Goal: Task Accomplishment & Management: Use online tool/utility

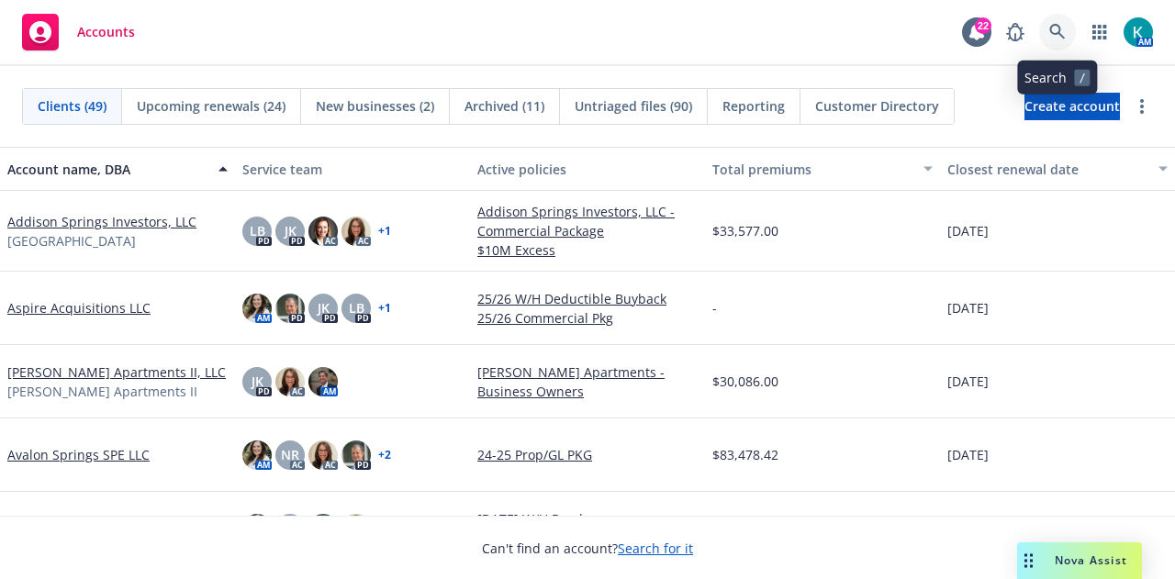
click at [1058, 28] on icon at bounding box center [1057, 32] width 16 height 16
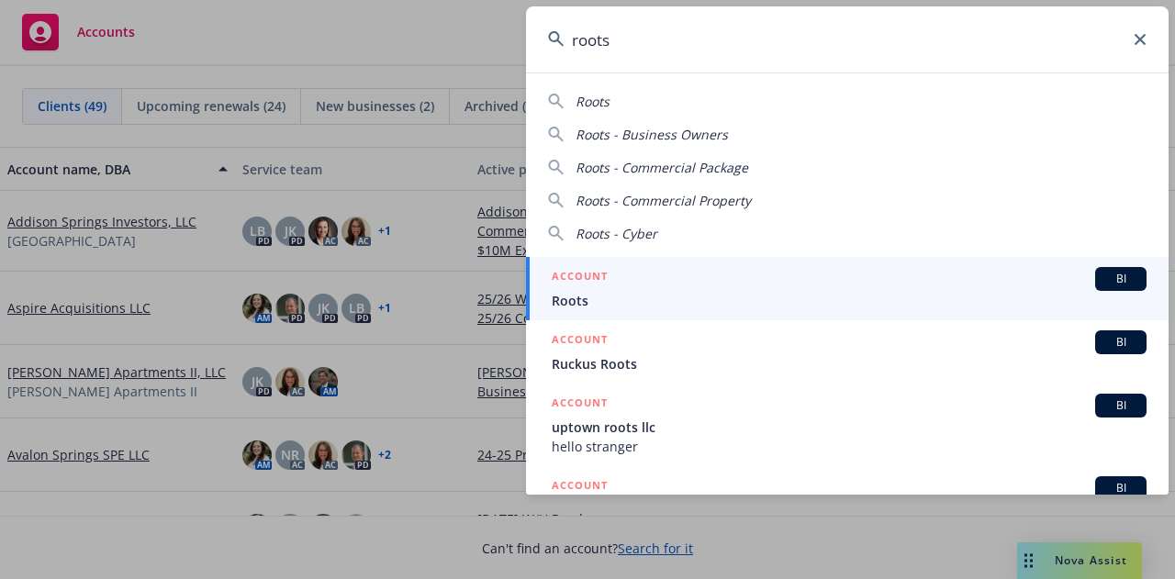
type input "roots"
click at [734, 277] on div "ACCOUNT BI" at bounding box center [849, 279] width 595 height 24
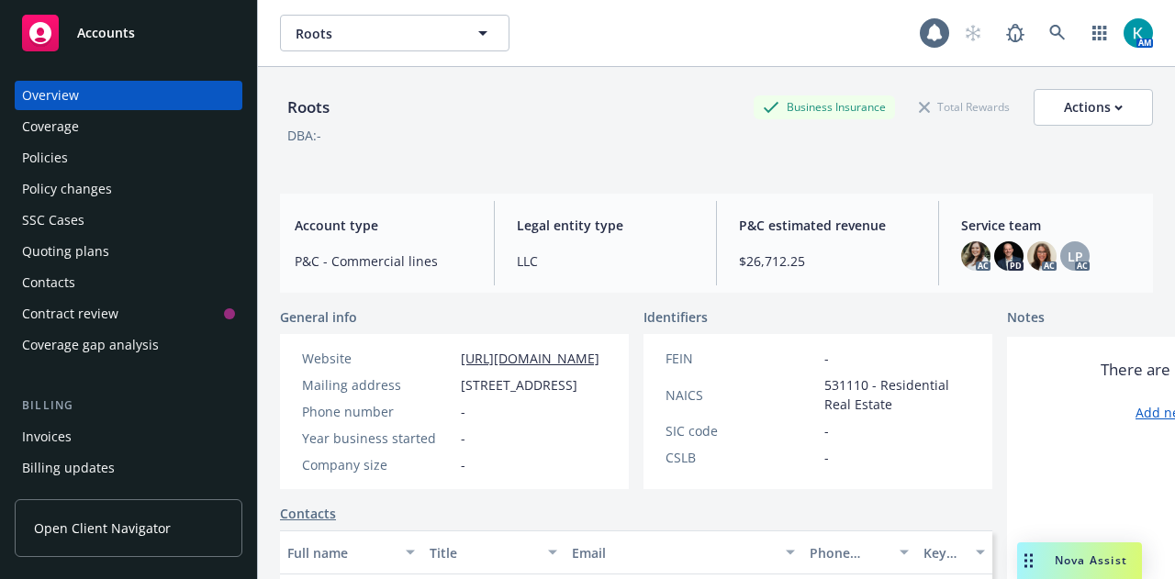
click at [117, 159] on div "Policies" at bounding box center [128, 157] width 213 height 29
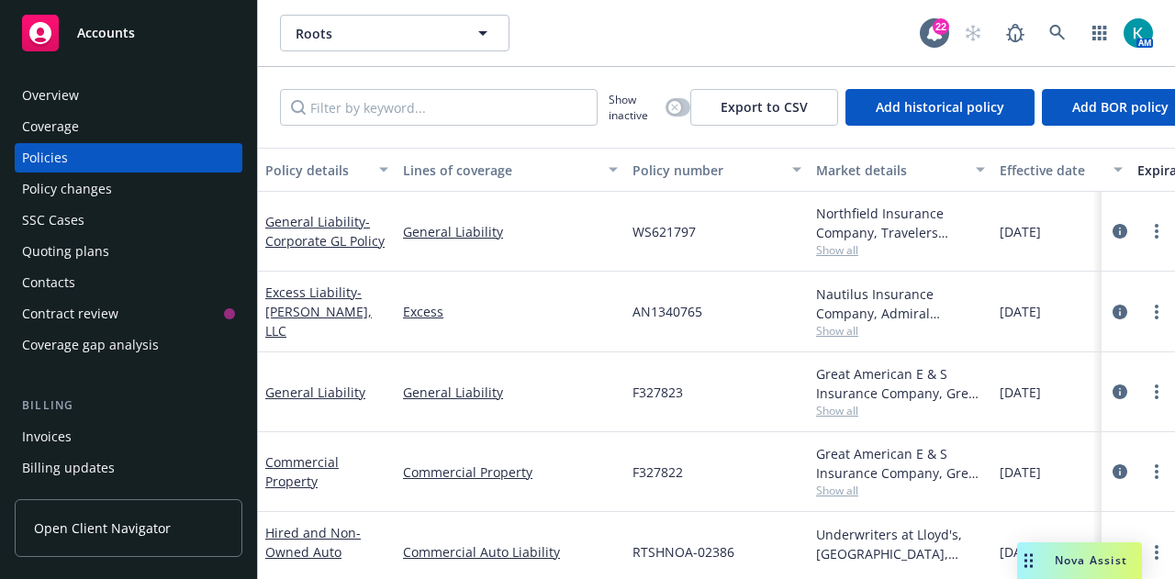
click at [154, 252] on div "Quoting plans" at bounding box center [128, 251] width 213 height 29
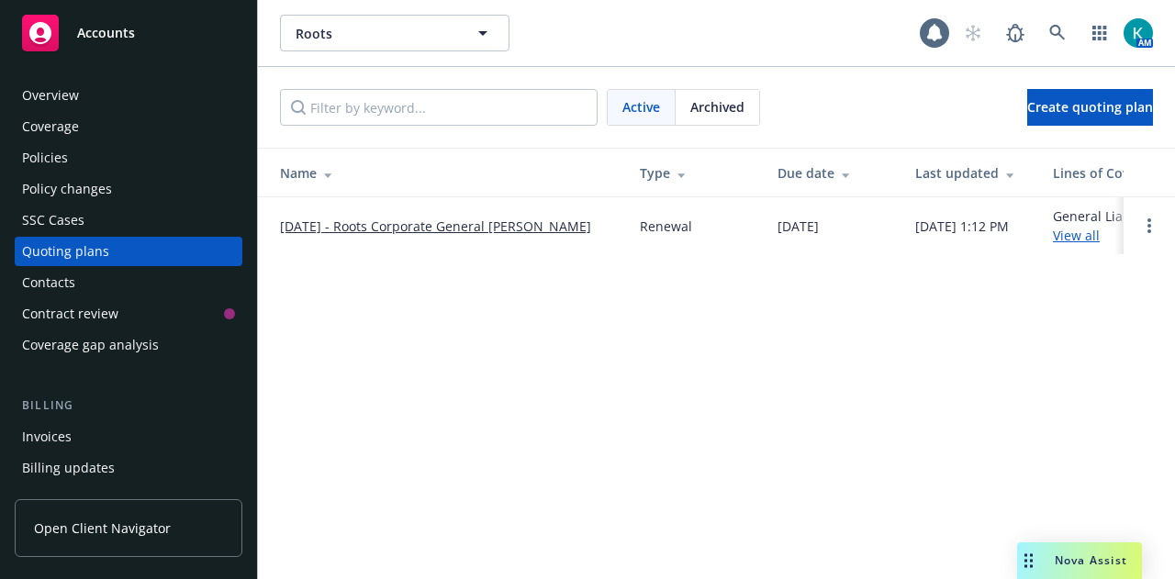
click at [363, 228] on link "[DATE] - Roots Corporate General [PERSON_NAME]" at bounding box center [435, 226] width 311 height 19
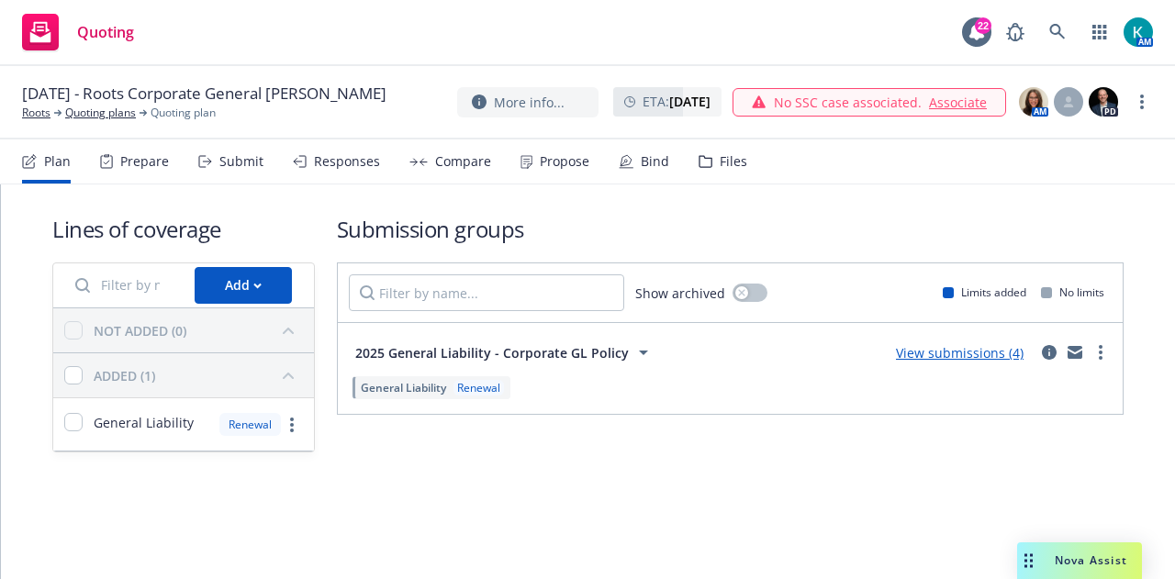
click at [357, 162] on div "Responses" at bounding box center [347, 161] width 66 height 15
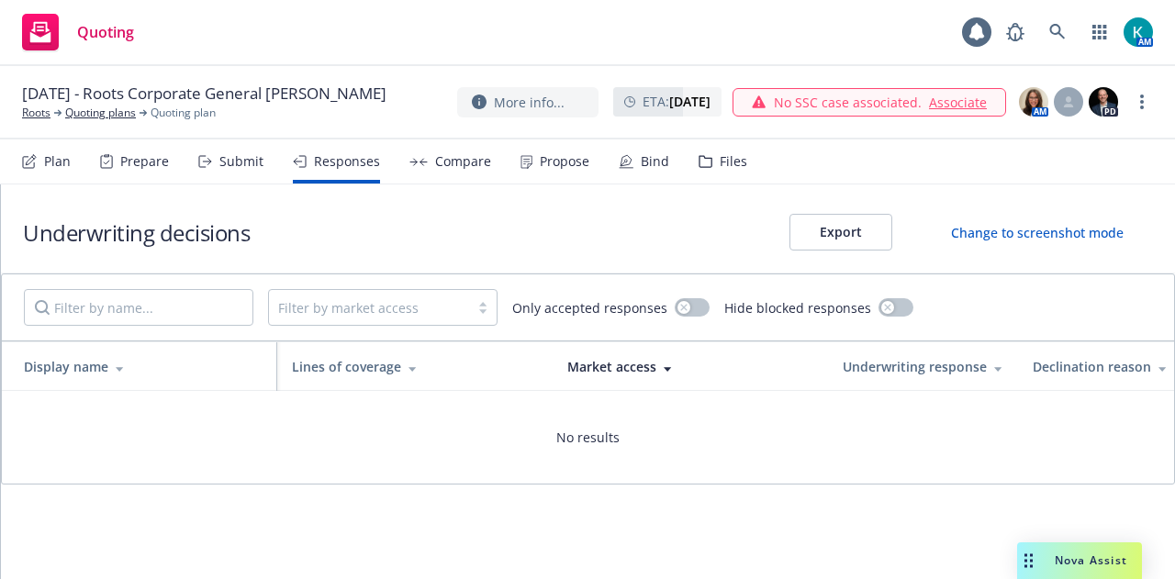
click at [248, 162] on div "Submit" at bounding box center [241, 161] width 44 height 15
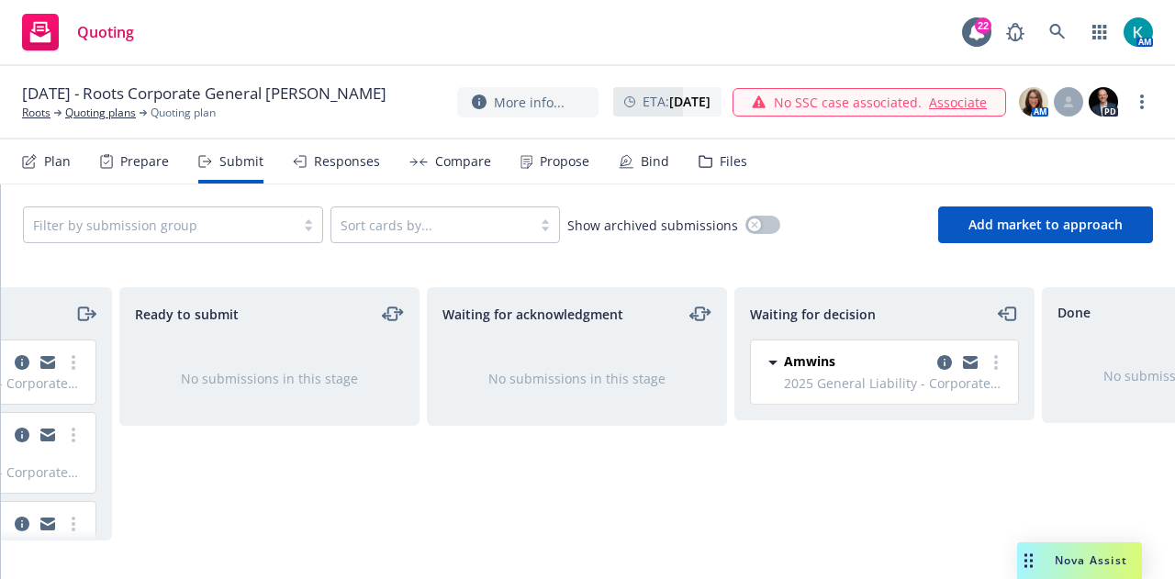
scroll to position [0, 214]
click at [995, 360] on link "more" at bounding box center [993, 363] width 22 height 22
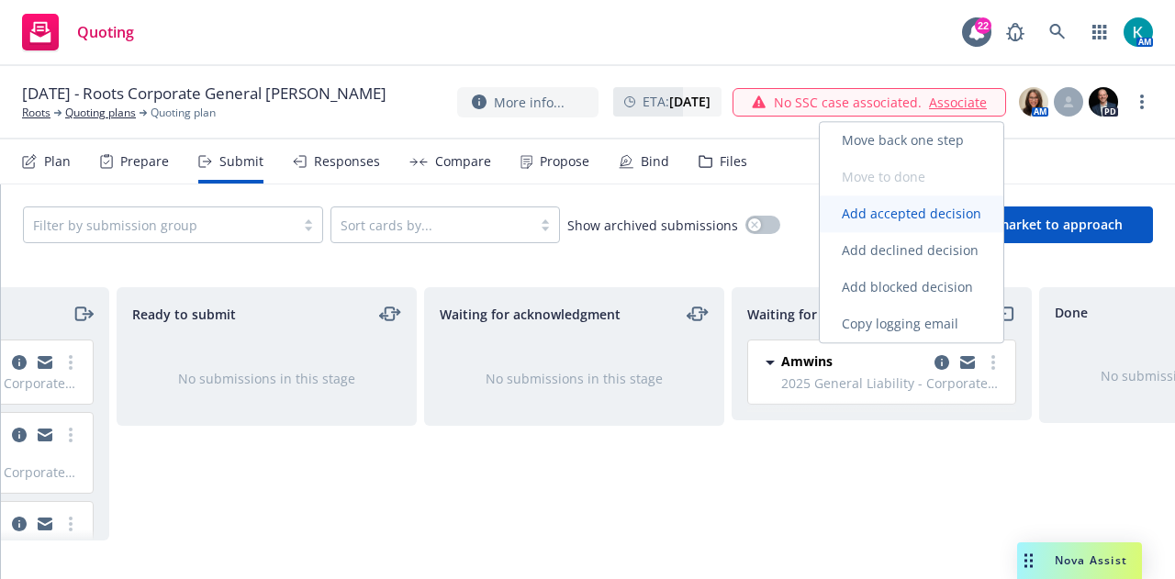
click at [953, 222] on span "Add accepted decision" at bounding box center [912, 213] width 184 height 17
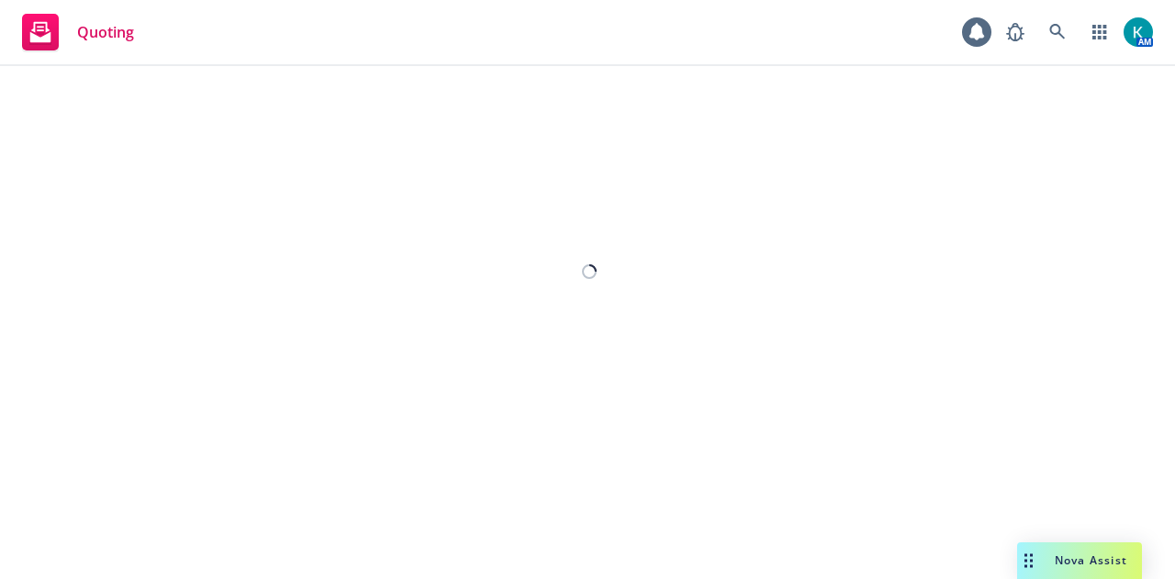
select select "12"
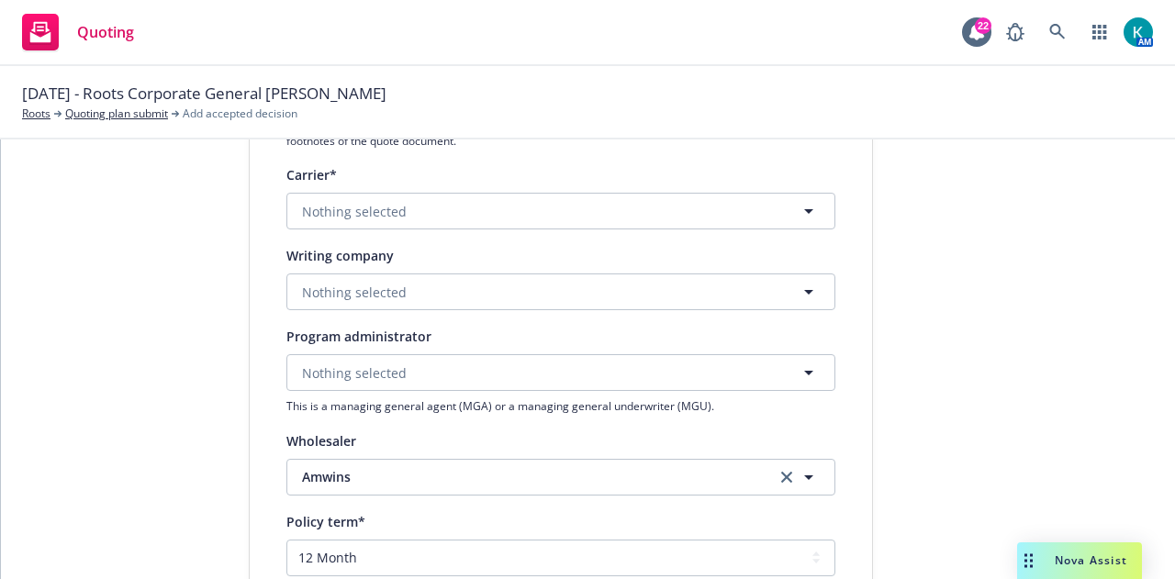
scroll to position [343, 0]
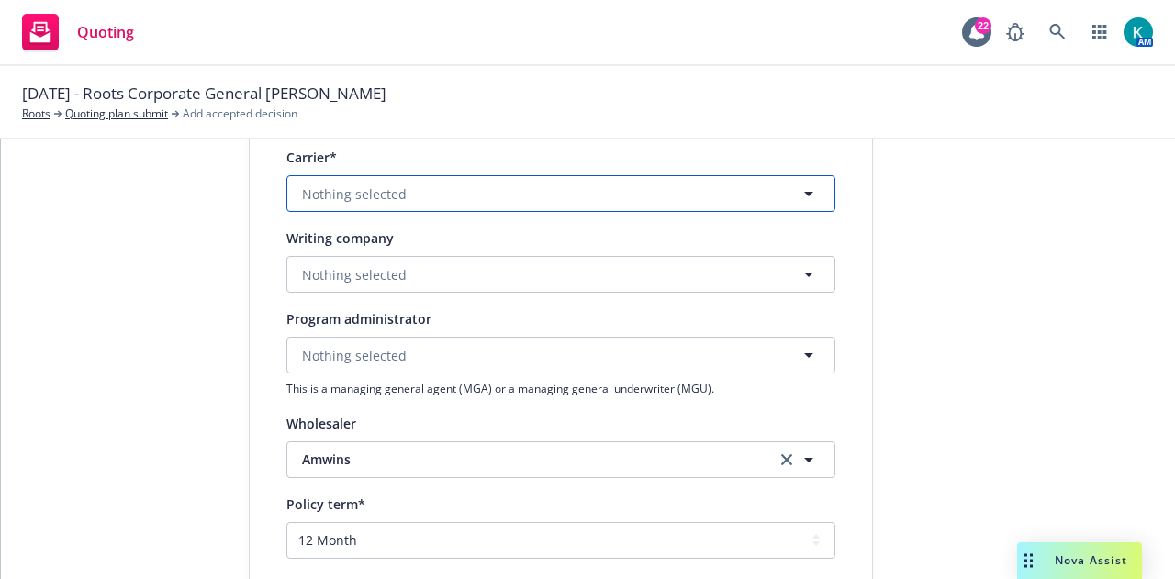
click at [486, 185] on button "Nothing selected" at bounding box center [560, 193] width 549 height 37
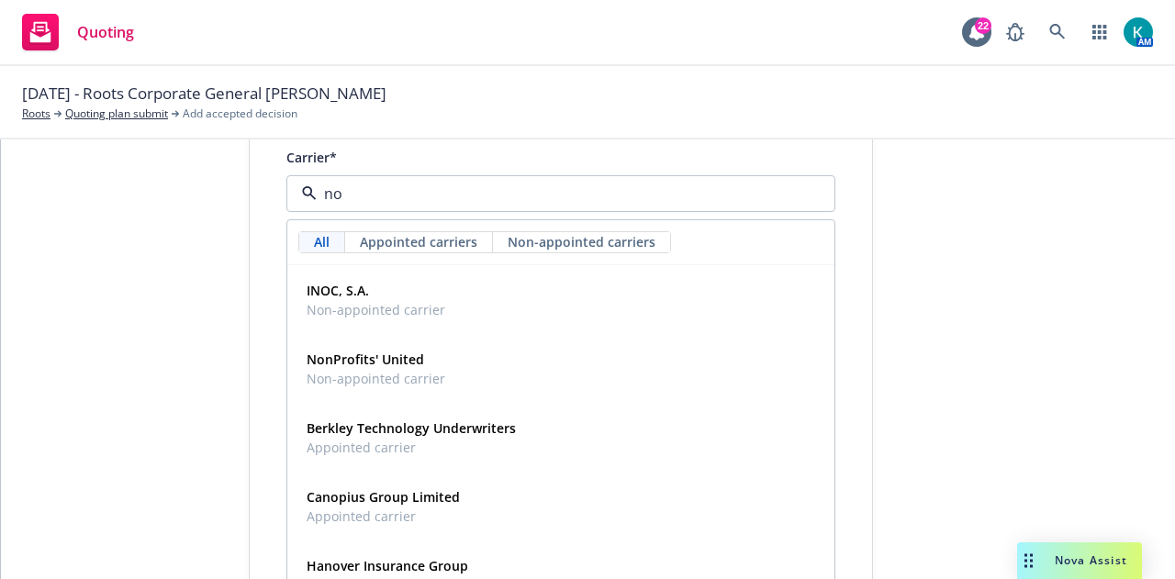
type input "n"
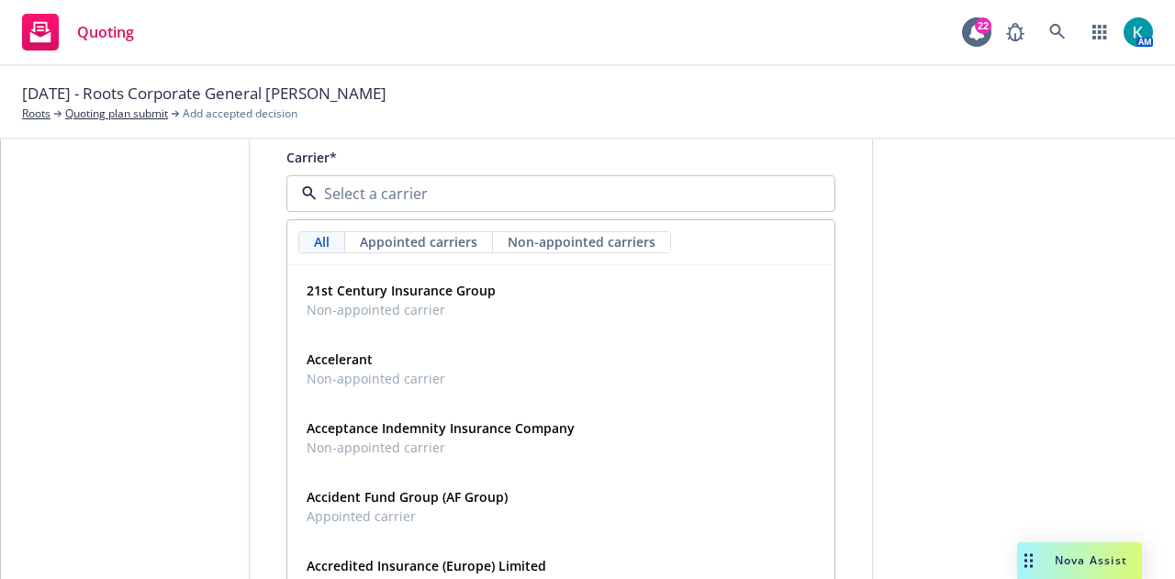
click at [211, 240] on div "1 Quote initiation 2 Coverage selection 3 Billing info Quote initiation Display…" at bounding box center [588, 448] width 1130 height 1231
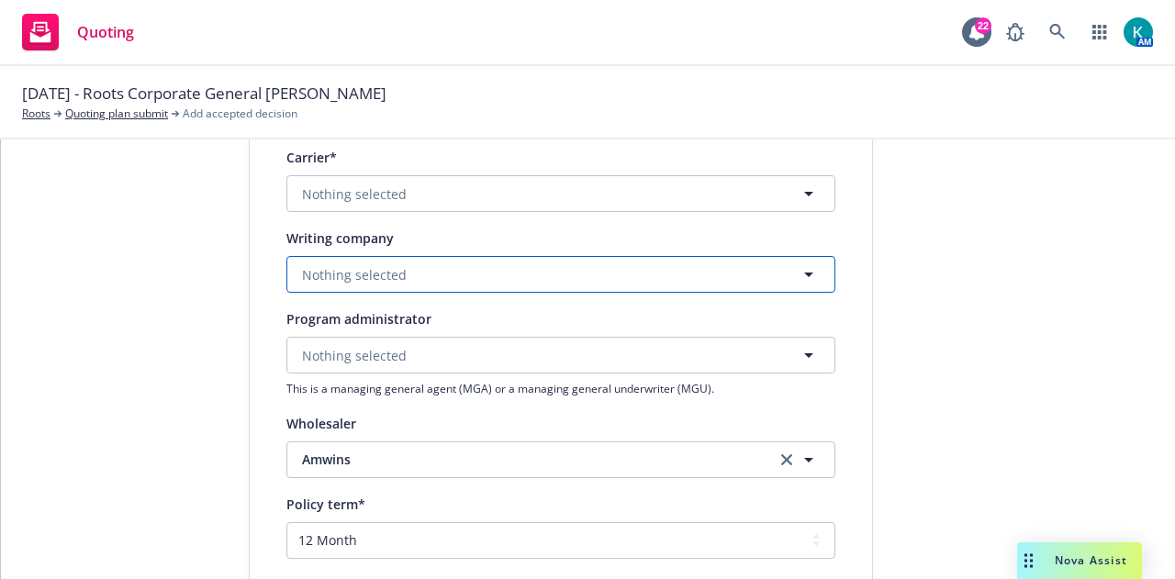
click at [452, 289] on button "Nothing selected" at bounding box center [560, 274] width 549 height 37
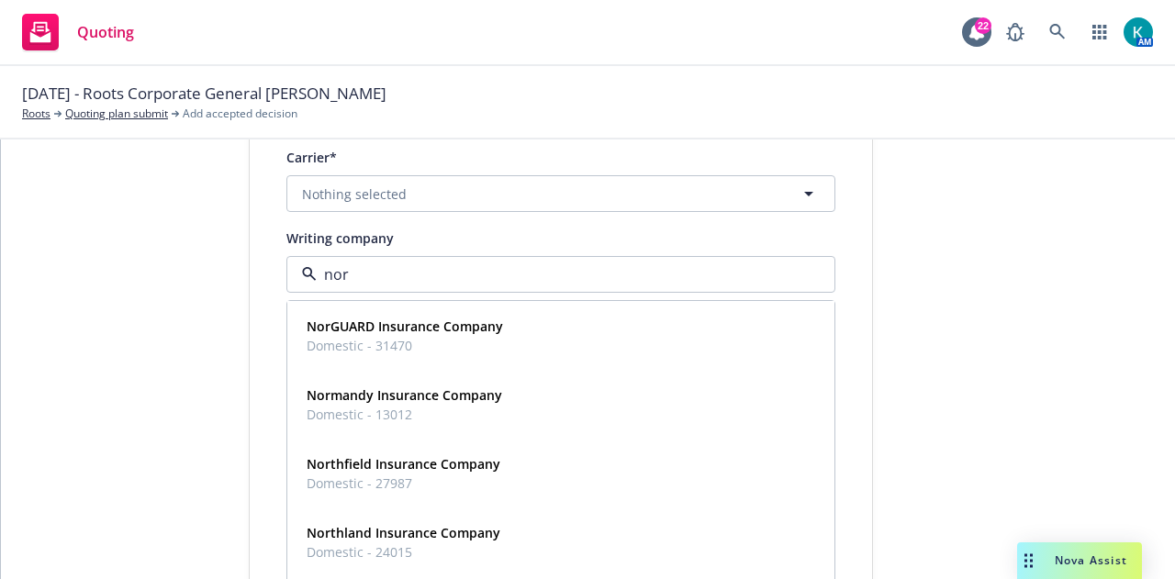
type input "nort"
click at [521, 337] on div "Northfield Insurance Company Domestic - 27987" at bounding box center [560, 336] width 523 height 46
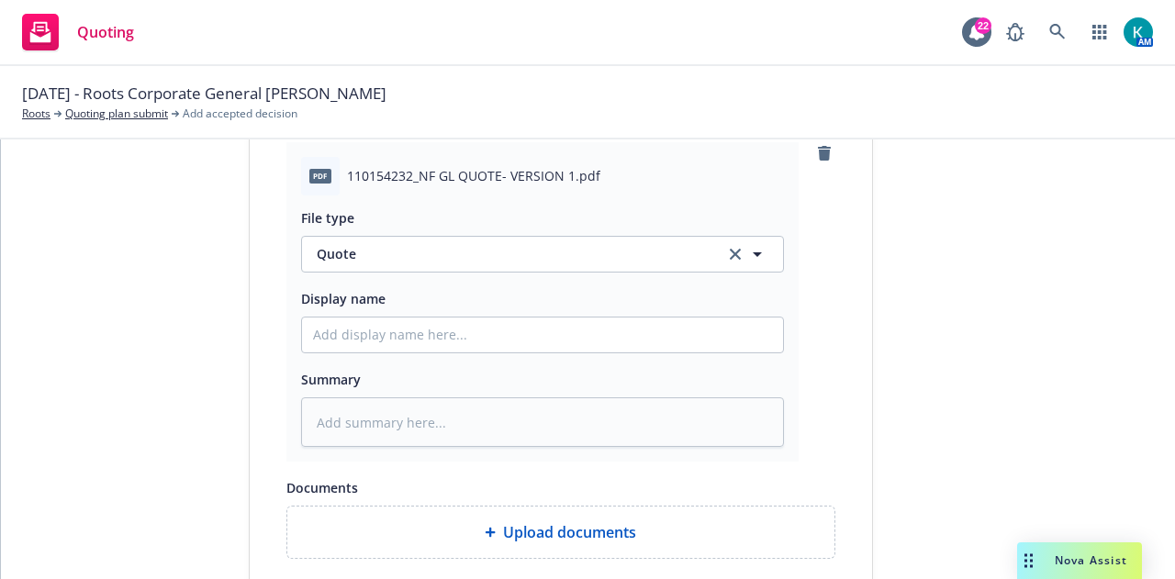
scroll to position [911, 0]
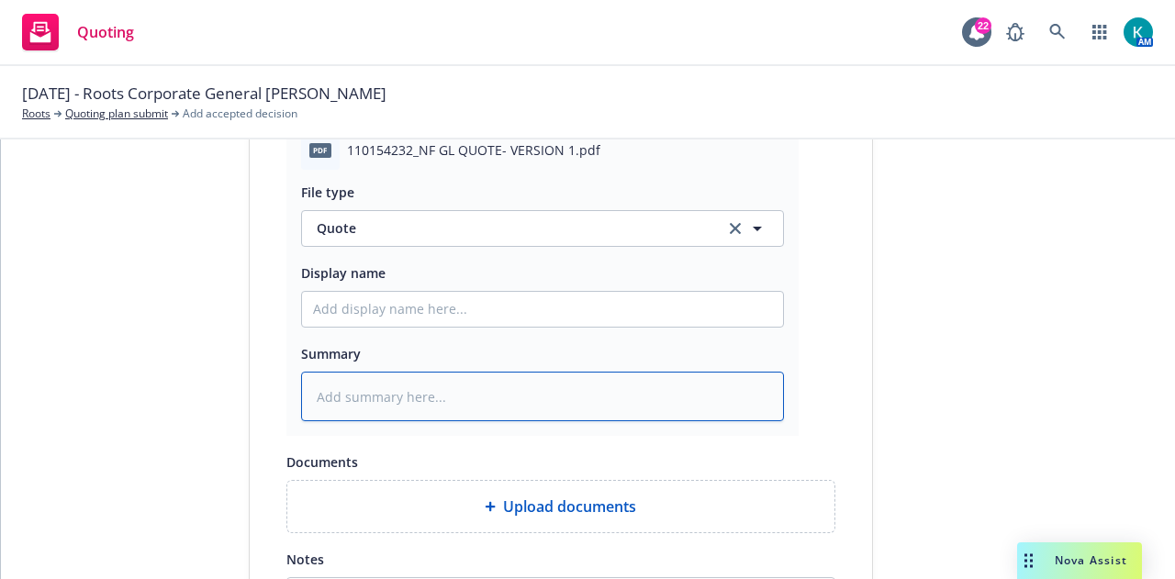
click at [654, 408] on textarea at bounding box center [542, 397] width 483 height 50
type textarea "x"
type textarea "Am"
type textarea "x"
type textarea "Amw"
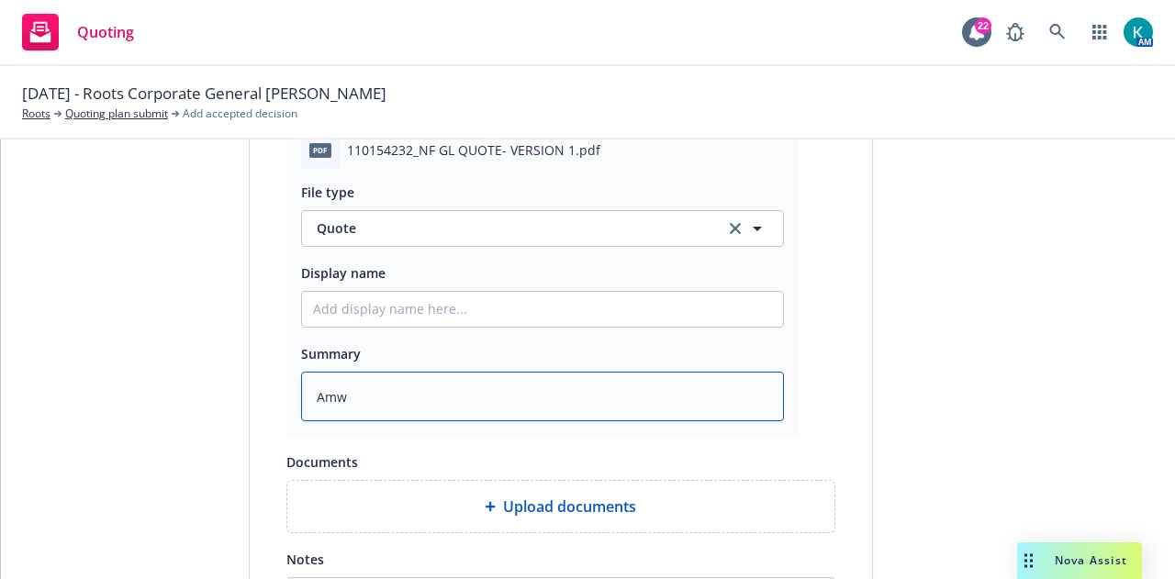
type textarea "x"
type textarea "Amwi"
type textarea "x"
type textarea "Amw"
type textarea "x"
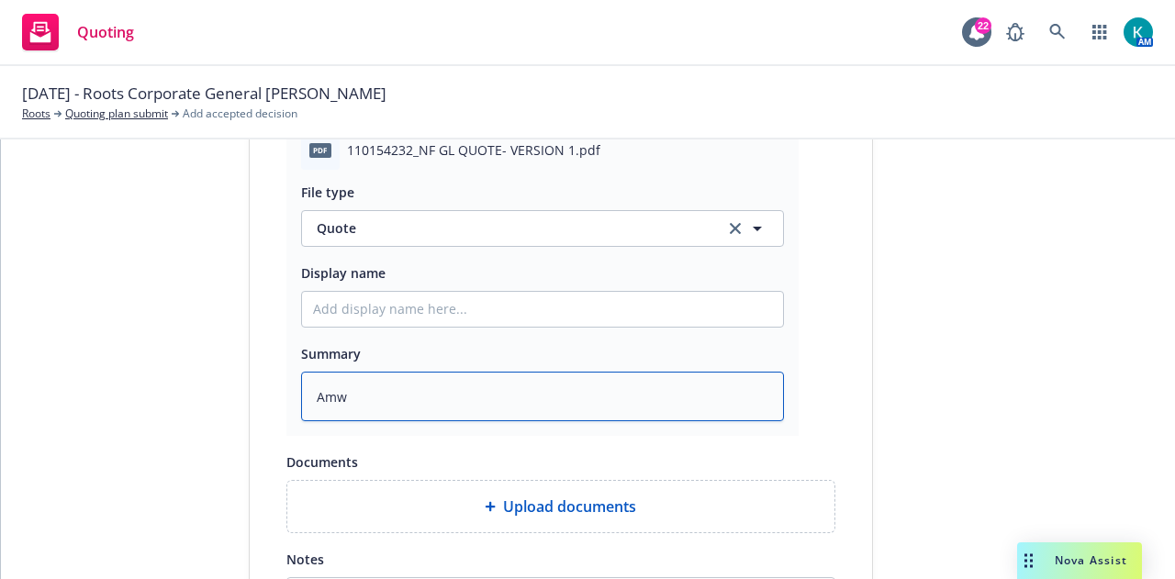
type textarea "Am"
type textarea "x"
type textarea "AmWi"
type textarea "x"
type textarea "AmWin"
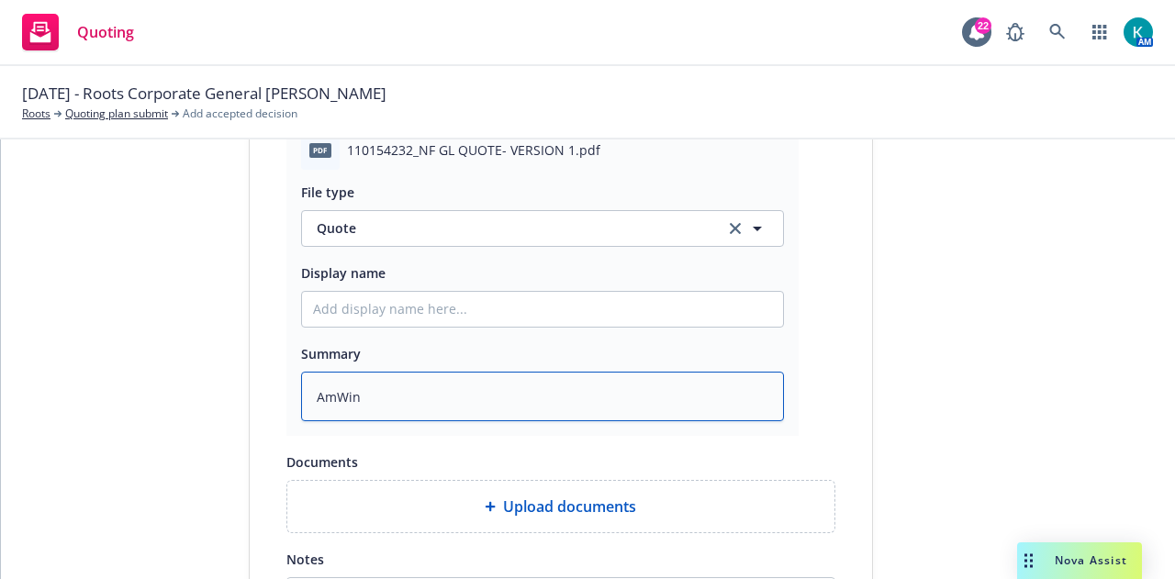
type textarea "x"
type textarea "AmWins"
type textarea "x"
type textarea "AmWins"
type textarea "x"
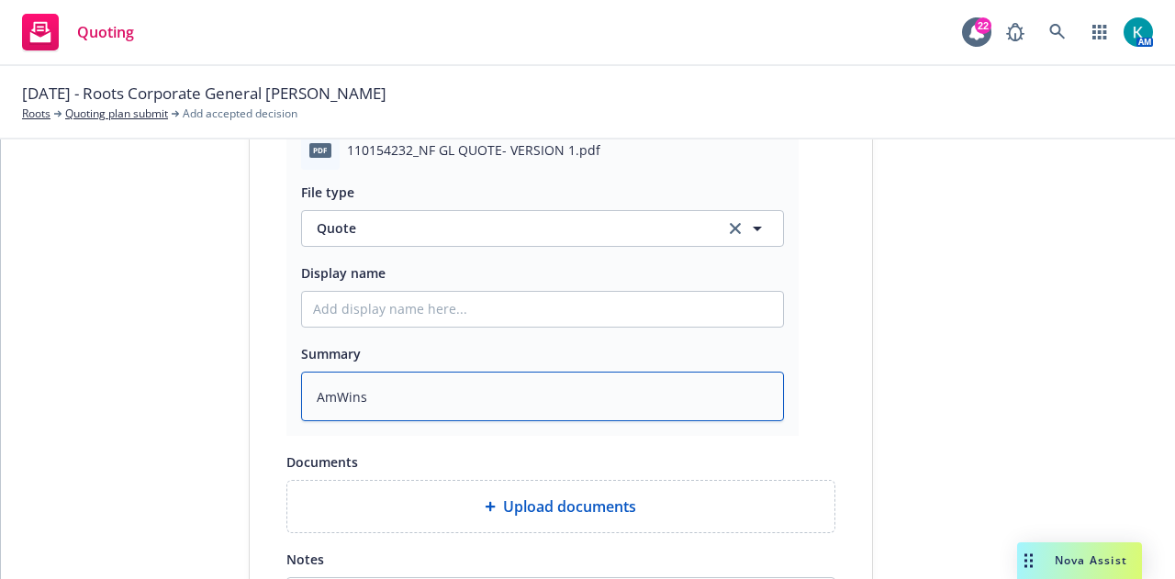
type textarea "AmWins -"
type textarea "x"
type textarea "AmWins -"
type textarea "x"
type textarea "AmWins - N"
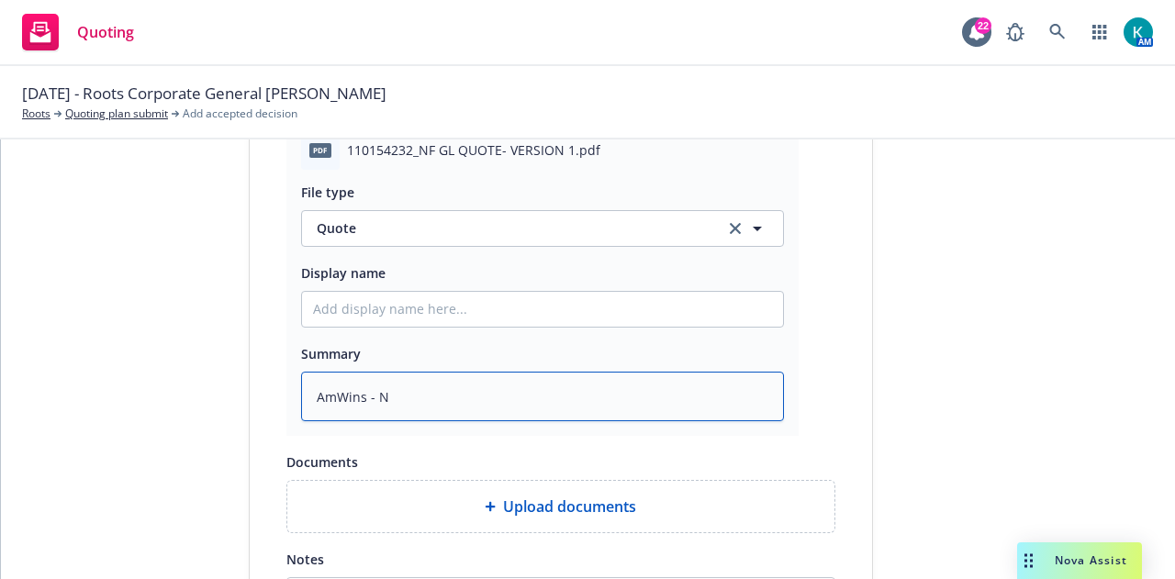
type textarea "x"
type textarea "AmWins - No"
type textarea "x"
type textarea "AmWins - Nor"
type textarea "x"
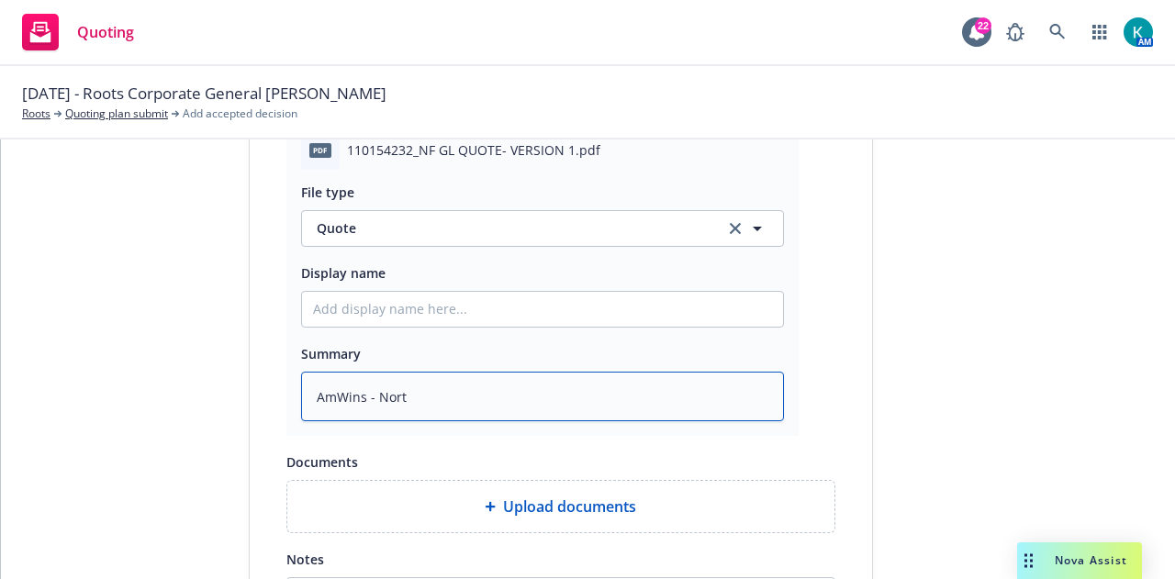
type textarea "AmWins - North"
type textarea "x"
type textarea "AmWins - Northf"
type textarea "x"
type textarea "AmWins - [GEOGRAPHIC_DATA]"
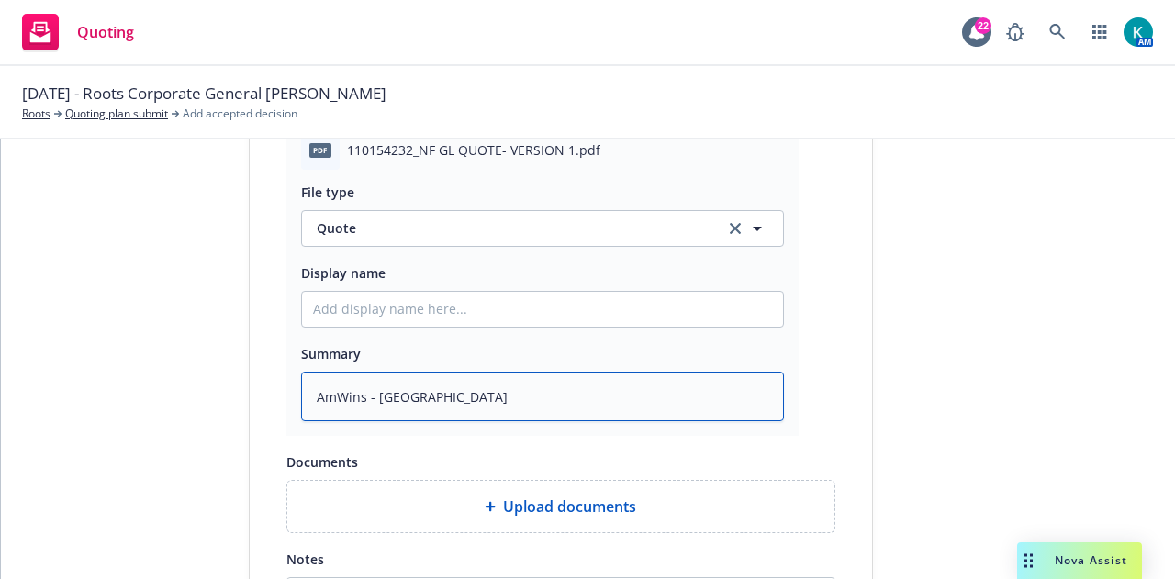
type textarea "x"
type textarea "AmWins - Northfie"
type textarea "x"
type textarea "AmWins - Northfiel"
type textarea "x"
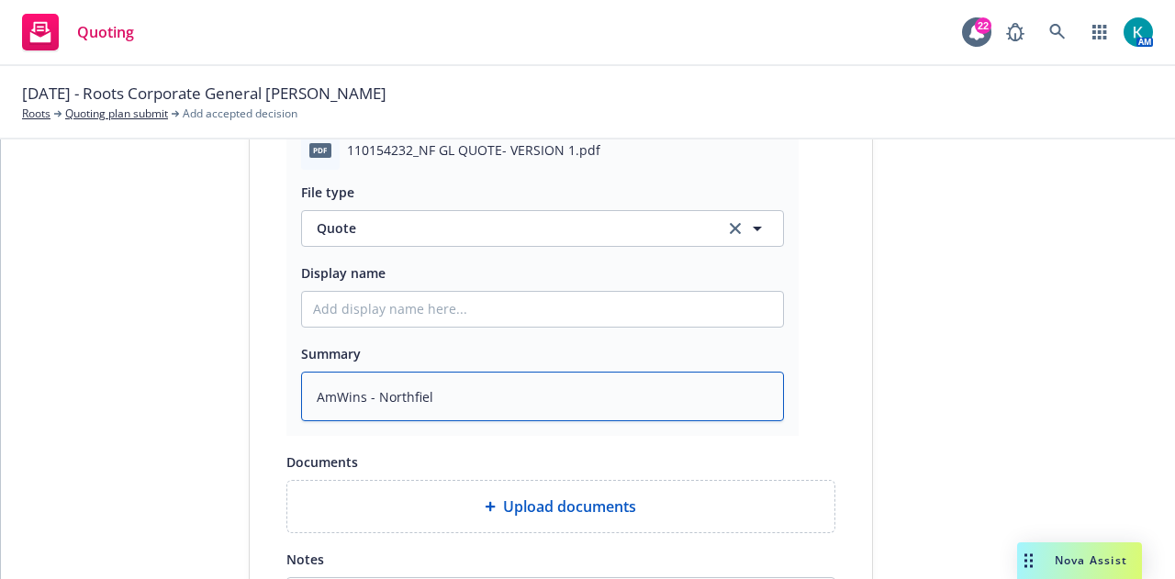
type textarea "AmWins - [GEOGRAPHIC_DATA]"
type textarea "x"
type textarea "AmWins - [GEOGRAPHIC_DATA]"
type textarea "x"
type textarea "AmWins - Northfield G"
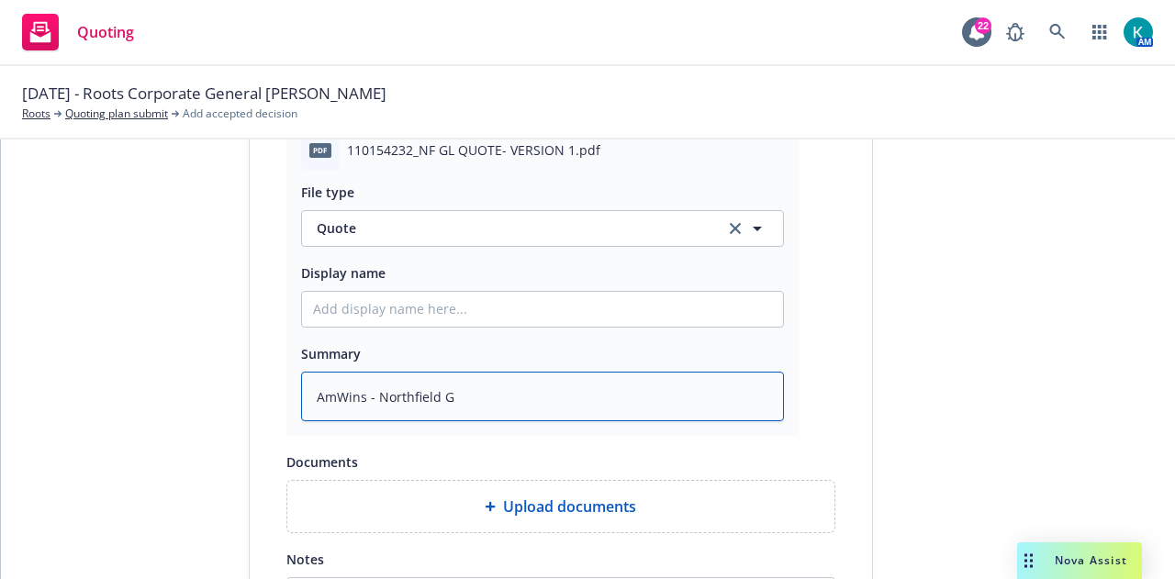
type textarea "x"
type textarea "AmWins - Northfield GL"
type textarea "x"
type textarea "AmWins - Northfield GL"
type textarea "x"
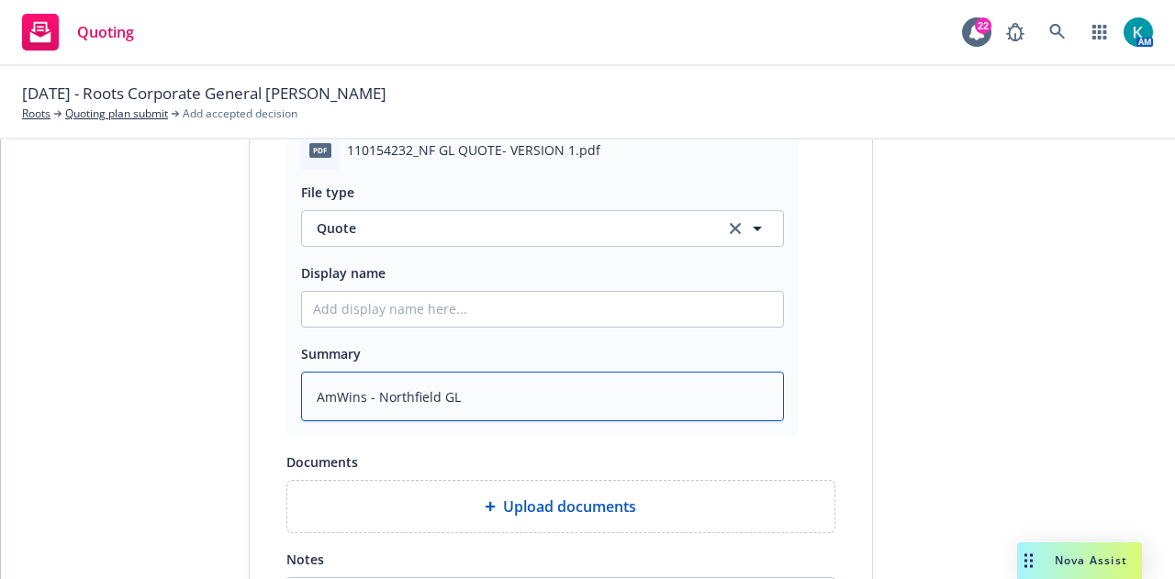
type textarea "AmWins - Northfield GL r"
type textarea "x"
type textarea "AmWins - Northfield [PERSON_NAME]"
type textarea "x"
type textarea "AmWins - Northfield [PERSON_NAME]"
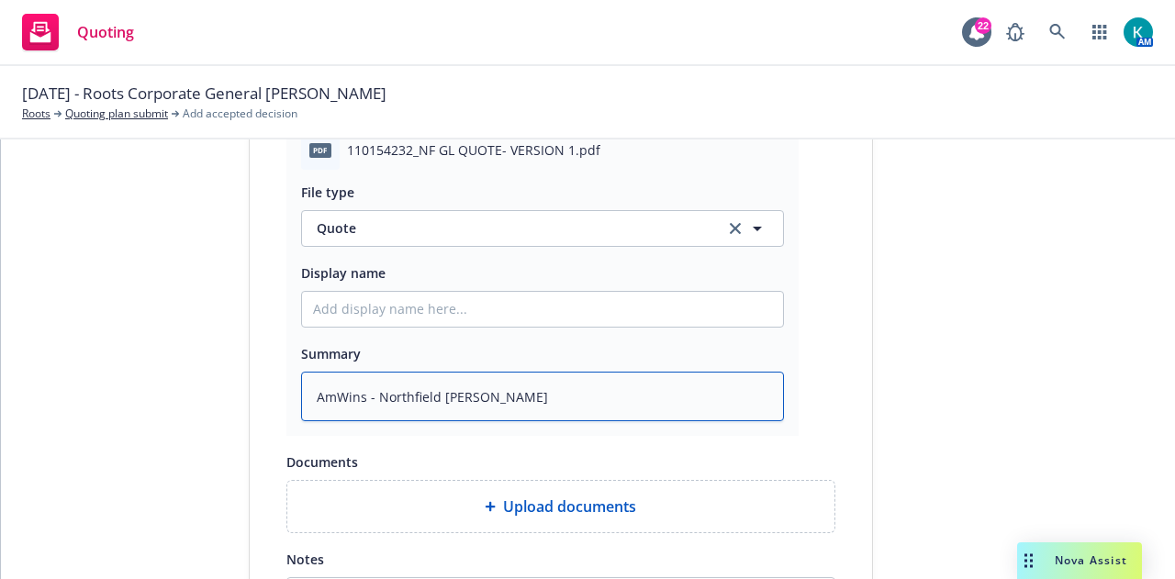
type textarea "x"
type textarea "AmWins - Northfield GL renew"
type textarea "x"
type textarea "AmWins - Northfield GL renewal"
type textarea "x"
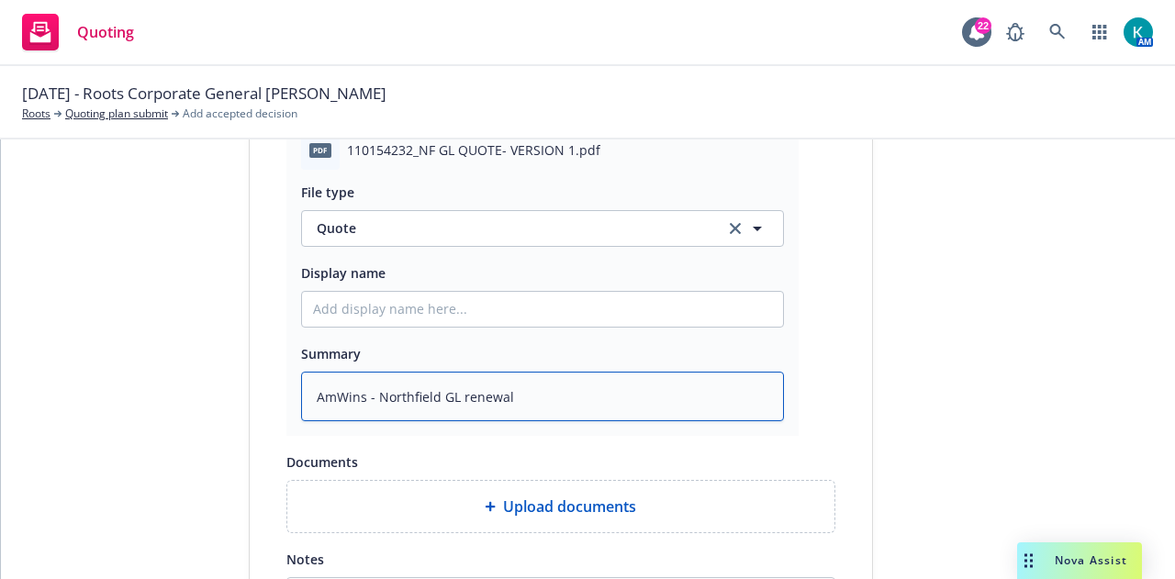
type textarea "AmWins - Northfield GL renewal"
type textarea "x"
type textarea "AmWins - Northfield GL renewal qu"
type textarea "x"
type textarea "AmWins - Northfield GL renewal quo"
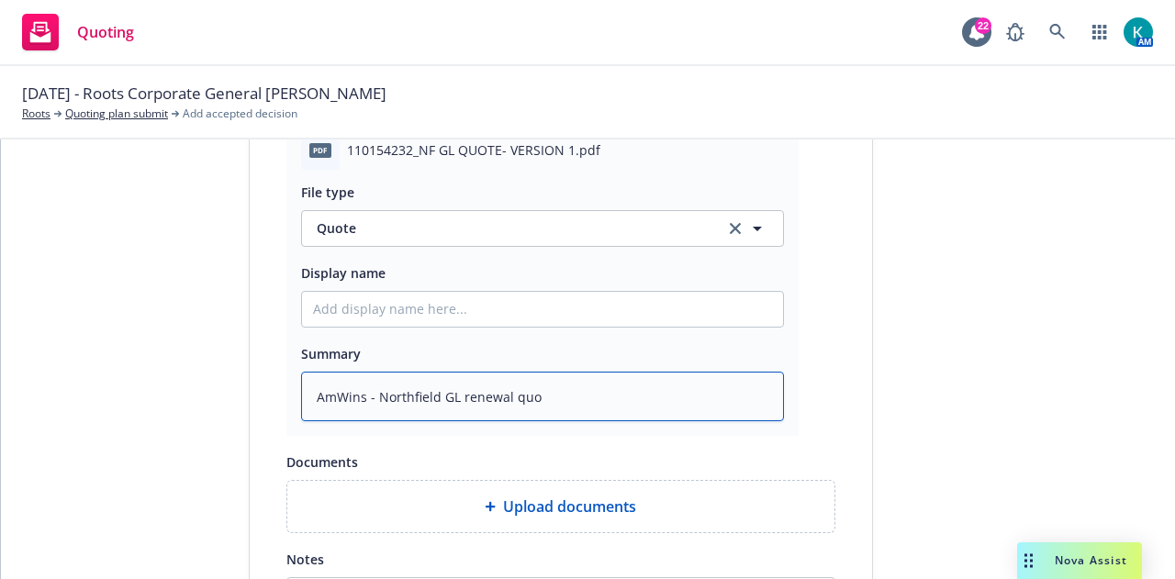
type textarea "x"
type textarea "AmWins - Northfield GL renewal quot"
type textarea "x"
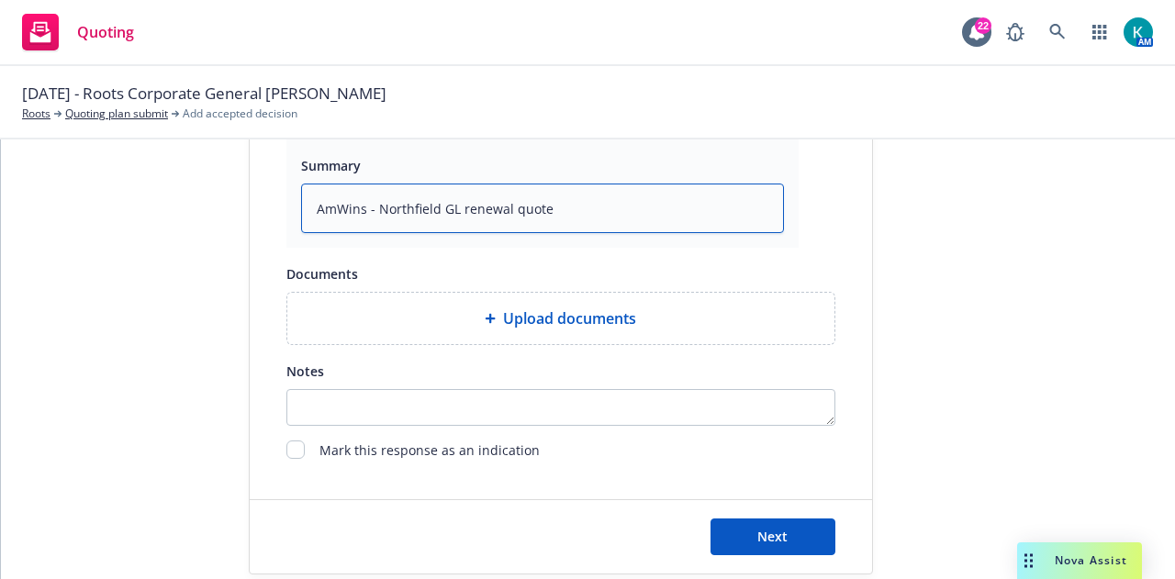
scroll to position [1129, 0]
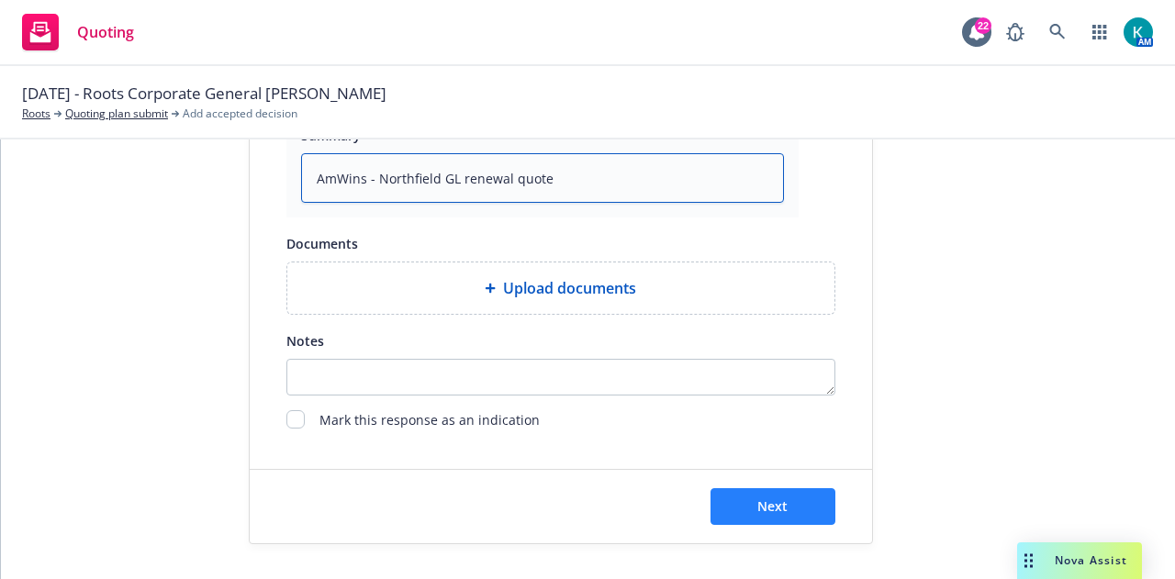
type textarea "AmWins - Northfield GL renewal quote"
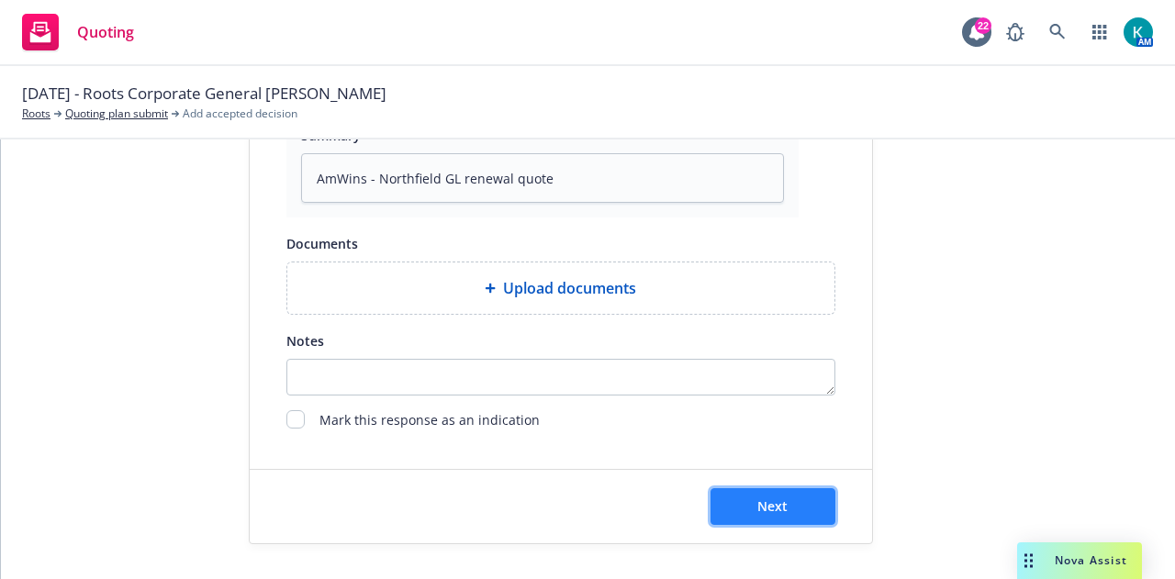
click at [782, 498] on button "Next" at bounding box center [772, 506] width 125 height 37
type textarea "x"
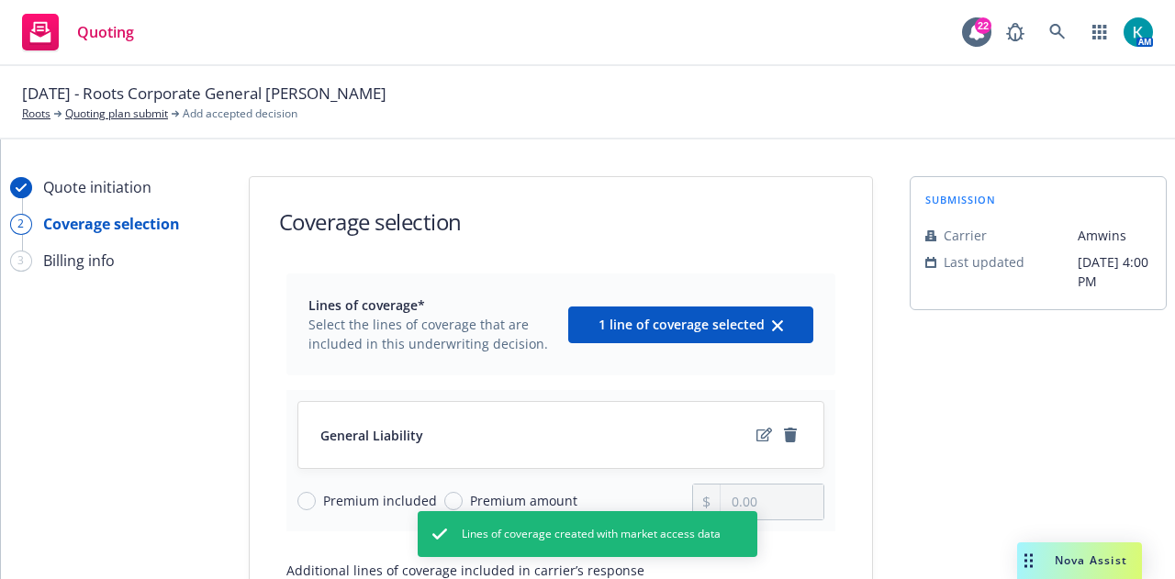
click at [1168, 136] on div "[DATE] - Roots Corporate General Liability Renewal Roots Quoting plan submit Ad…" at bounding box center [587, 102] width 1175 height 73
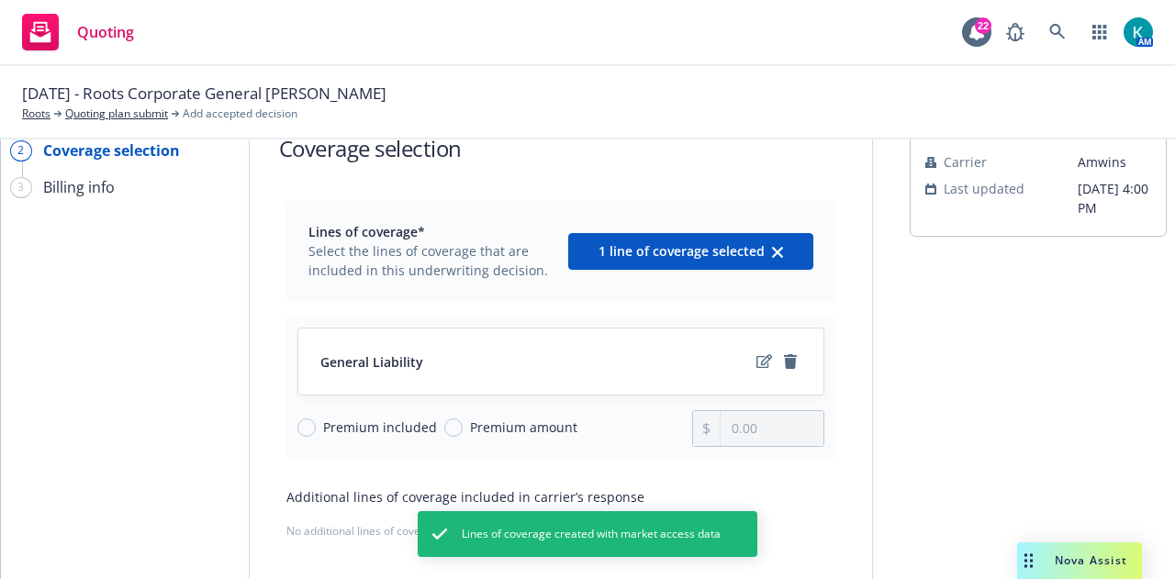
scroll to position [184, 0]
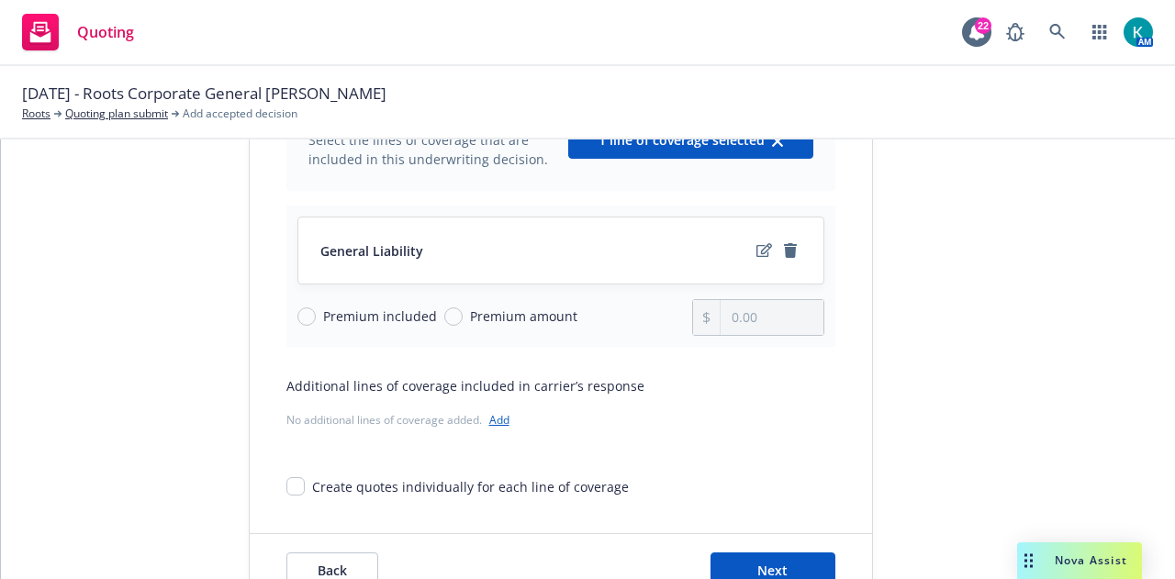
click at [518, 309] on span "Premium amount" at bounding box center [523, 316] width 107 height 19
click at [463, 309] on input "Premium amount" at bounding box center [453, 316] width 18 height 18
radio input "true"
click at [795, 328] on input "0.00" at bounding box center [772, 317] width 102 height 35
type input "0.00"
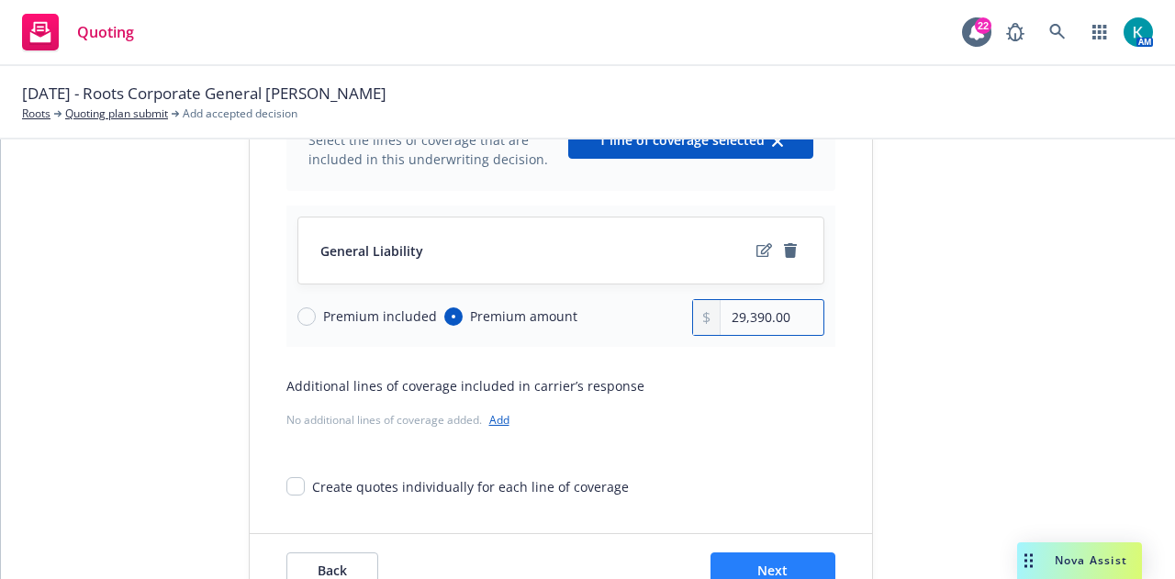
type input "29,390.00"
click at [792, 556] on button "Next" at bounding box center [772, 571] width 125 height 37
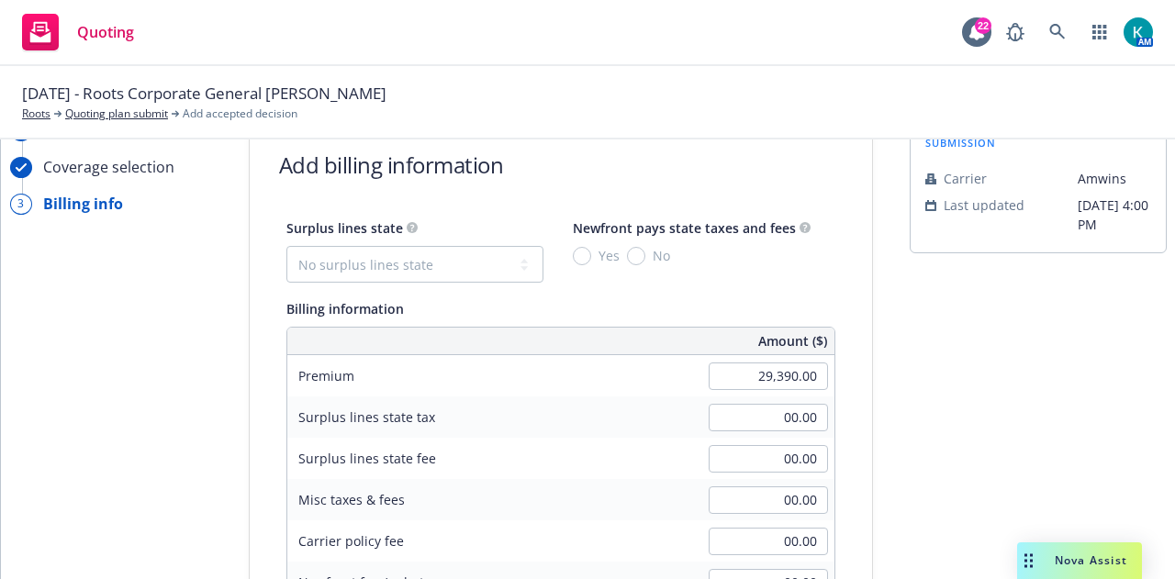
scroll to position [0, 0]
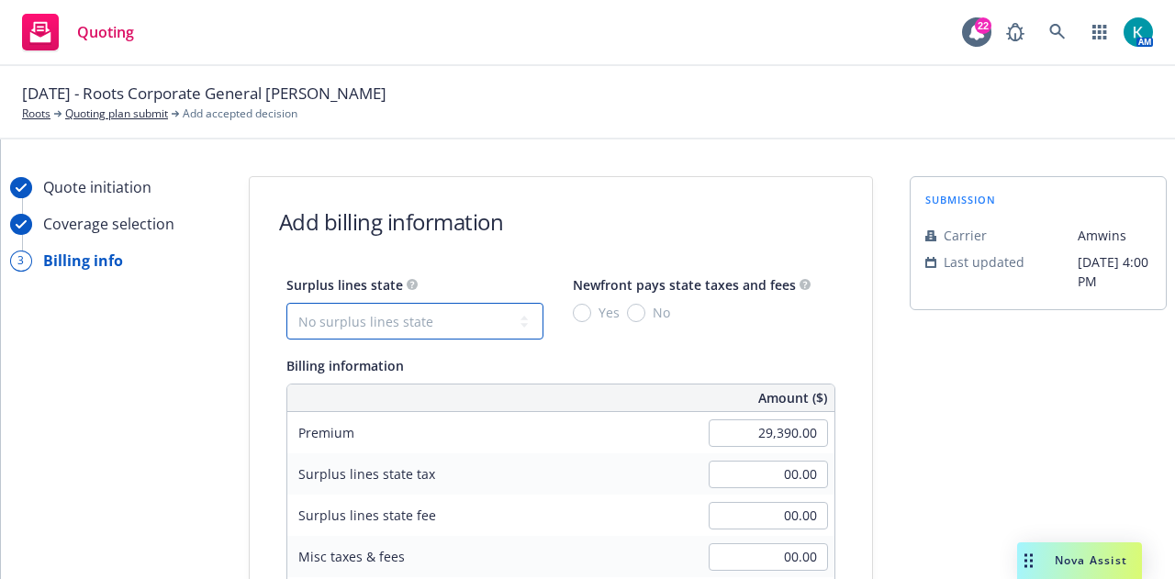
click at [457, 334] on select "No surplus lines state [US_STATE] [US_STATE] [US_STATE] [US_STATE] [US_STATE] […" at bounding box center [414, 321] width 257 height 37
select select "GA"
click at [286, 303] on select "No surplus lines state [US_STATE] [US_STATE] [US_STATE] [US_STATE] [US_STATE] […" at bounding box center [414, 321] width 257 height 37
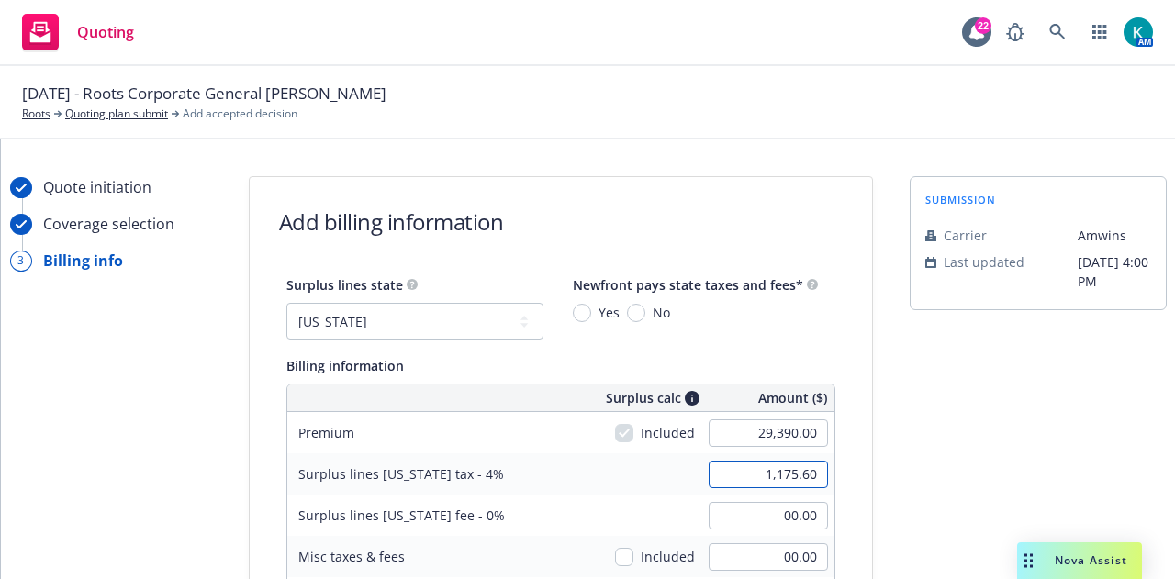
click at [729, 484] on input "1,175.60" at bounding box center [768, 475] width 119 height 28
type input "1,195.60"
click at [646, 502] on div "Surplus lines [US_STATE] fee - 0% 00.00" at bounding box center [560, 515] width 547 height 41
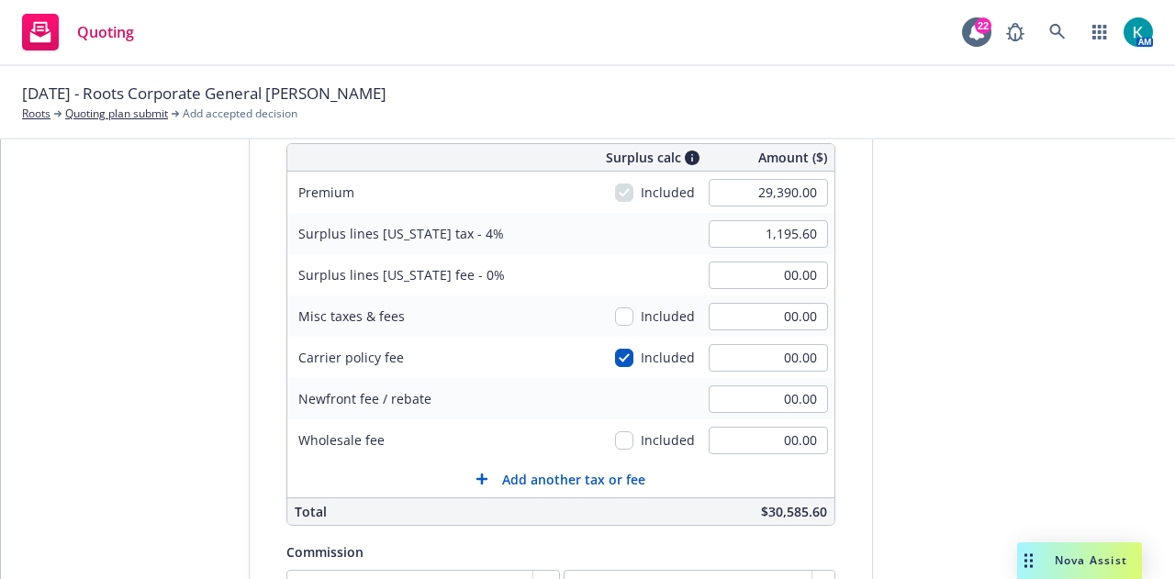
scroll to position [248, 0]
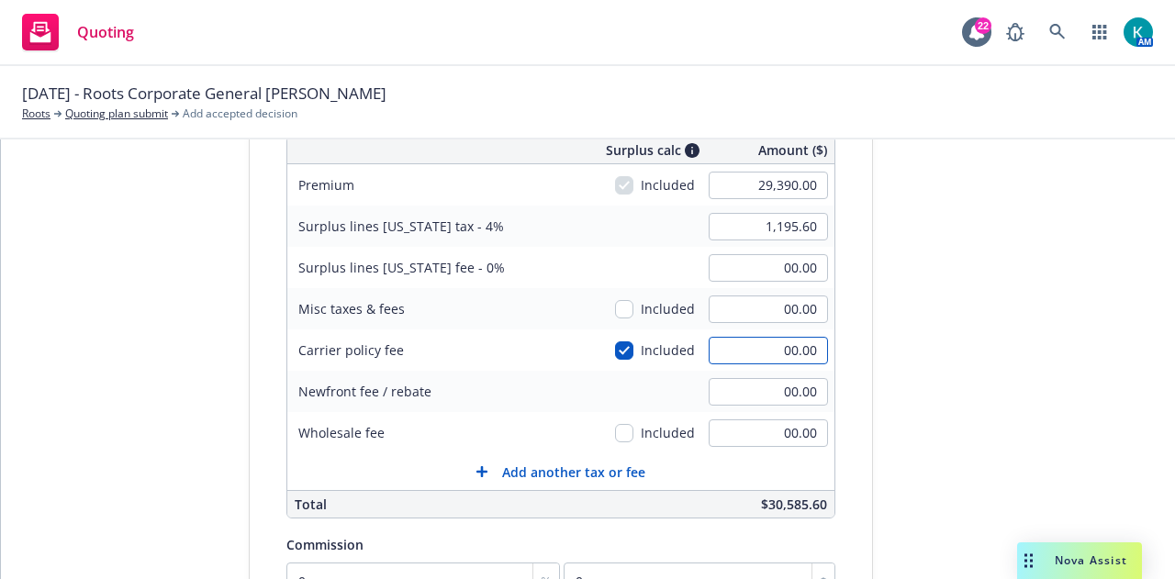
click at [753, 356] on input "00.00" at bounding box center [768, 351] width 119 height 28
type input "500.00"
click at [910, 363] on div "submission Carrier [PERSON_NAME] Last updated [DATE] 4:00 PM" at bounding box center [1038, 397] width 257 height 939
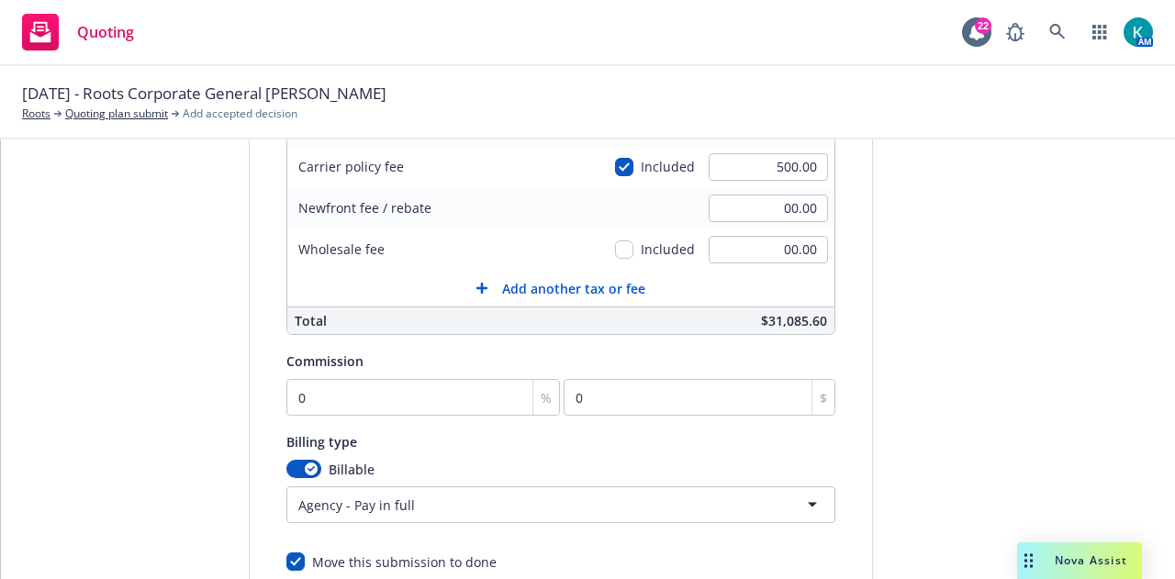
scroll to position [475, 0]
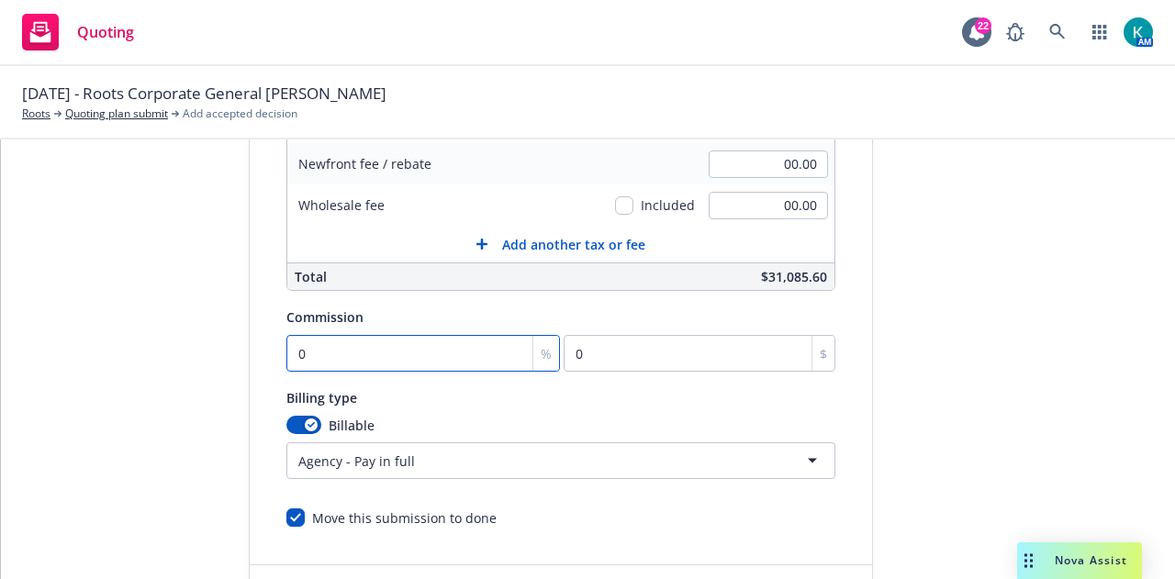
click at [286, 346] on input "0" at bounding box center [423, 353] width 274 height 37
type input "01"
type input "293.9"
type input "010"
type input "2939"
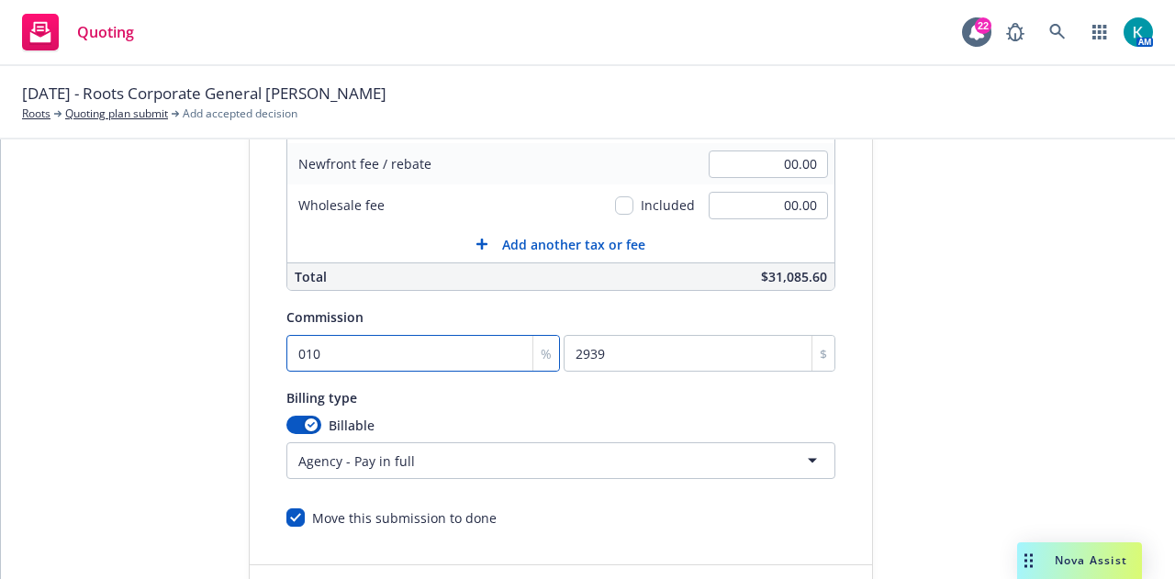
click at [289, 351] on input "010" at bounding box center [423, 353] width 274 height 37
type input "10"
click at [1066, 269] on div "submission Carrier [PERSON_NAME] Last updated [DATE] 4:00 PM" at bounding box center [1038, 170] width 257 height 939
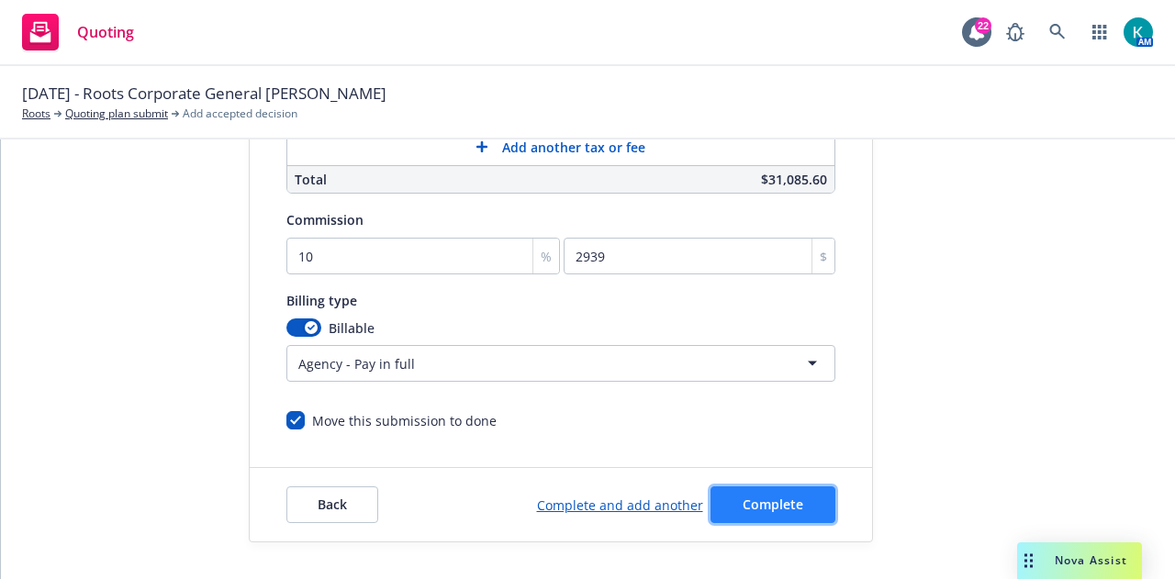
click at [762, 498] on span "Complete" at bounding box center [773, 504] width 61 height 17
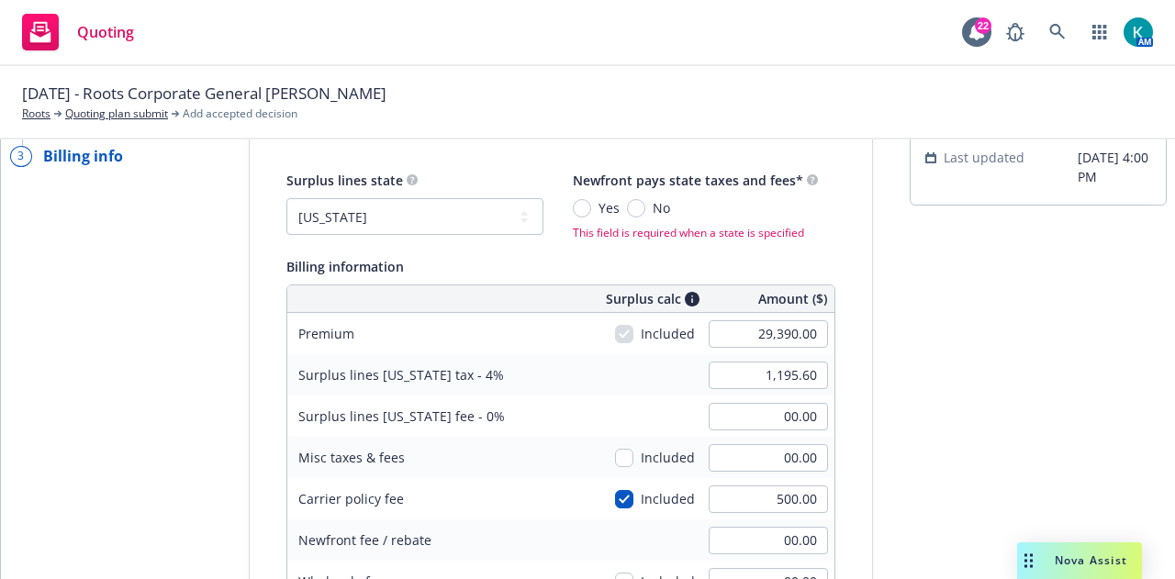
scroll to position [59, 0]
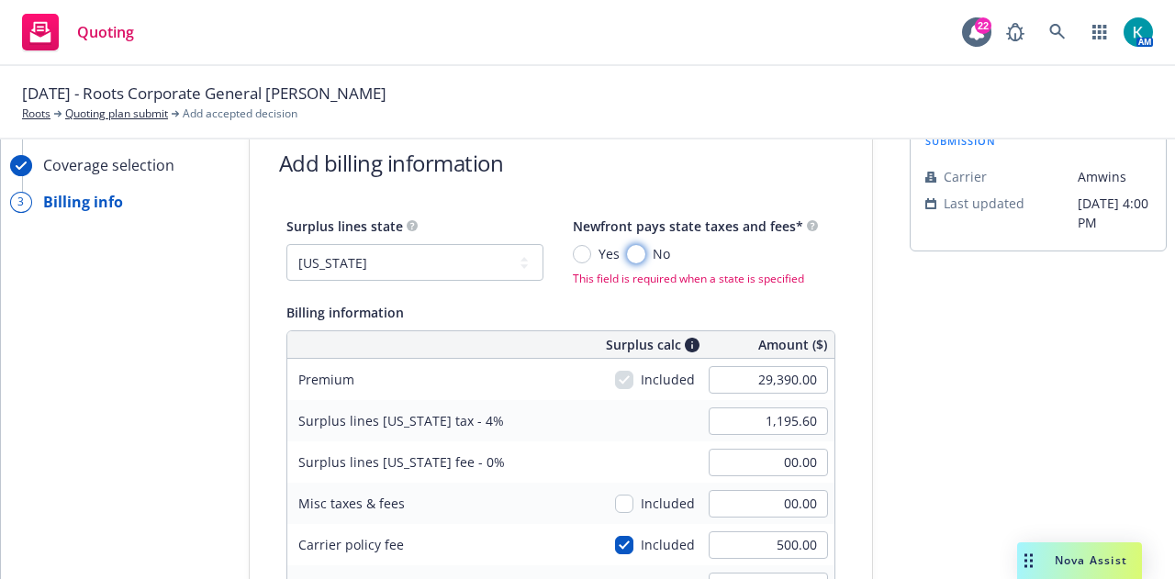
click at [627, 255] on input "No" at bounding box center [636, 254] width 18 height 18
radio input "true"
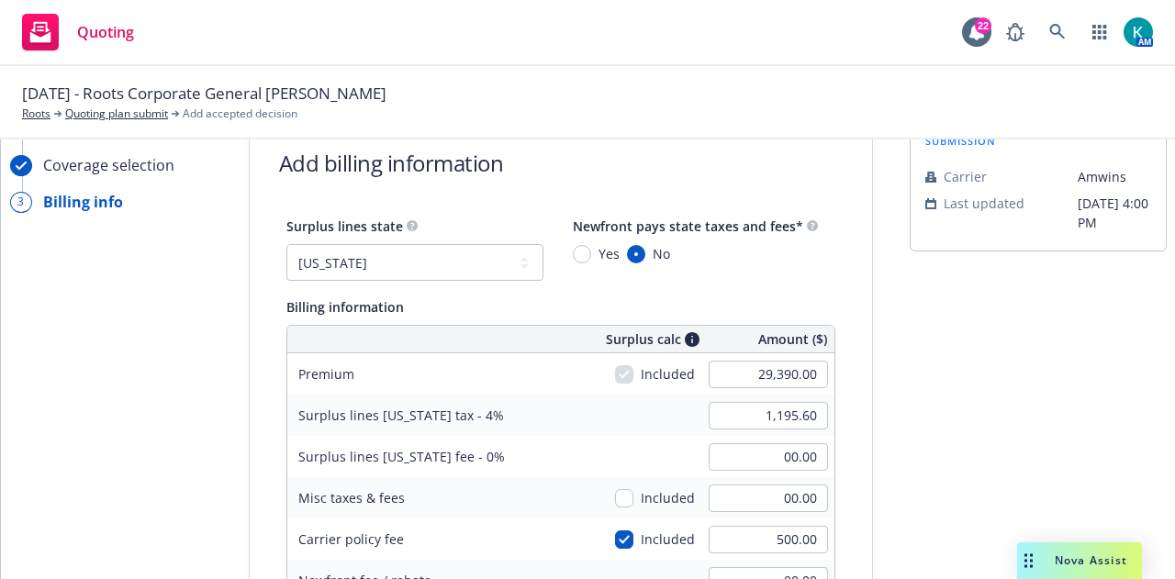
drag, startPoint x: 1151, startPoint y: 296, endPoint x: 907, endPoint y: 557, distance: 357.2
click at [910, 557] on div "submission Carrier [PERSON_NAME] Last updated [DATE] 4:00 PM" at bounding box center [1038, 586] width 257 height 939
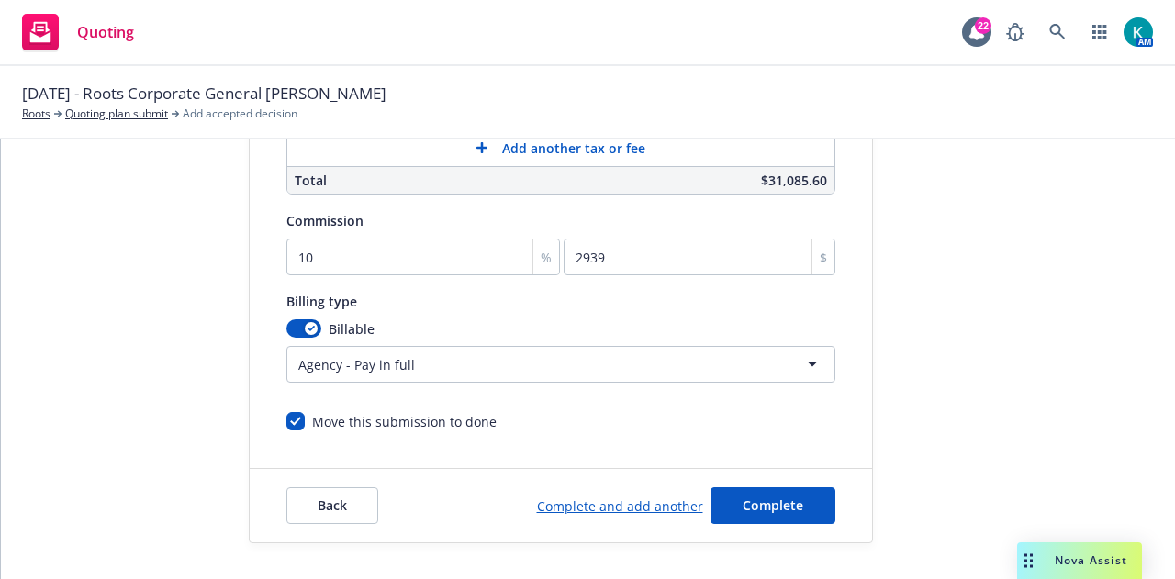
scroll to position [584, 0]
click at [796, 498] on button "Complete" at bounding box center [772, 504] width 125 height 37
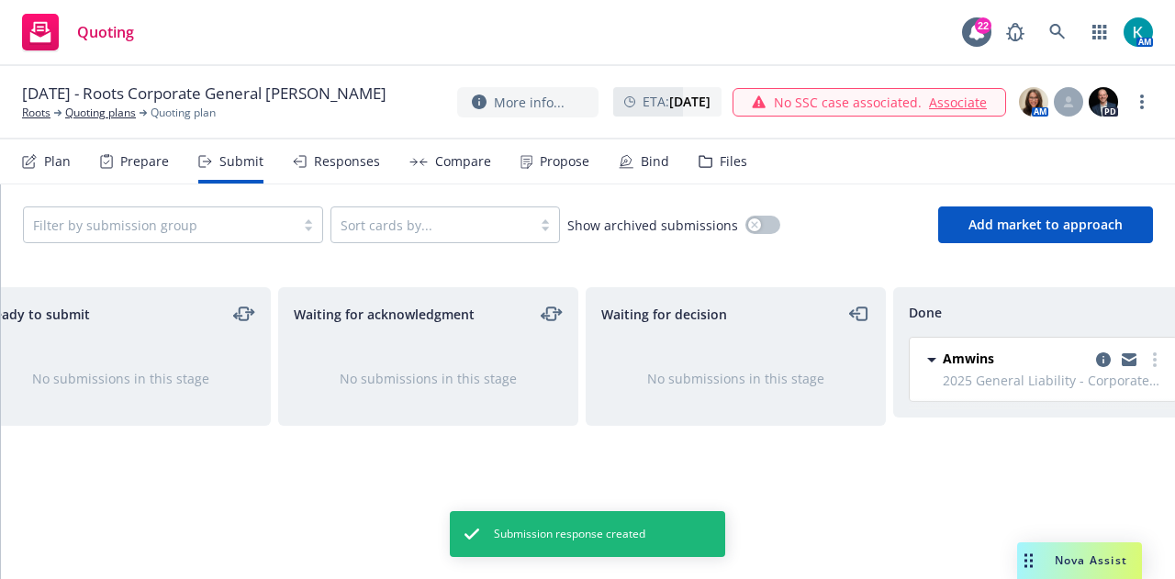
scroll to position [0, 400]
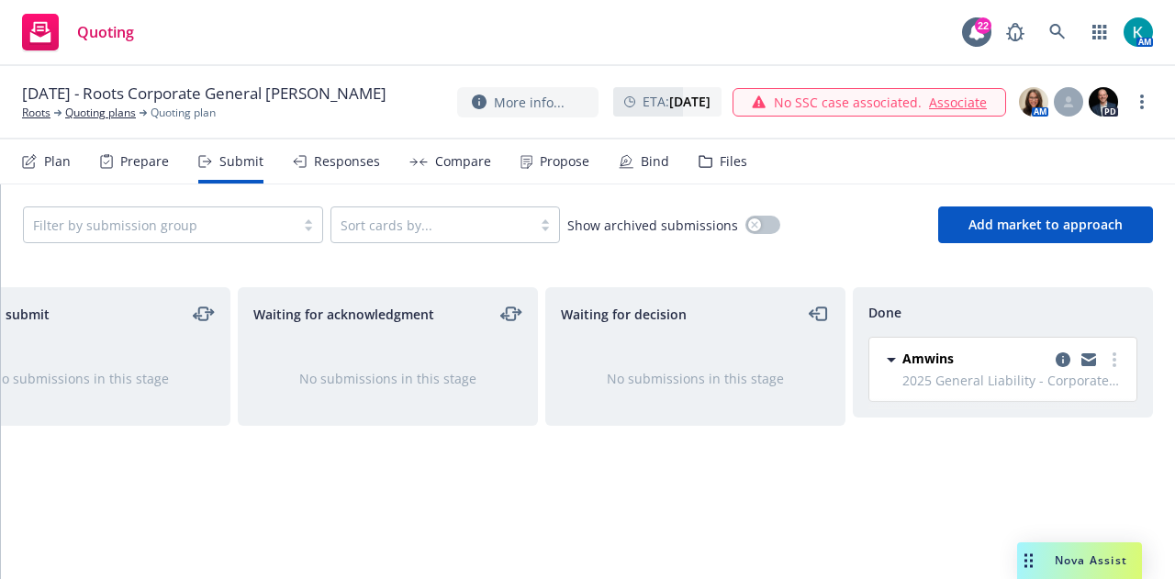
click at [721, 167] on div "Files" at bounding box center [734, 161] width 28 height 15
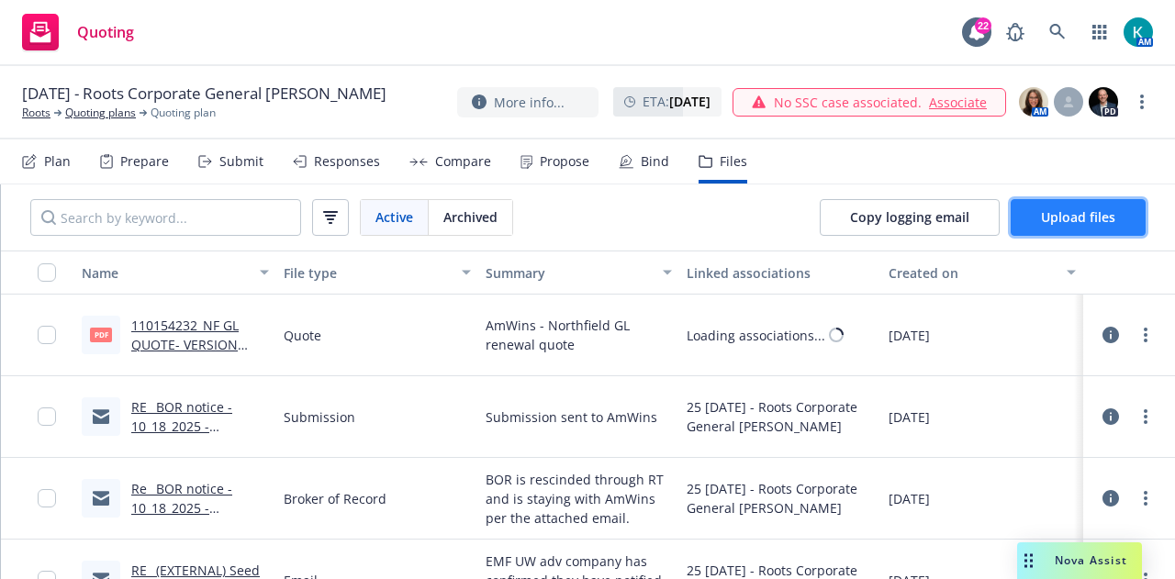
click at [1061, 208] on span "Upload files" at bounding box center [1078, 216] width 74 height 17
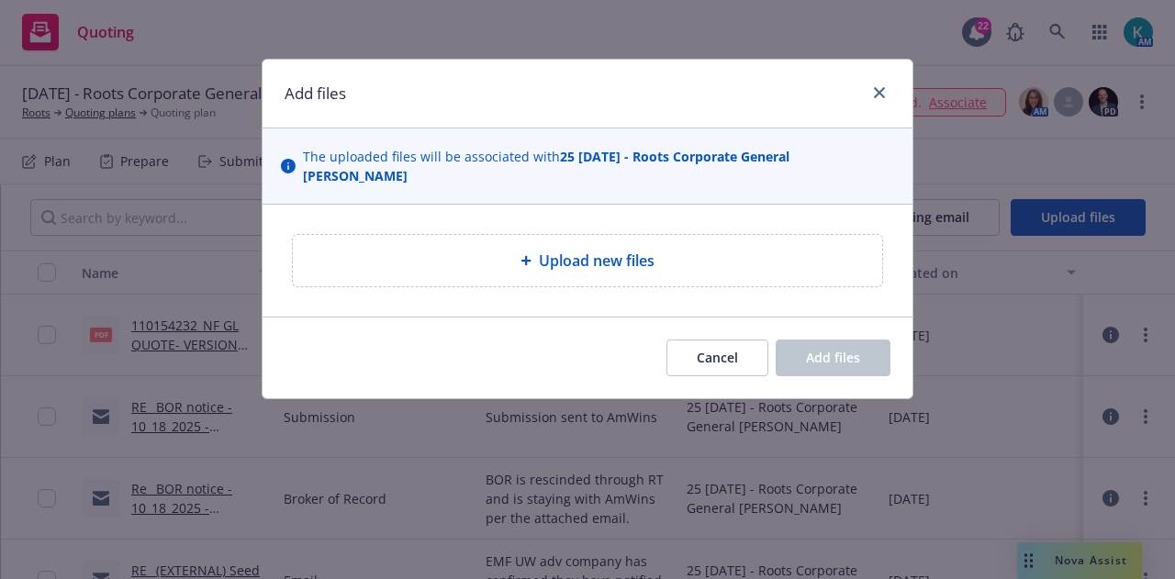
type textarea "x"
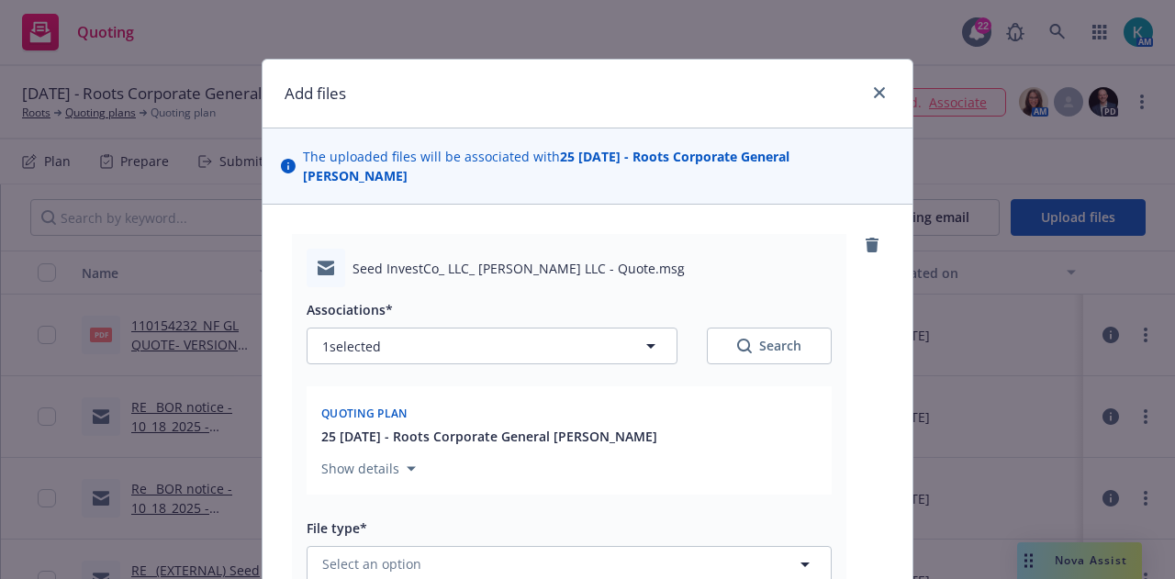
scroll to position [430, 0]
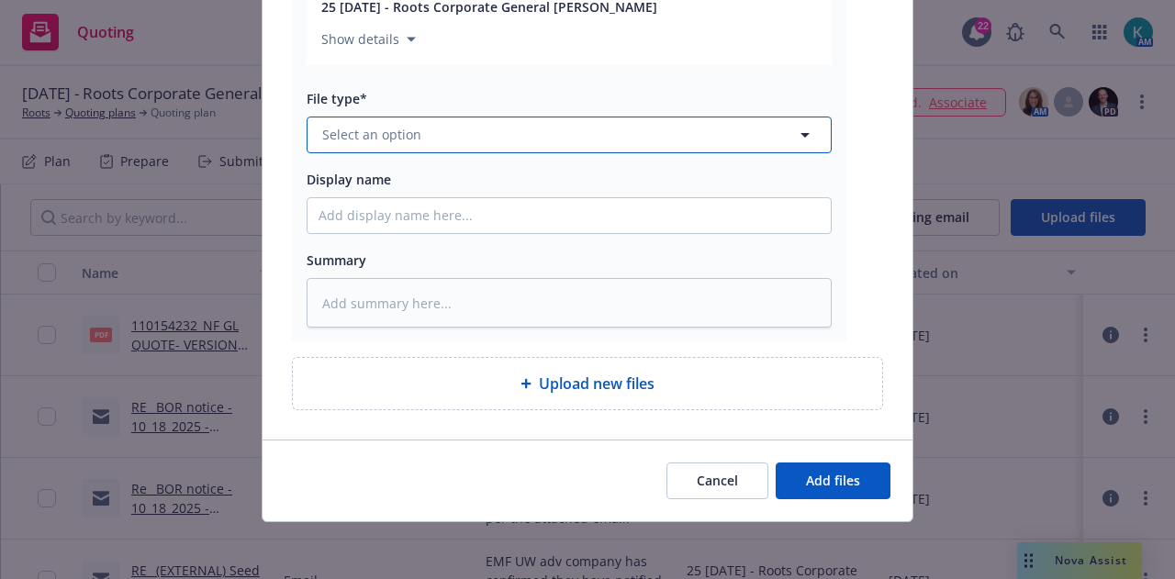
click at [713, 128] on button "Select an option" at bounding box center [569, 135] width 525 height 37
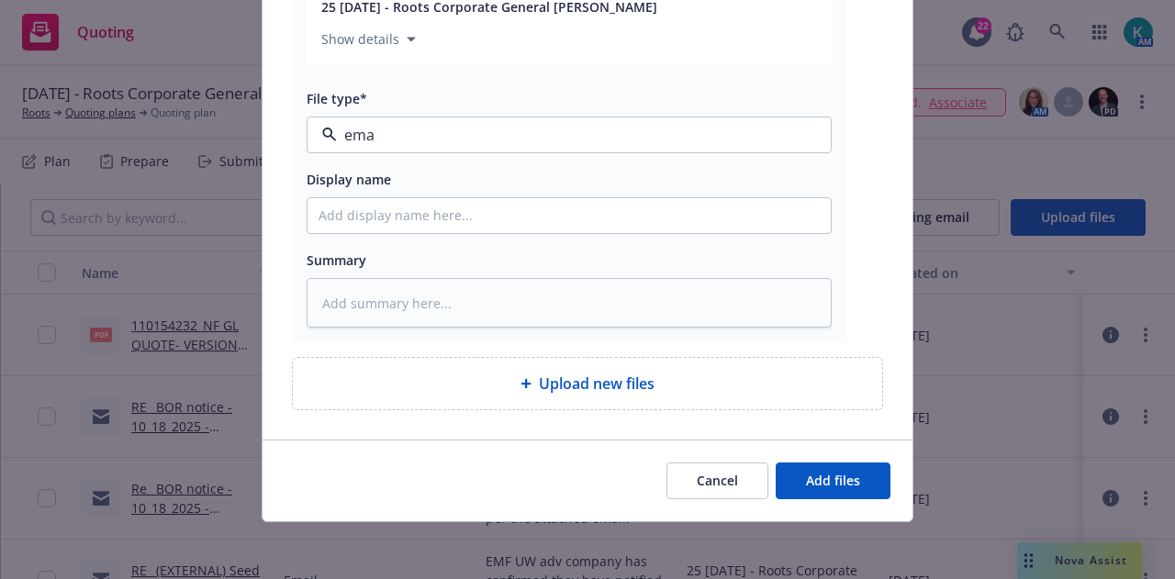
type input "emai"
click at [710, 177] on div "Email" at bounding box center [569, 186] width 501 height 27
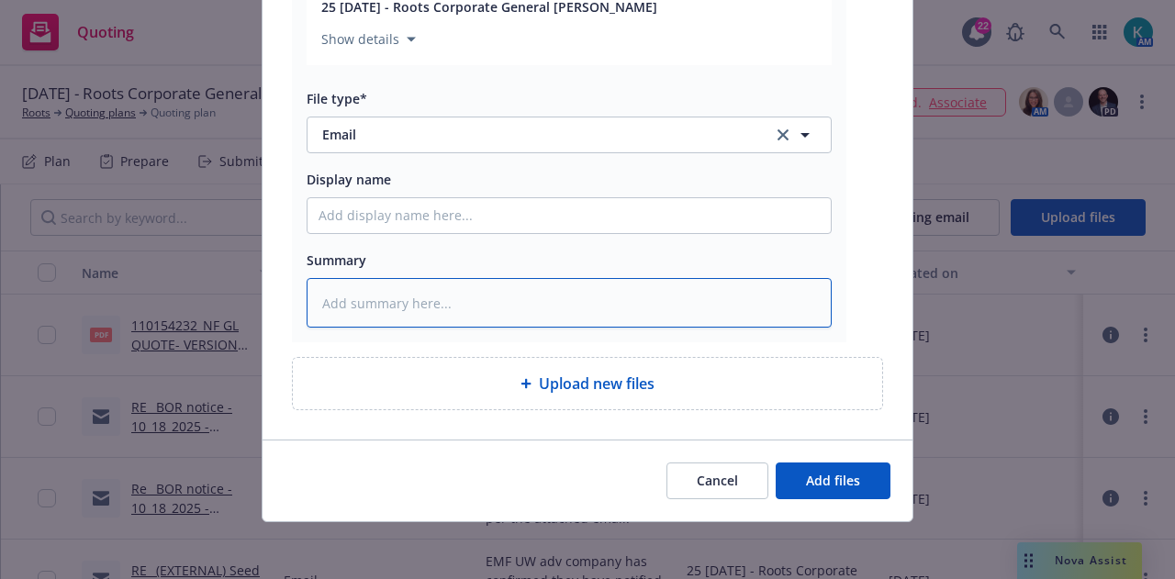
click at [542, 326] on textarea at bounding box center [569, 303] width 525 height 50
type textarea "x"
type textarea "E"
type textarea "x"
type textarea "EM"
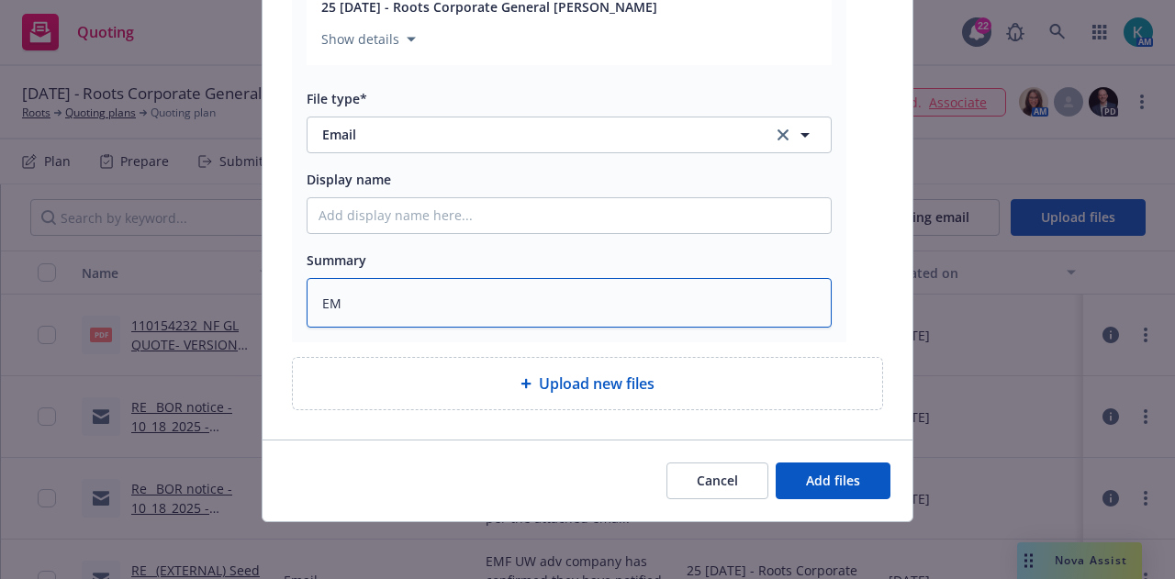
type textarea "x"
type textarea "EMF"
type textarea "x"
type textarea "EMF"
type textarea "x"
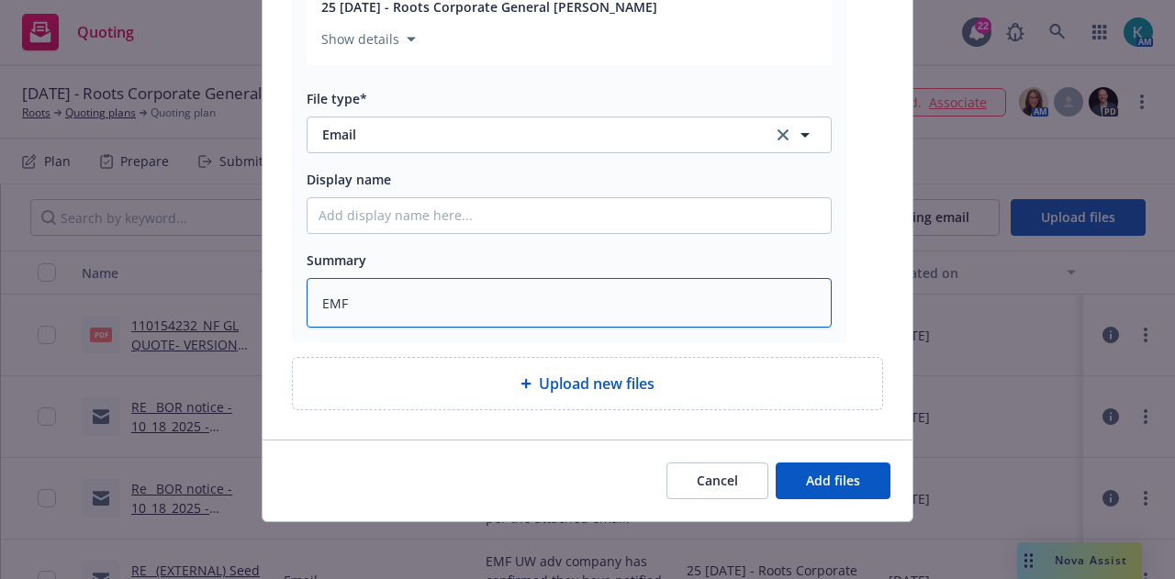
type textarea "EMF U"
type textarea "x"
type textarea "EMF UW"
type textarea "x"
type textarea "EMF UW"
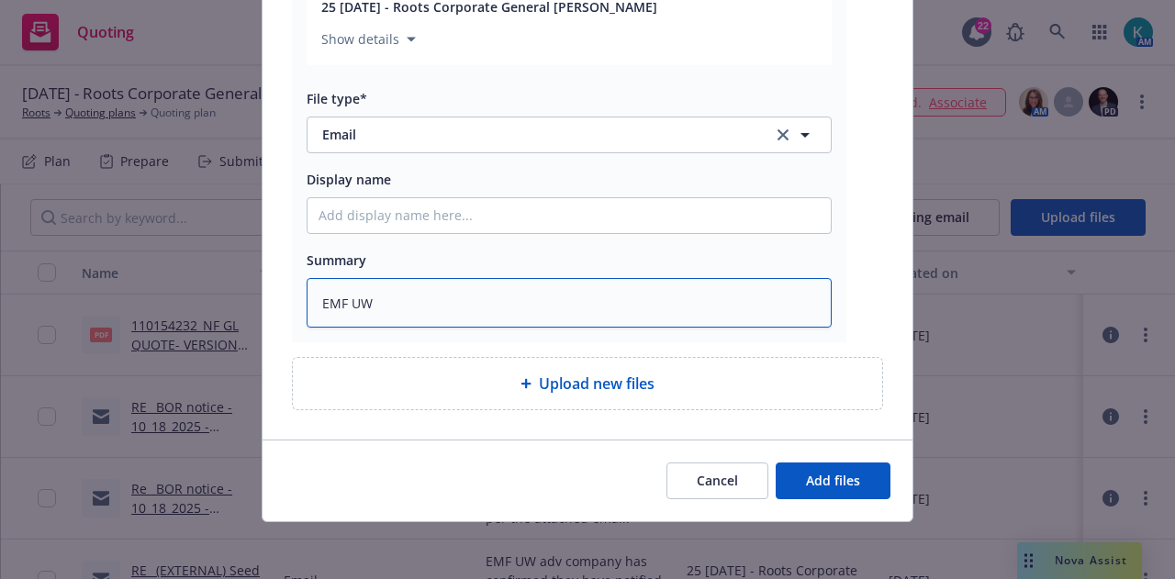
type textarea "x"
type textarea "EMF UW w"
type textarea "x"
type textarea "EMF UW w/"
type textarea "x"
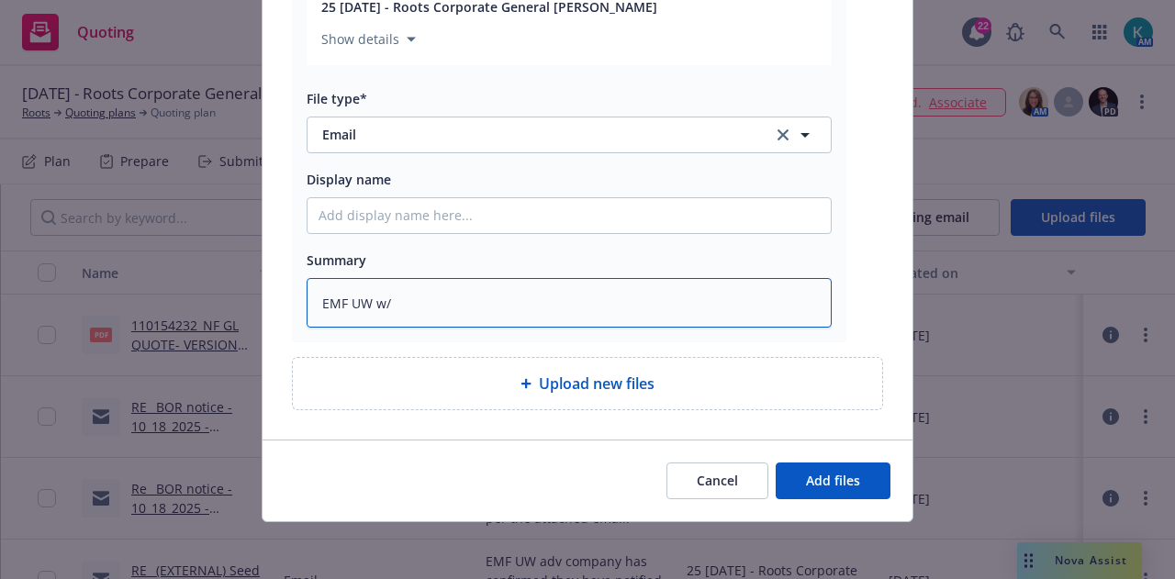
type textarea "EMF UW w/r"
type textarea "x"
type textarea "EMF UW w/re"
type textarea "x"
type textarea "EMF UW w/ren"
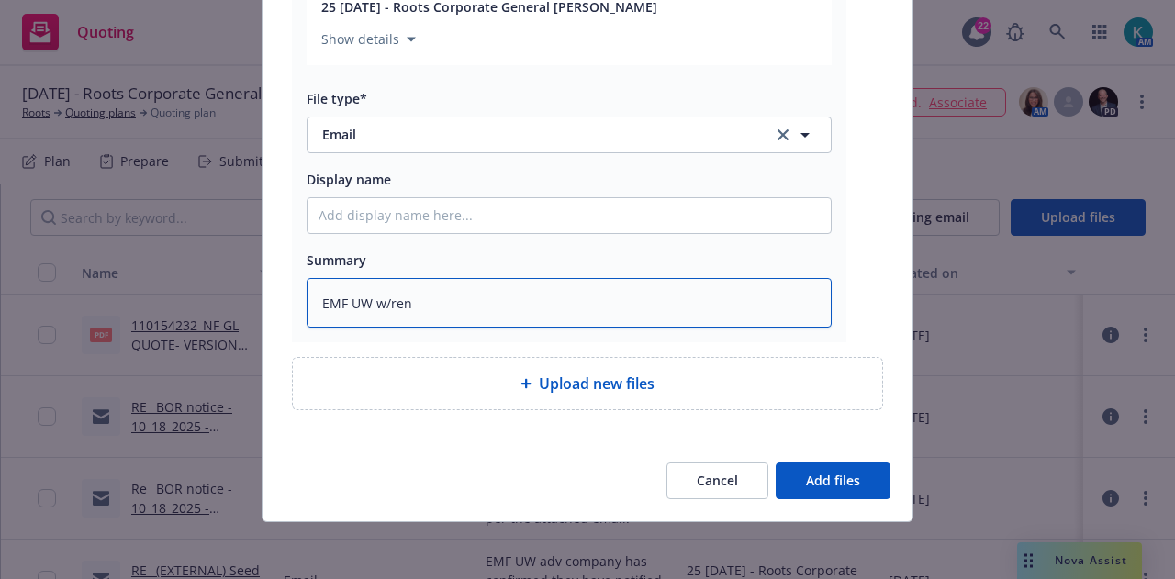
type textarea "x"
type textarea "EMF UW w/[PERSON_NAME]"
type textarea "x"
type textarea "EMF UW w/renew"
type textarea "x"
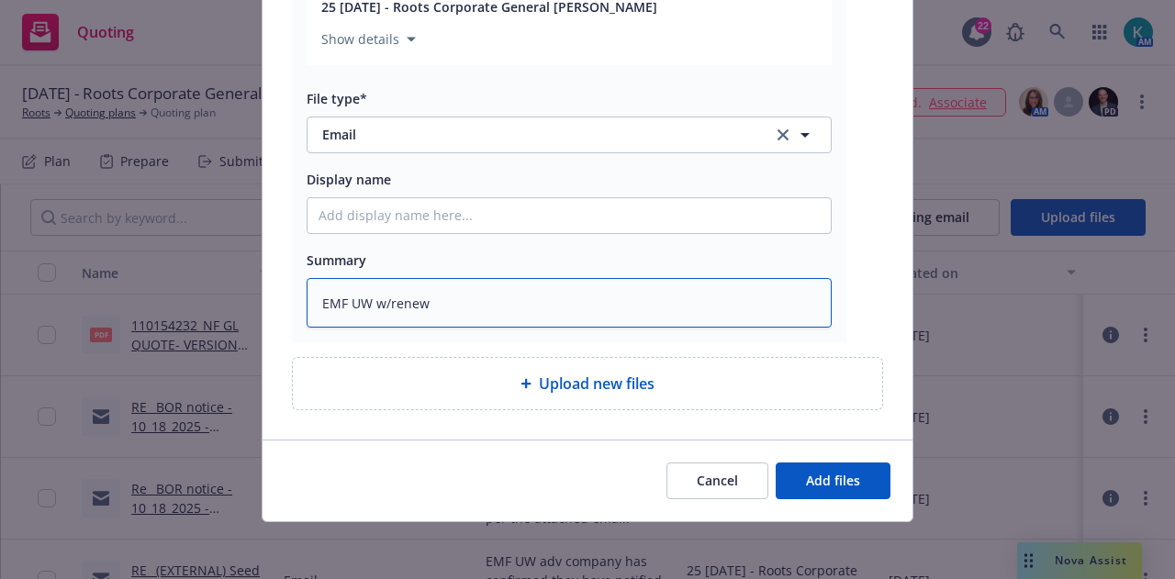
type textarea "EMF UW w/renewa"
type textarea "x"
type textarea "EMF UW w/renewal"
type textarea "x"
type textarea "EMF UW w/renewal"
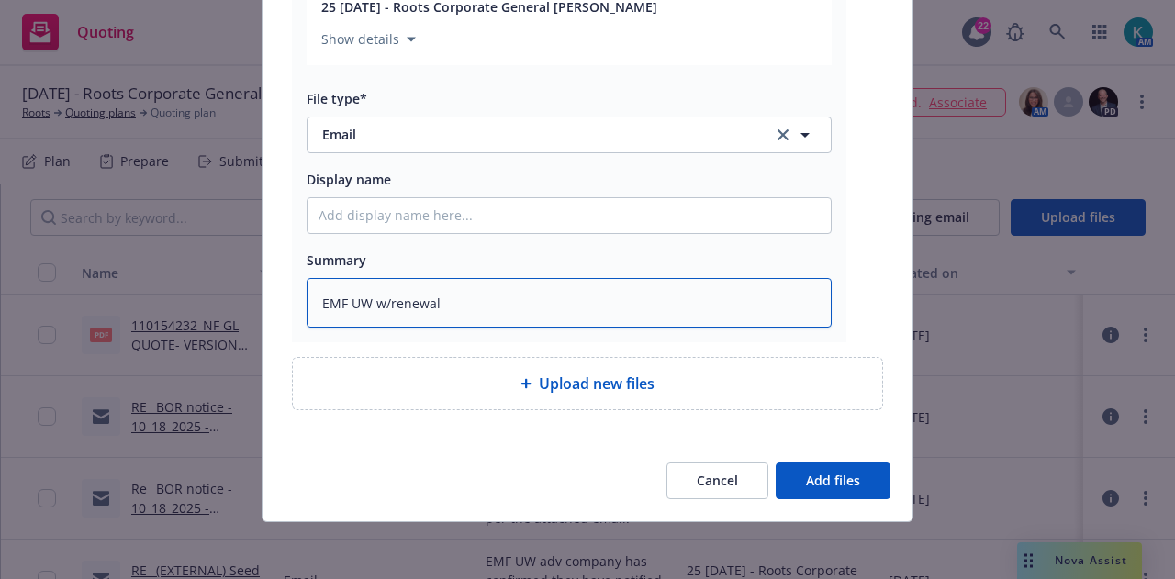
type textarea "x"
type textarea "EMF UW w/renewal qyu"
type textarea "x"
type textarea "EMF UW w/renewal qyuo"
type textarea "x"
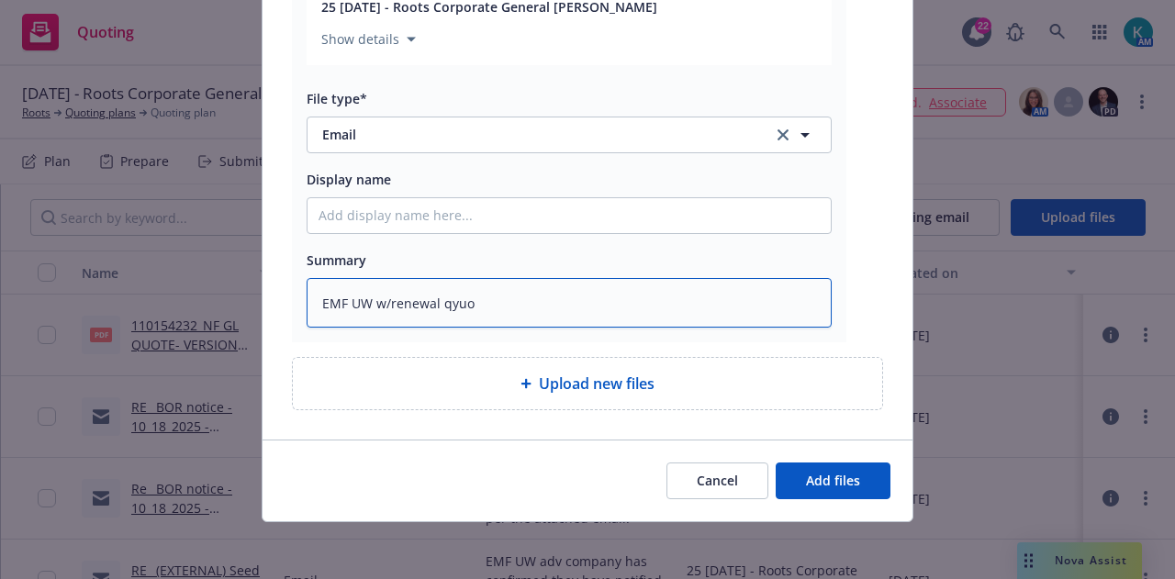
type textarea "EMF UW w/renewal qyuot"
type textarea "x"
type textarea "EMF UW w/renewal qyuote"
type textarea "x"
type textarea "EMF UW w/renewal qyuot"
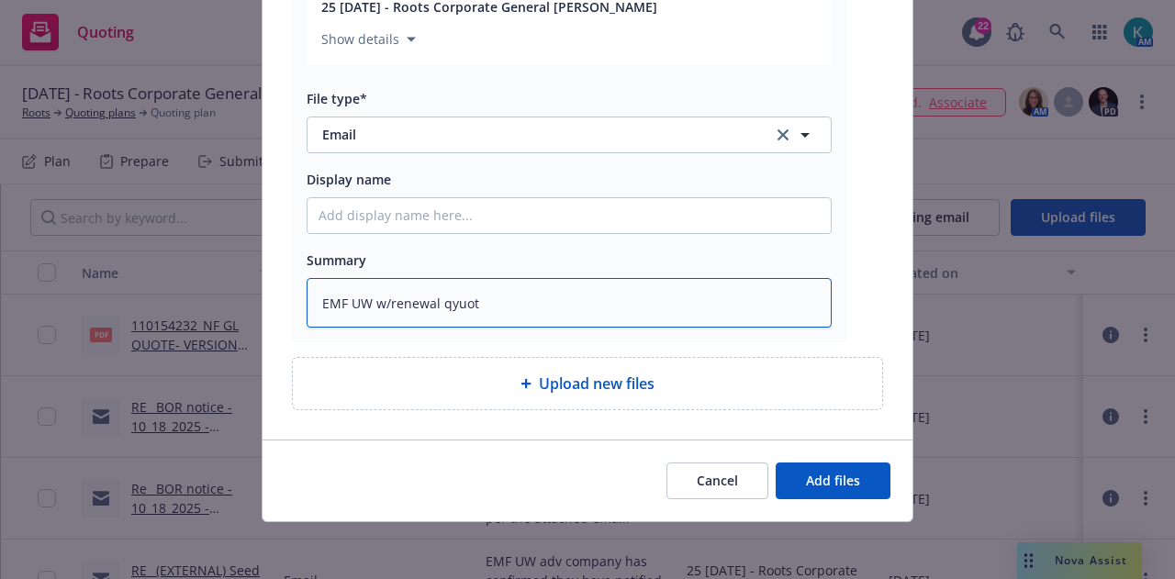
type textarea "x"
type textarea "EMF UW w/renewal qyuo"
type textarea "x"
type textarea "EMF UW w/renewal qyu"
type textarea "x"
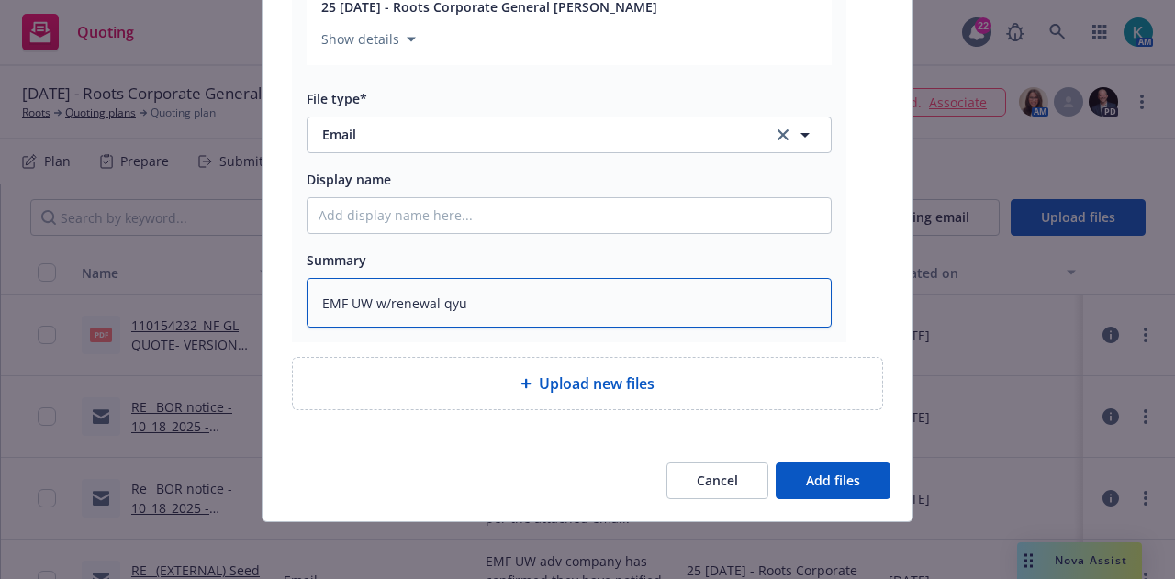
type textarea "EMF UW w/renewal qy"
type textarea "x"
type textarea "EMF UW w/renewal q"
type textarea "x"
type textarea "EMF UW w/renewal qu"
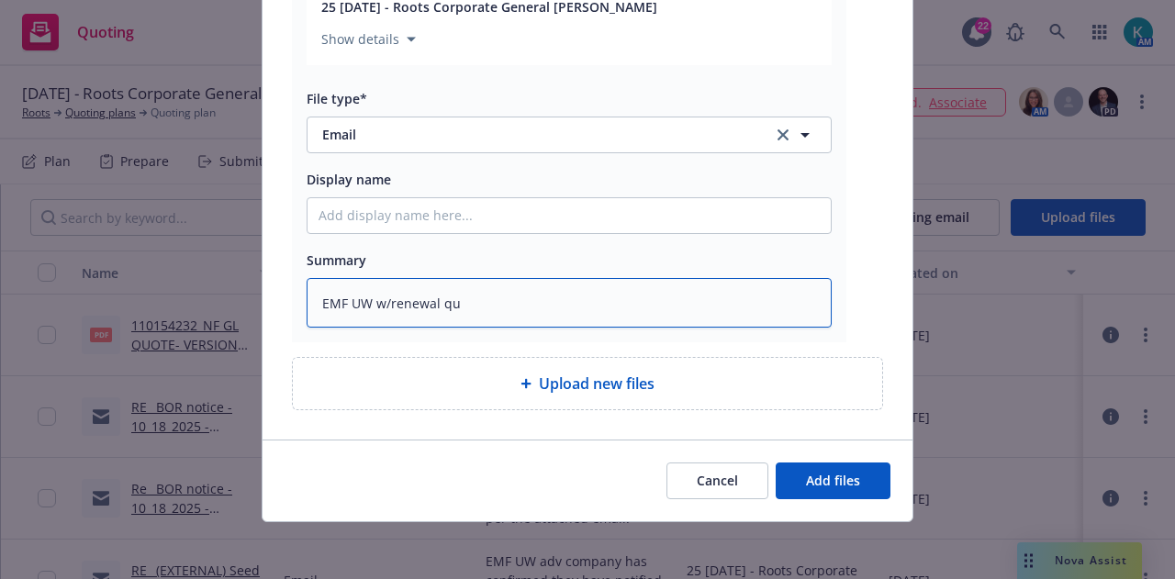
type textarea "x"
type textarea "EMF UW w/renewal quo"
type textarea "x"
type textarea "EMF UW w/renewal quot"
type textarea "x"
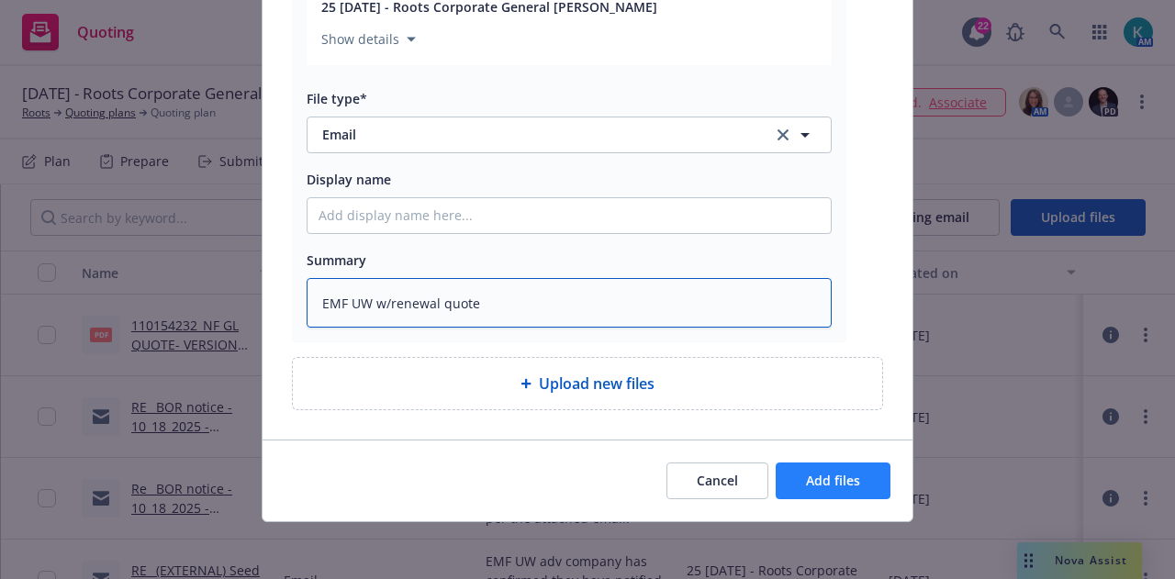
type textarea "EMF UW w/renewal quote"
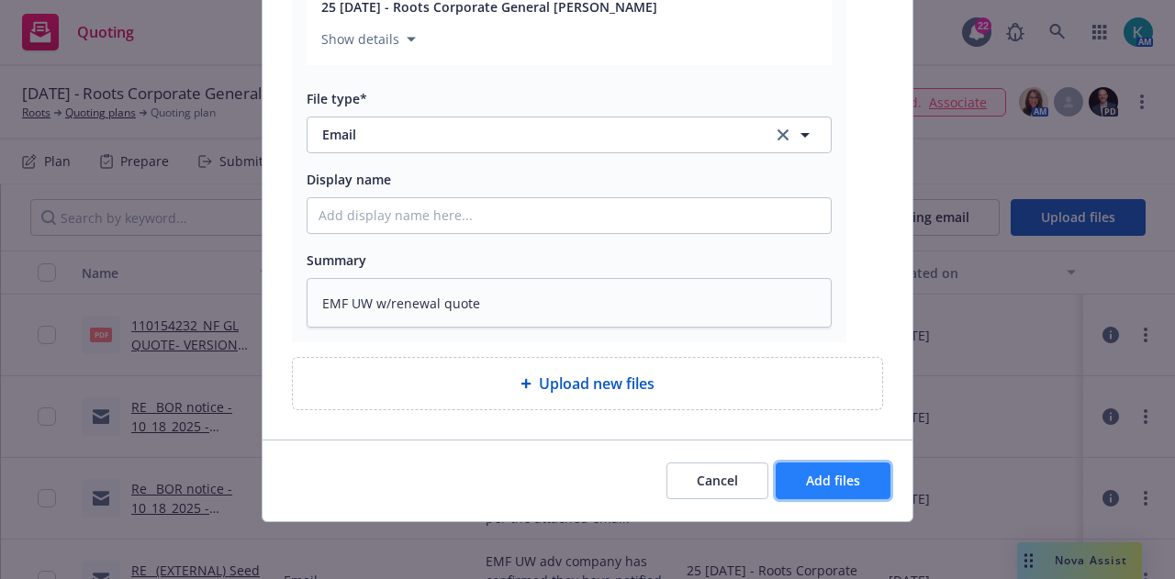
click at [831, 475] on span "Add files" at bounding box center [833, 480] width 54 height 17
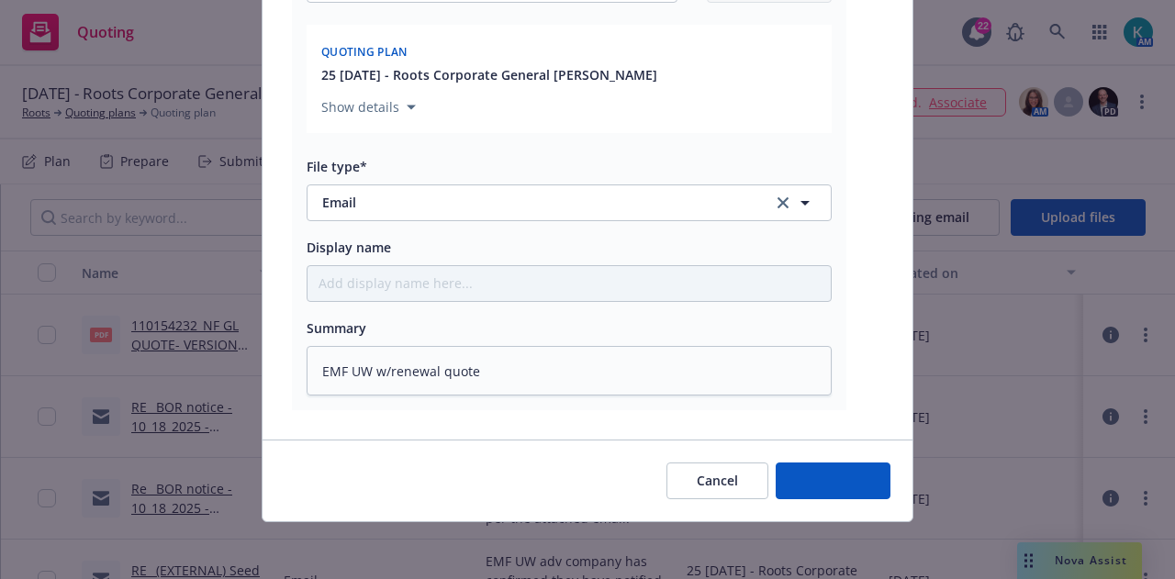
type textarea "x"
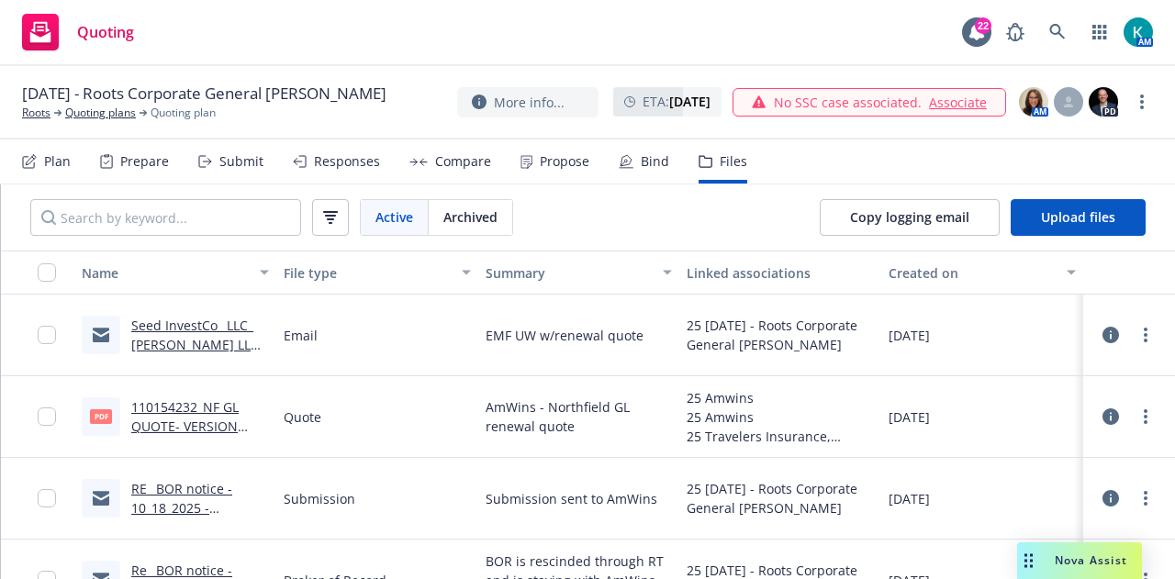
click at [442, 163] on div "Compare" at bounding box center [463, 161] width 56 height 15
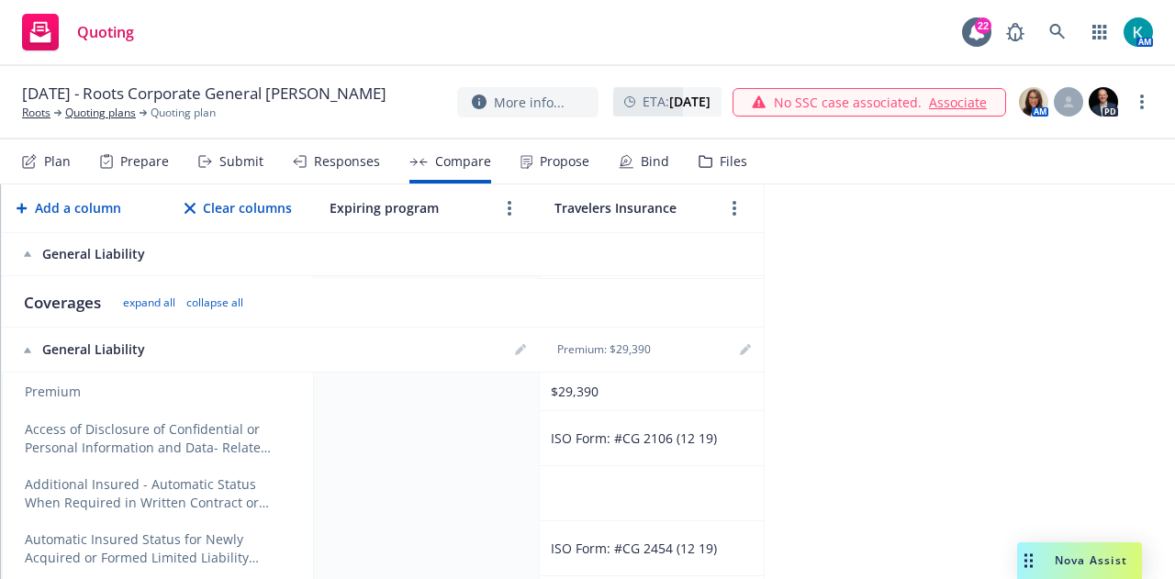
scroll to position [340, 0]
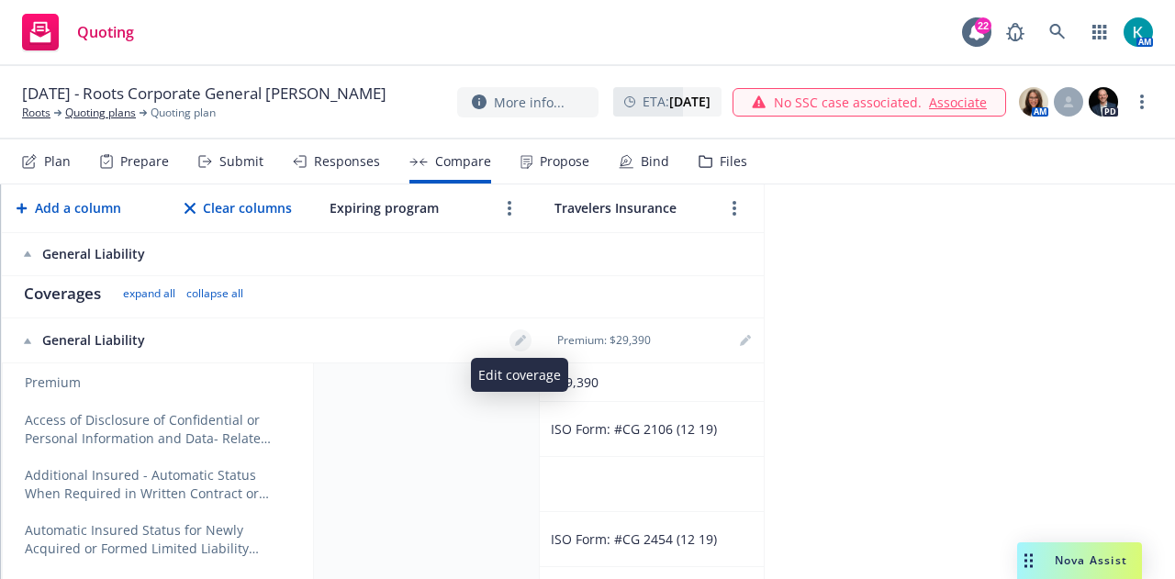
click at [515, 335] on icon "editPencil" at bounding box center [520, 340] width 11 height 11
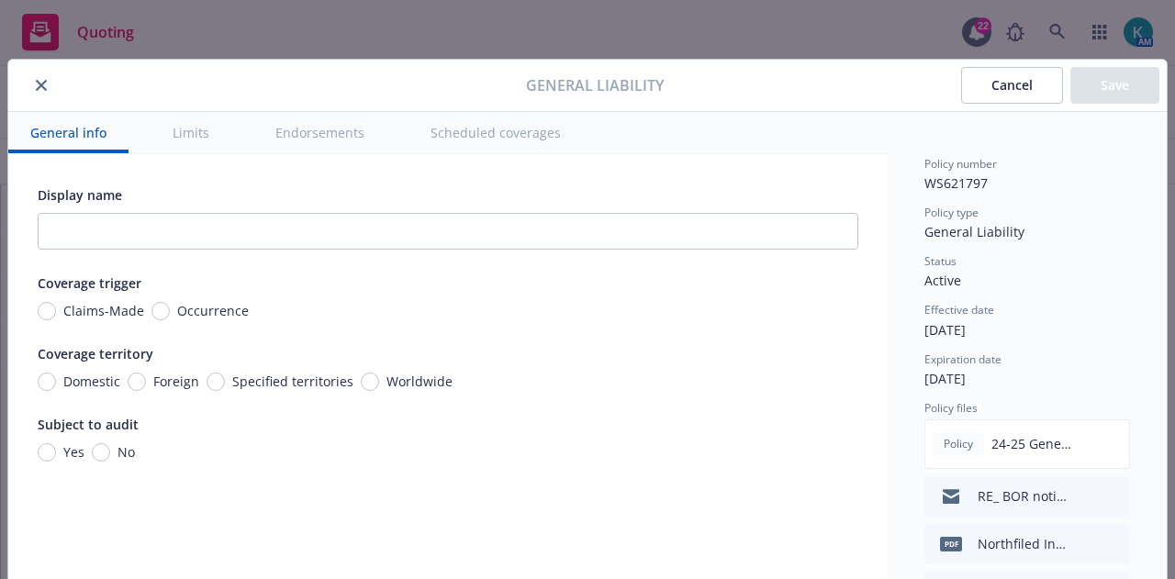
click at [177, 310] on span "Occurrence" at bounding box center [213, 310] width 72 height 19
click at [170, 310] on input "Occurrence" at bounding box center [160, 311] width 18 height 18
radio input "true"
click at [415, 383] on span "Worldwide" at bounding box center [419, 381] width 66 height 19
click at [379, 383] on input "Worldwide" at bounding box center [370, 382] width 18 height 18
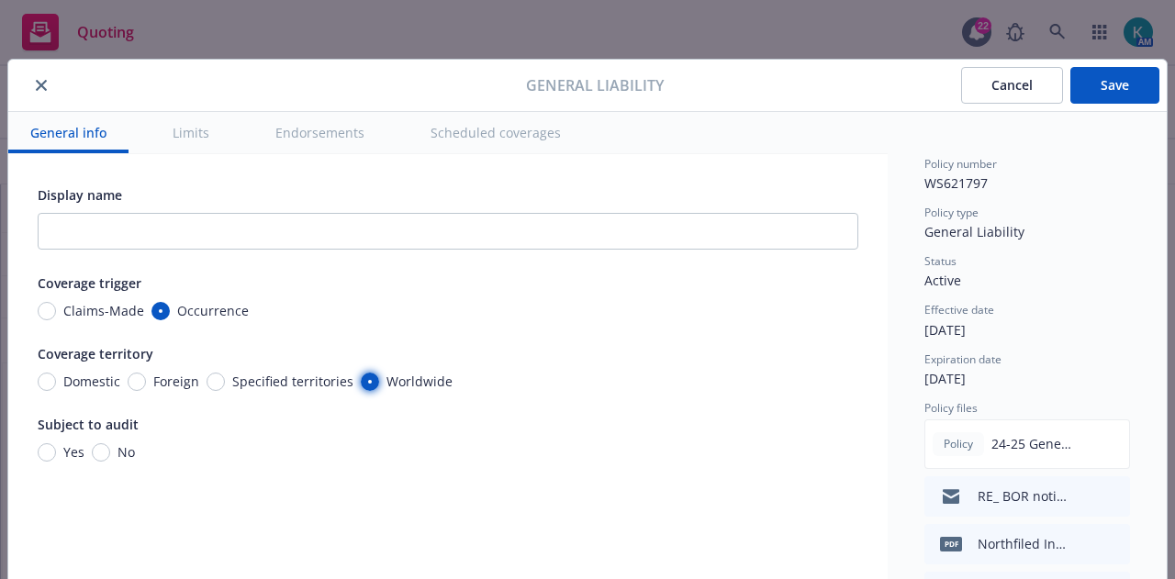
radio input "true"
click at [46, 443] on div "Yes" at bounding box center [61, 451] width 47 height 19
click at [46, 443] on input "Yes" at bounding box center [47, 452] width 18 height 18
radio input "true"
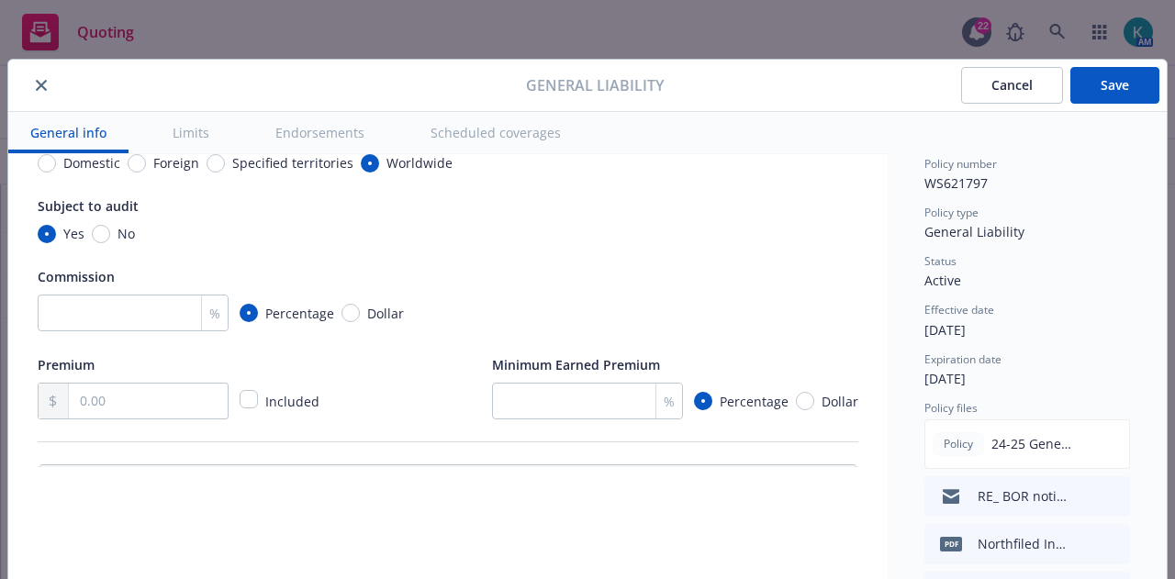
scroll to position [230, 0]
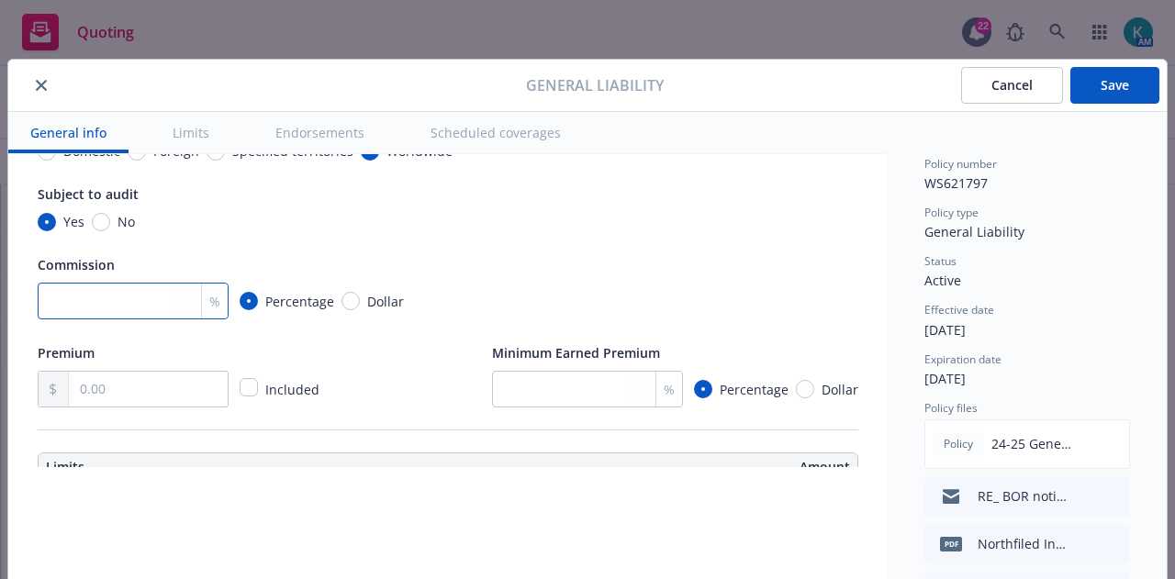
click at [151, 300] on input "number" at bounding box center [133, 301] width 191 height 37
type input "10"
click at [562, 392] on input "number" at bounding box center [587, 389] width 191 height 37
type input "25"
click at [343, 342] on div "Premium Included Minimum Earned Premium 25 % Percentage Dollar" at bounding box center [448, 374] width 821 height 66
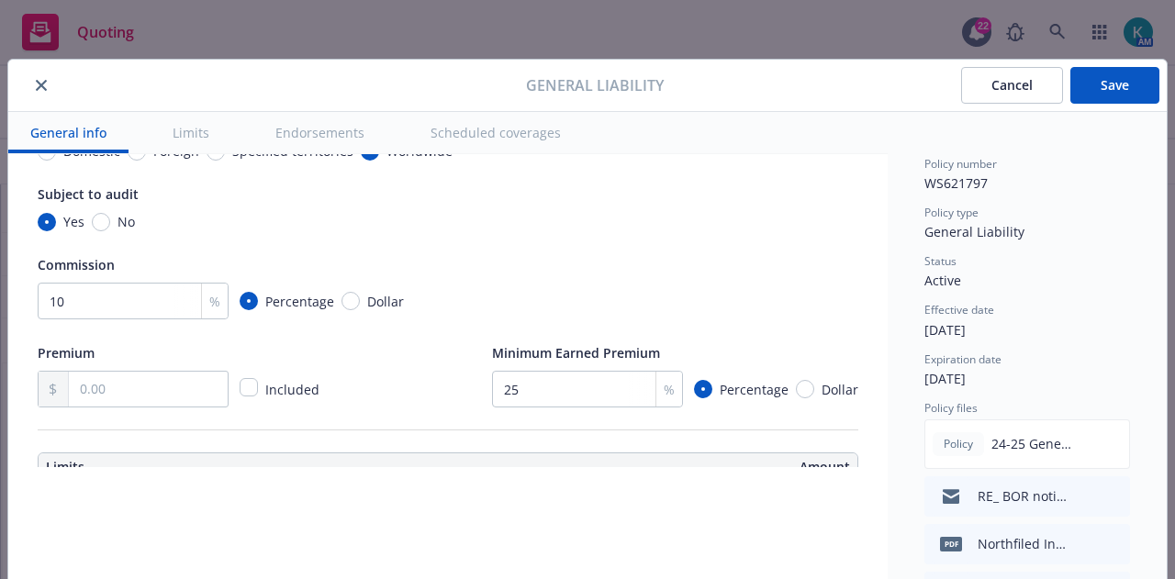
click at [182, 365] on div "Premium Included" at bounding box center [180, 374] width 285 height 66
click at [182, 373] on input "text" at bounding box center [148, 389] width 159 height 35
type input "27,483.00"
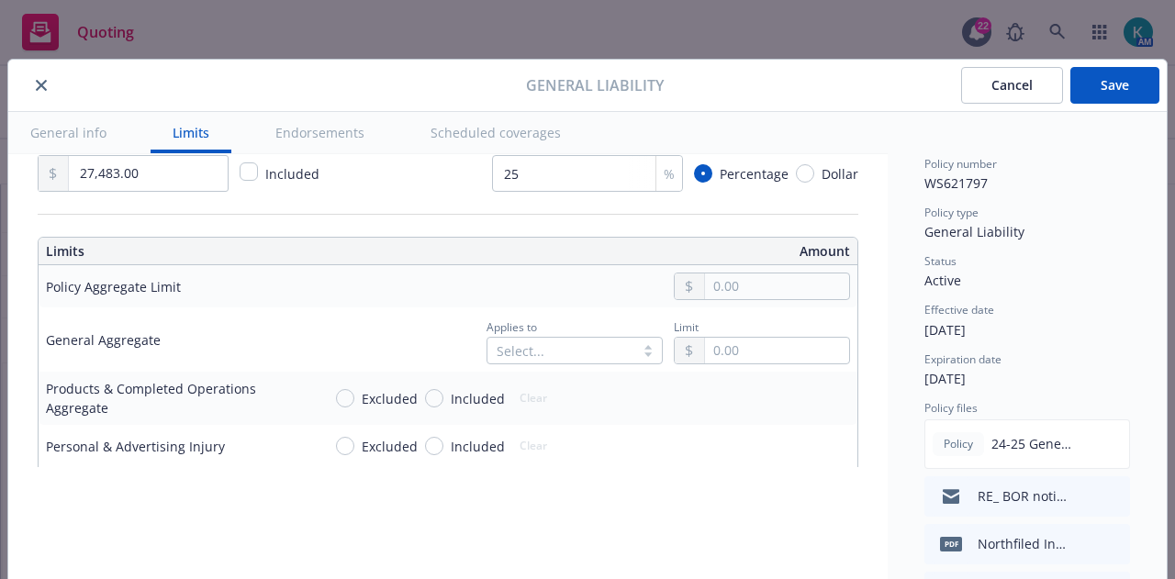
scroll to position [452, 0]
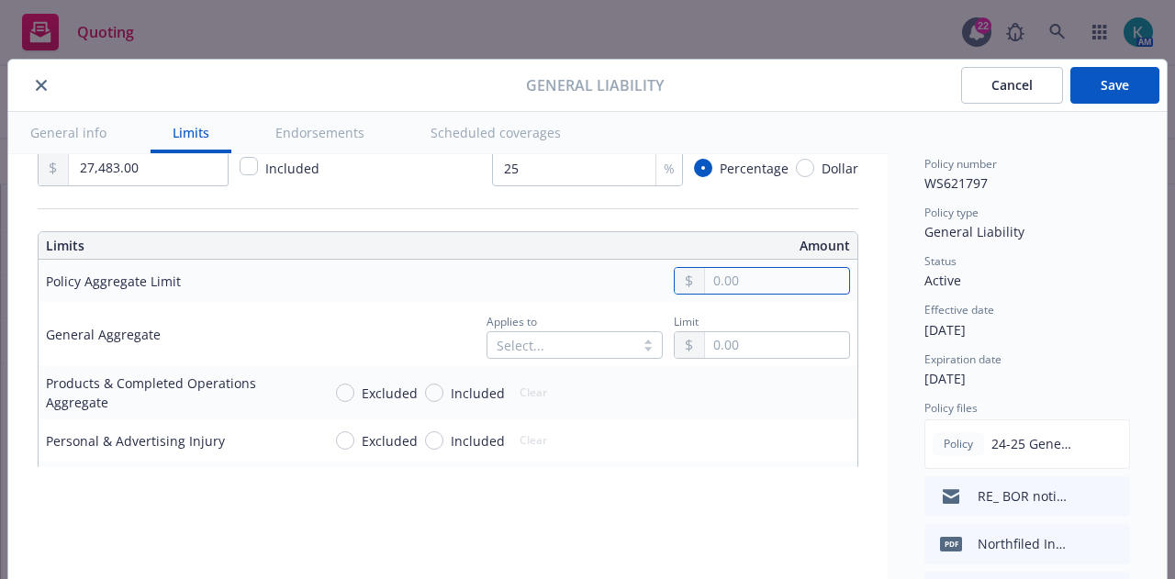
click at [754, 287] on input "text" at bounding box center [777, 281] width 144 height 26
click at [731, 375] on button "$2,000,000.00" at bounding box center [750, 392] width 158 height 34
type input "2,000,000.00"
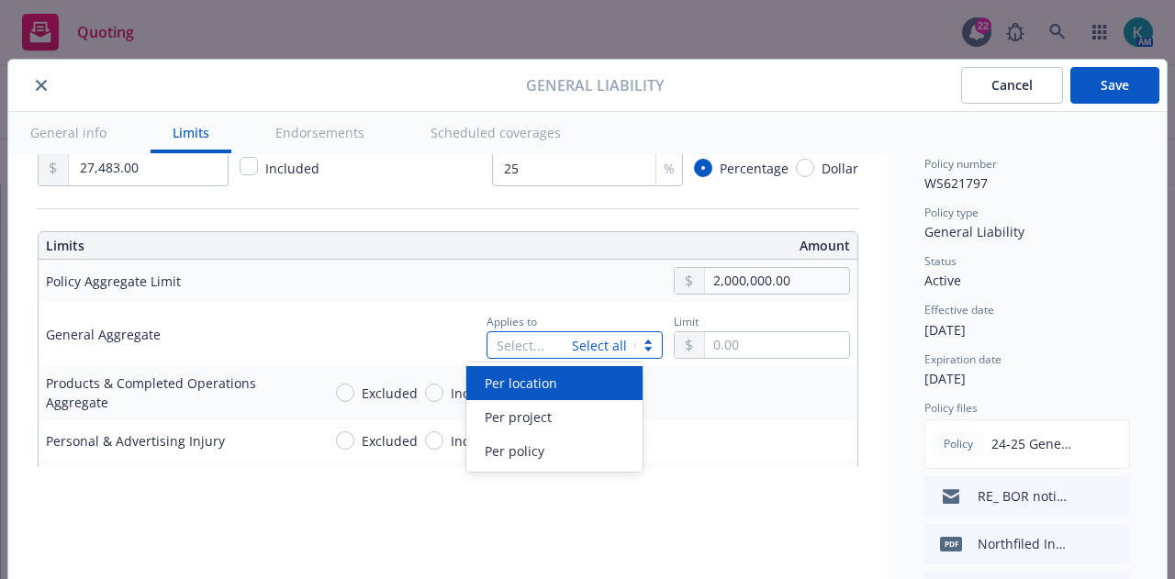
click at [565, 346] on div "Select... Select all" at bounding box center [574, 345] width 176 height 28
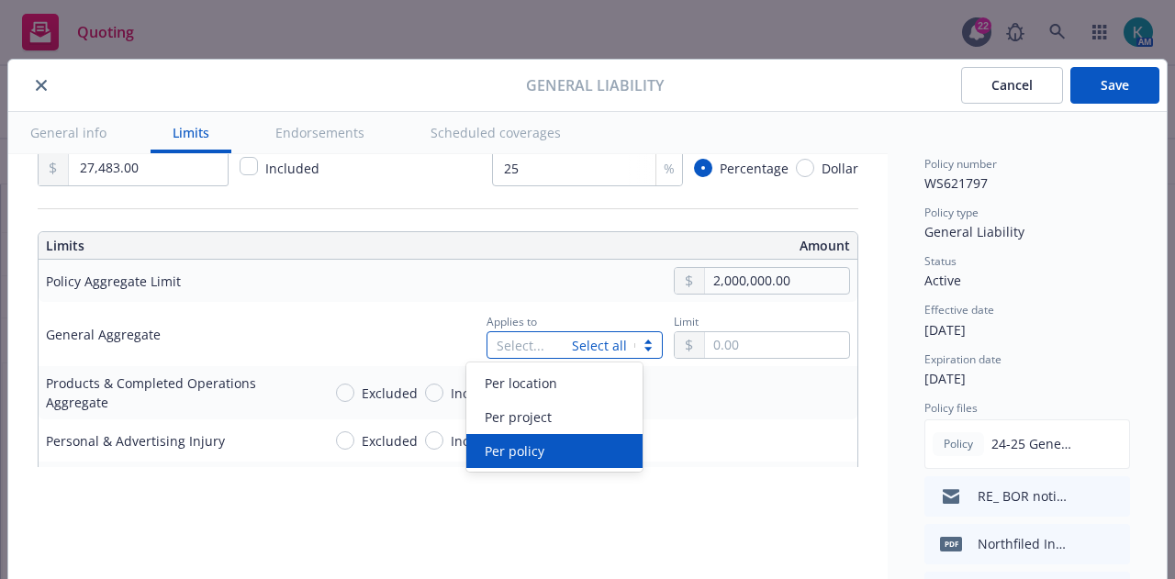
click at [565, 453] on div "Per policy" at bounding box center [554, 451] width 154 height 19
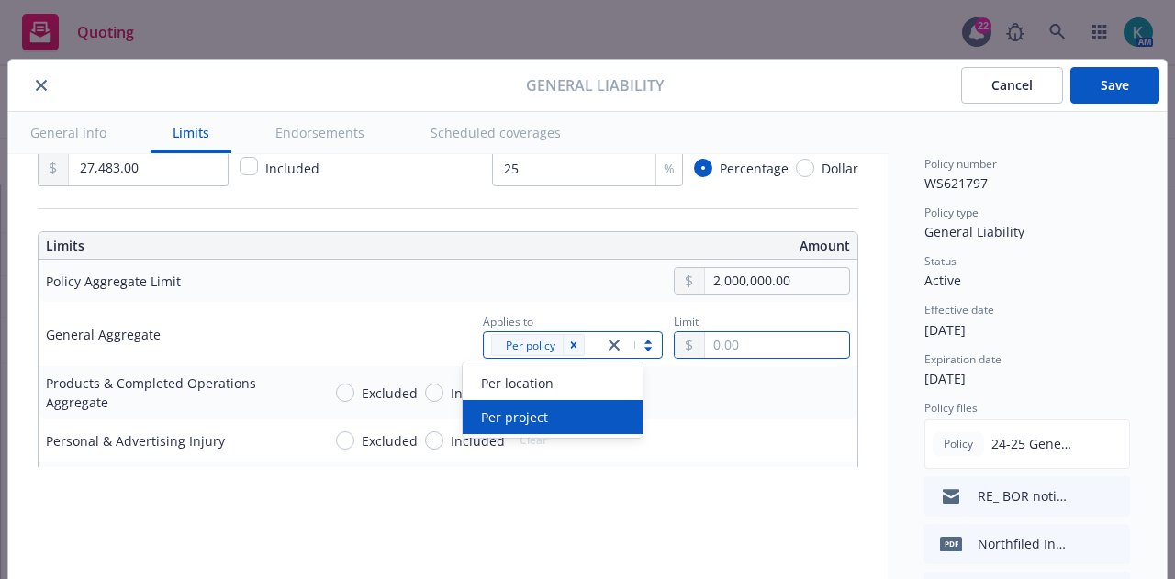
click at [759, 341] on input "text" at bounding box center [777, 345] width 144 height 26
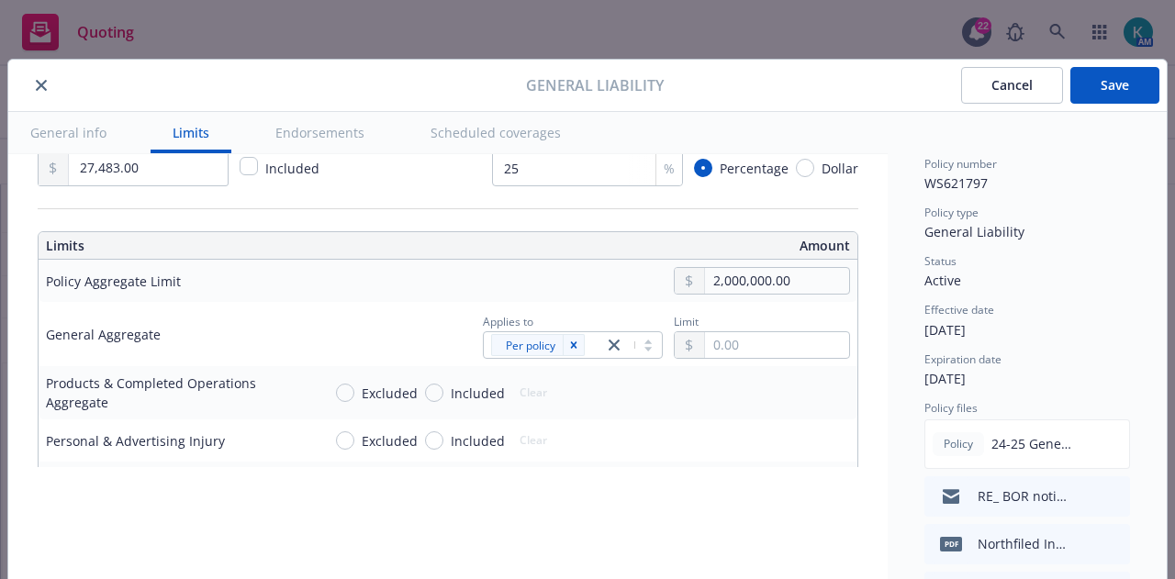
click at [748, 454] on button "$2,000,000.00" at bounding box center [750, 456] width 158 height 34
type input "2,000,000.00"
click at [443, 394] on span "Included" at bounding box center [473, 393] width 61 height 19
click at [433, 394] on input "Included" at bounding box center [434, 393] width 18 height 18
radio input "true"
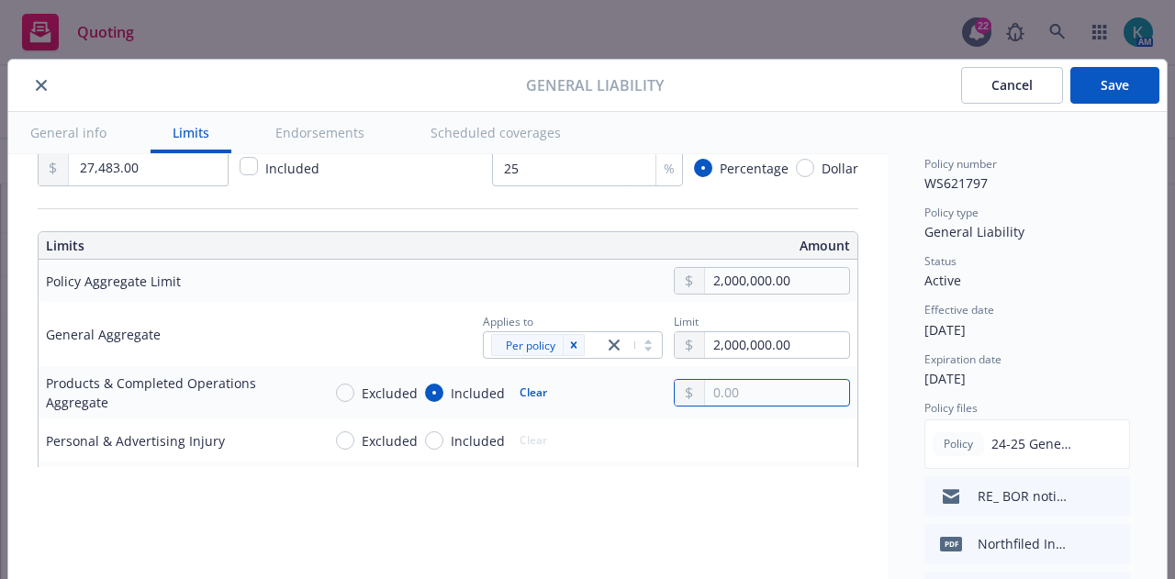
click at [725, 393] on input "text" at bounding box center [777, 393] width 144 height 26
type input "2,000,000.00"
click at [741, 281] on button "$2,000,000.00" at bounding box center [764, 289] width 158 height 34
click at [425, 441] on input "Included" at bounding box center [434, 440] width 18 height 18
radio input "true"
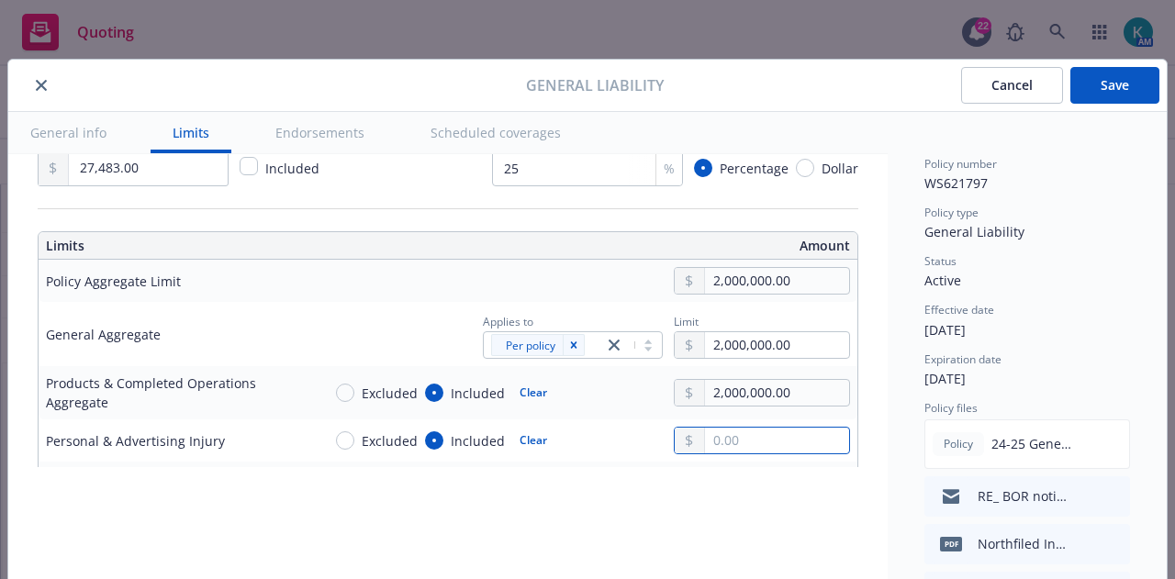
click at [733, 424] on body "Quoting 22 AM [DATE] - Roots Corporate General Liability Renewal Roots Quoting …" at bounding box center [587, 289] width 1175 height 579
type input "1,000,000.00"
click at [763, 291] on button "$1,000,000.00" at bounding box center [764, 302] width 158 height 34
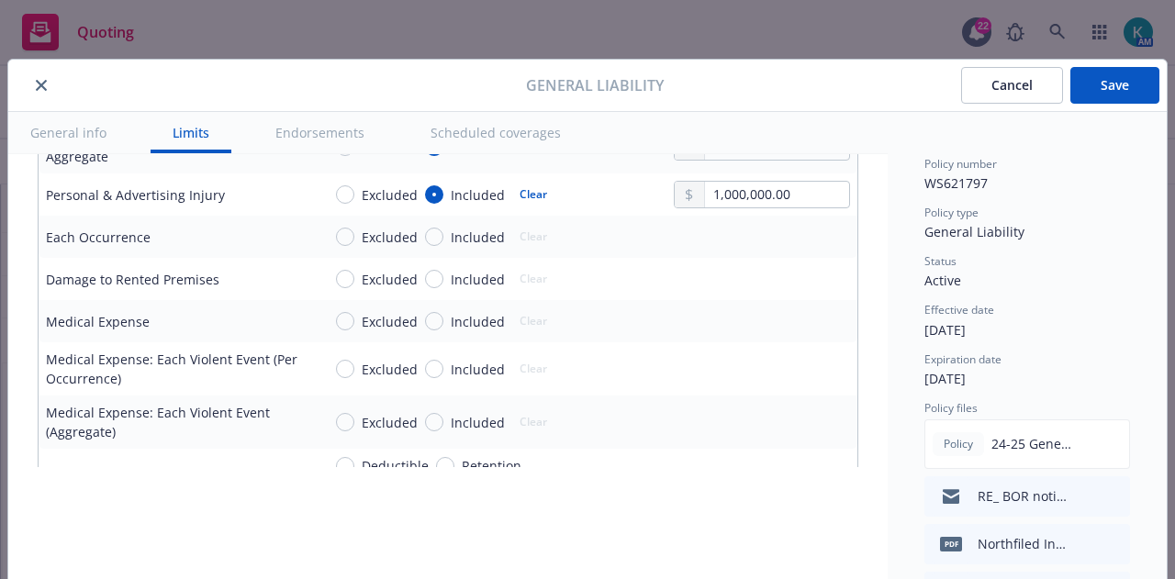
scroll to position [710, 0]
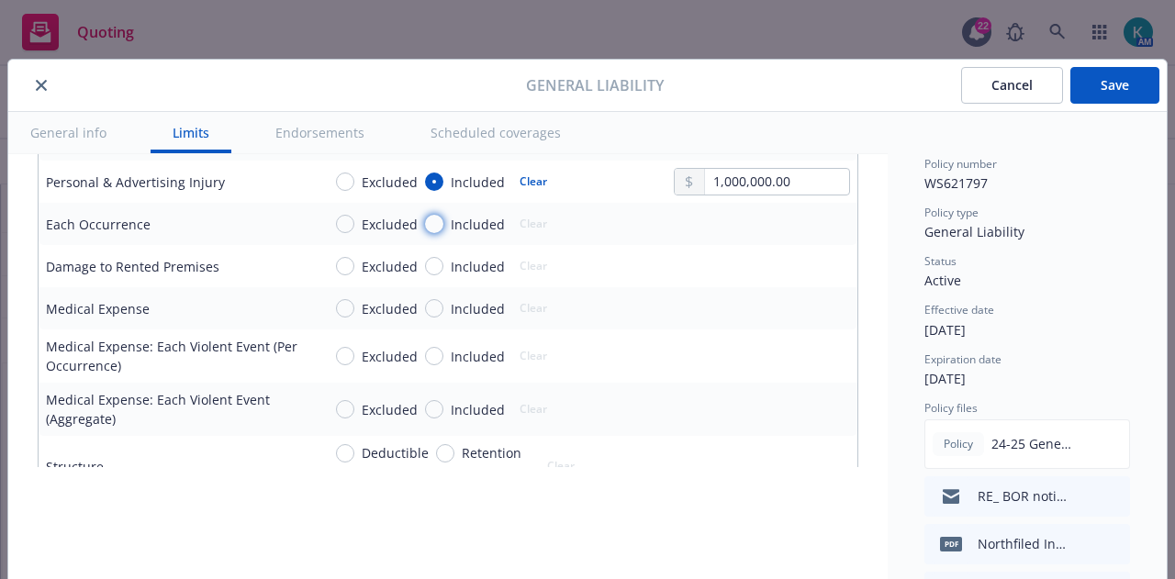
click at [431, 216] on input "Included" at bounding box center [434, 224] width 18 height 18
radio input "true"
click at [425, 257] on div "Included" at bounding box center [465, 266] width 80 height 19
click at [425, 257] on input "Included" at bounding box center [434, 266] width 18 height 18
radio input "true"
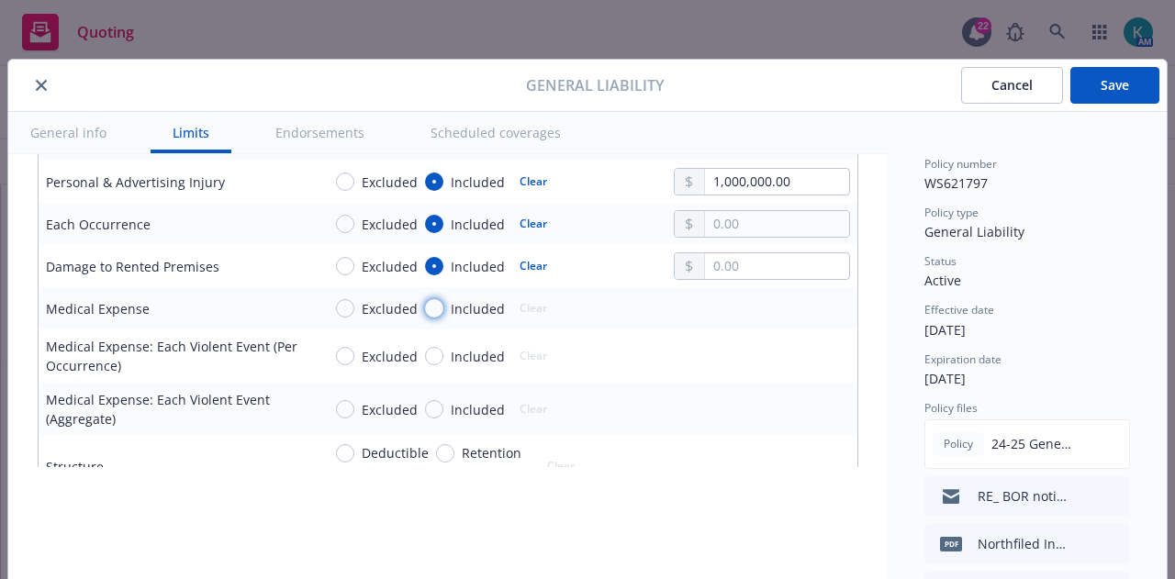
click at [430, 307] on input "Included" at bounding box center [434, 308] width 18 height 18
radio input "true"
click at [804, 230] on input "text" at bounding box center [777, 224] width 144 height 26
type input "1,000,000.00"
click at [788, 300] on button "$1,000,000.00" at bounding box center [750, 299] width 158 height 34
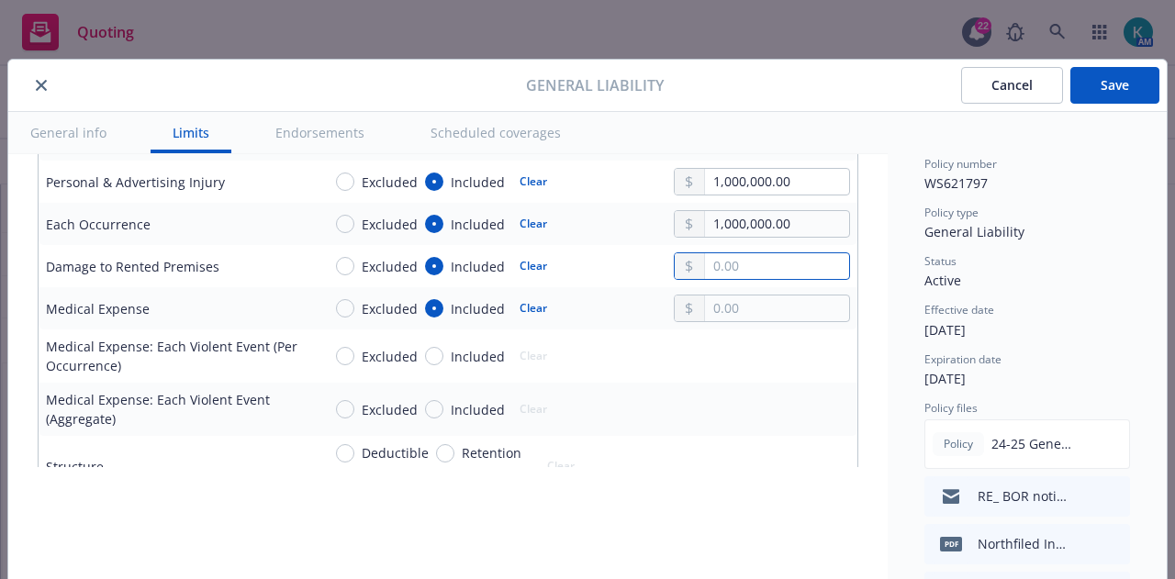
click at [766, 260] on input "text" at bounding box center [777, 266] width 144 height 26
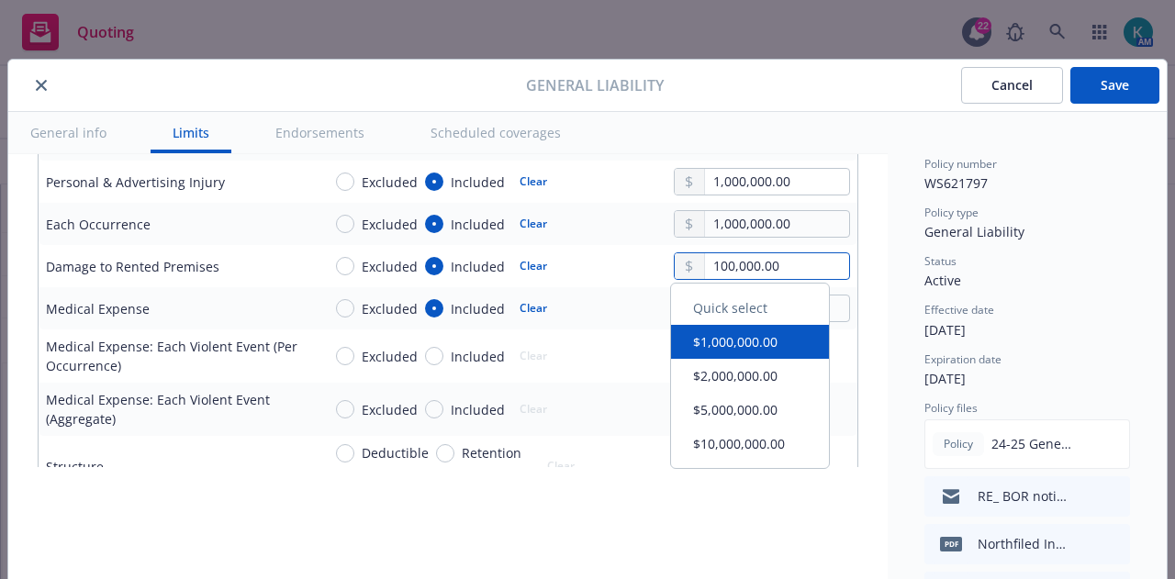
type input "100,000.00"
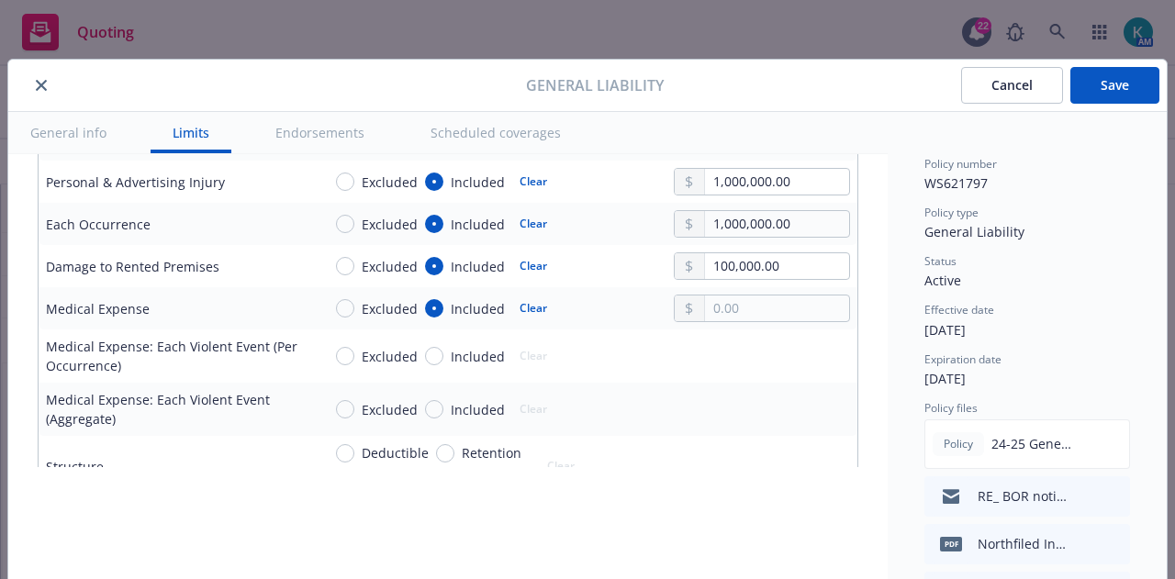
click at [630, 298] on div "Excluded Included Clear" at bounding box center [585, 309] width 529 height 28
click at [753, 296] on input "text" at bounding box center [777, 309] width 144 height 26
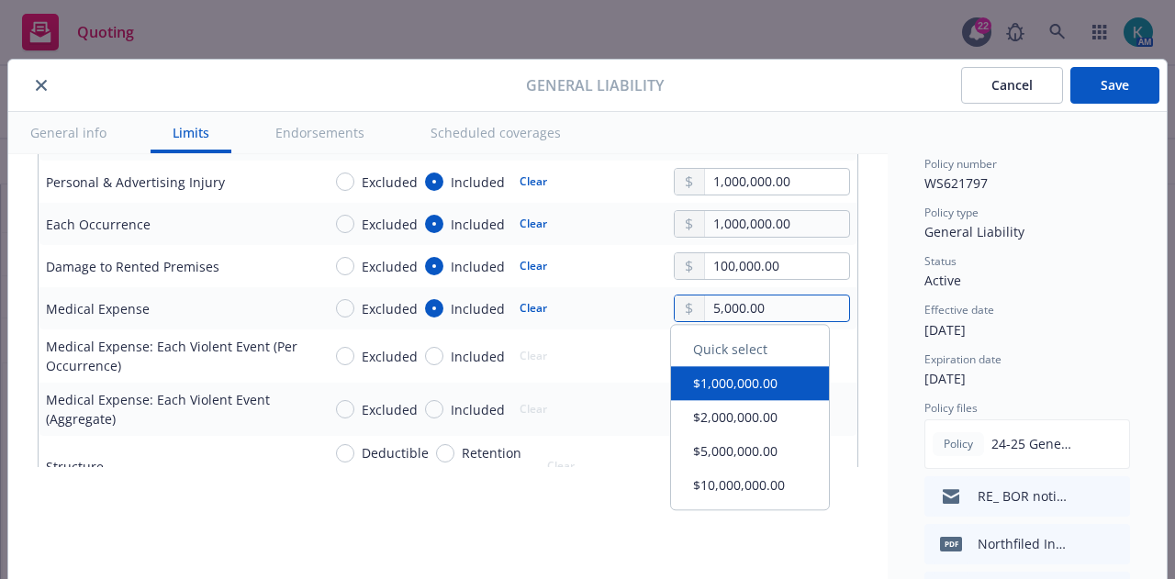
type input "5,000.00"
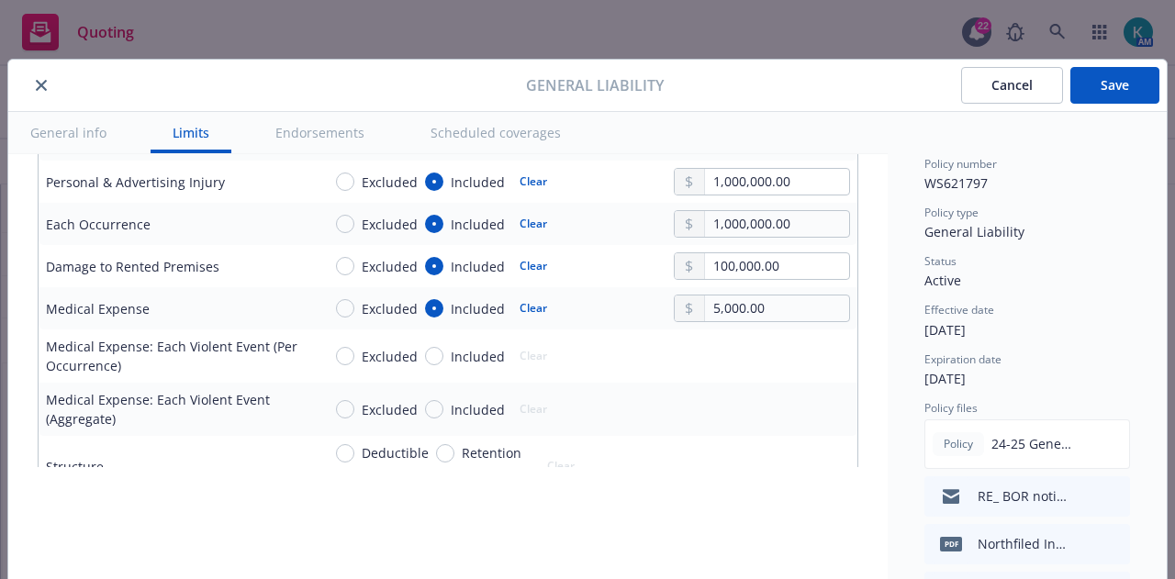
click at [609, 320] on td "Excluded Included Clear 5,000.00" at bounding box center [585, 308] width 543 height 42
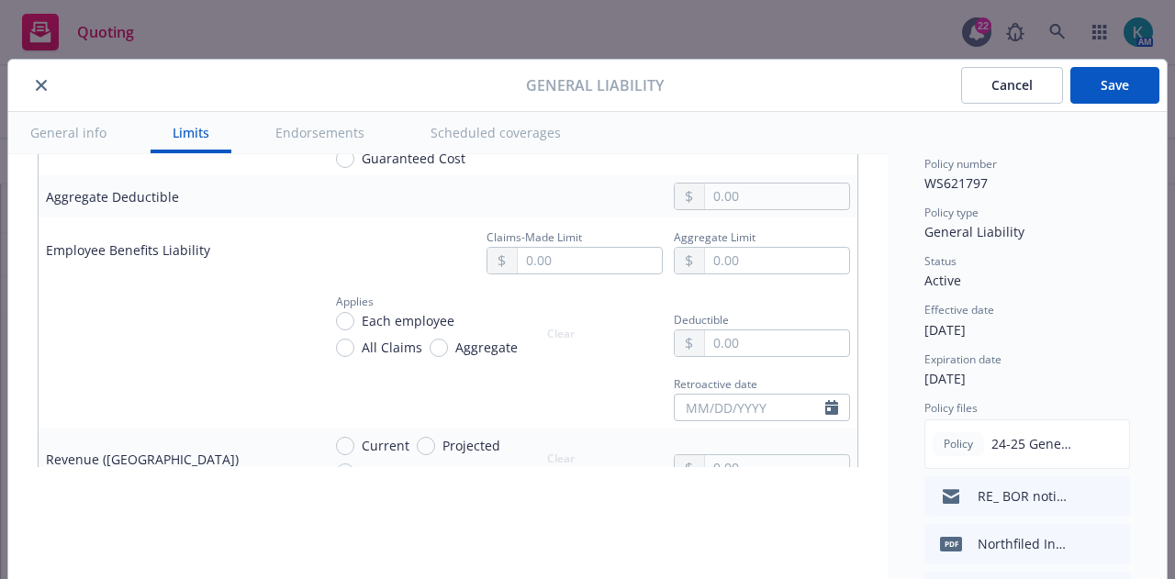
scroll to position [1062, 0]
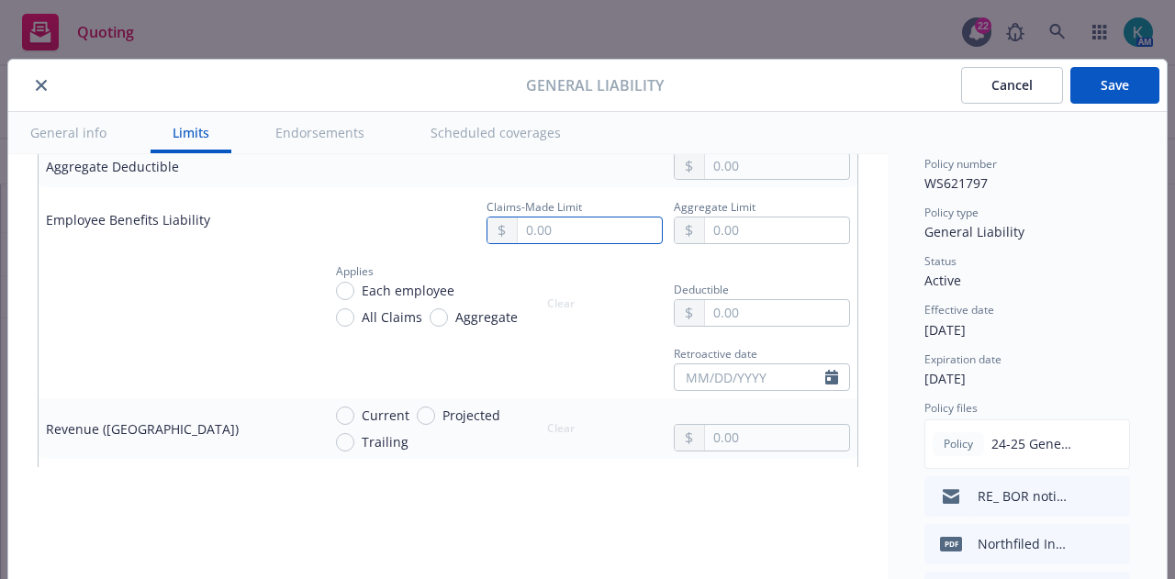
click at [534, 218] on input "text" at bounding box center [590, 231] width 144 height 26
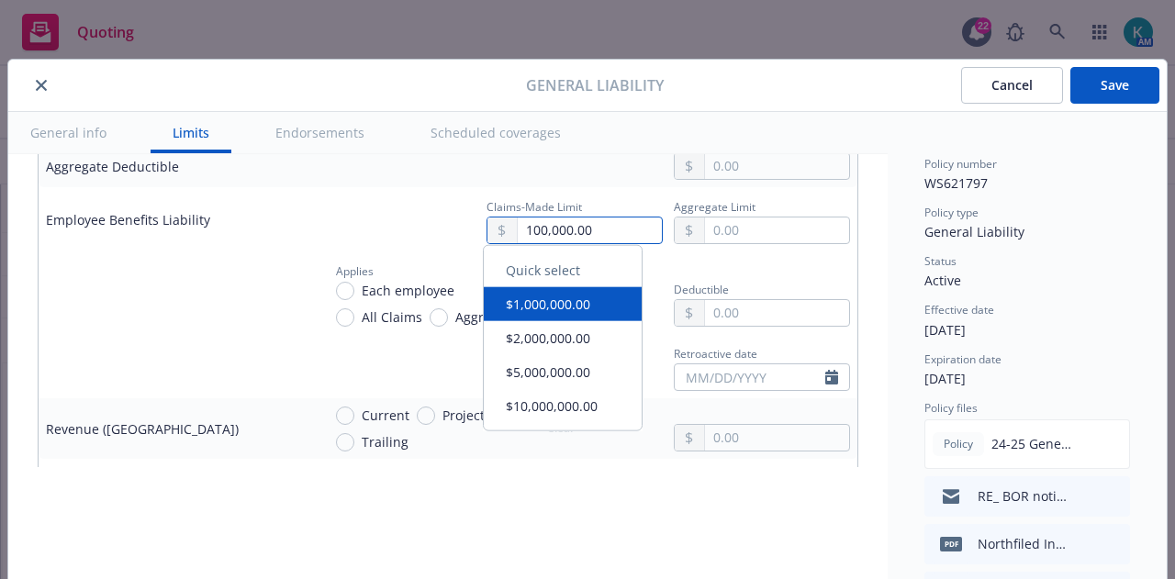
type input "100,000.00"
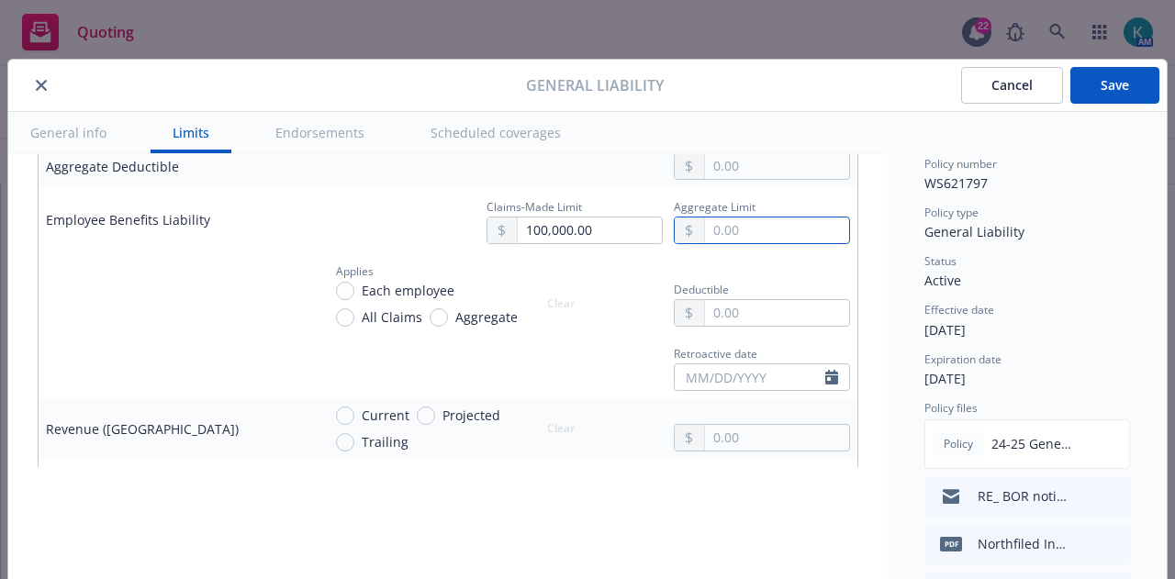
click at [715, 226] on input "text" at bounding box center [777, 231] width 144 height 26
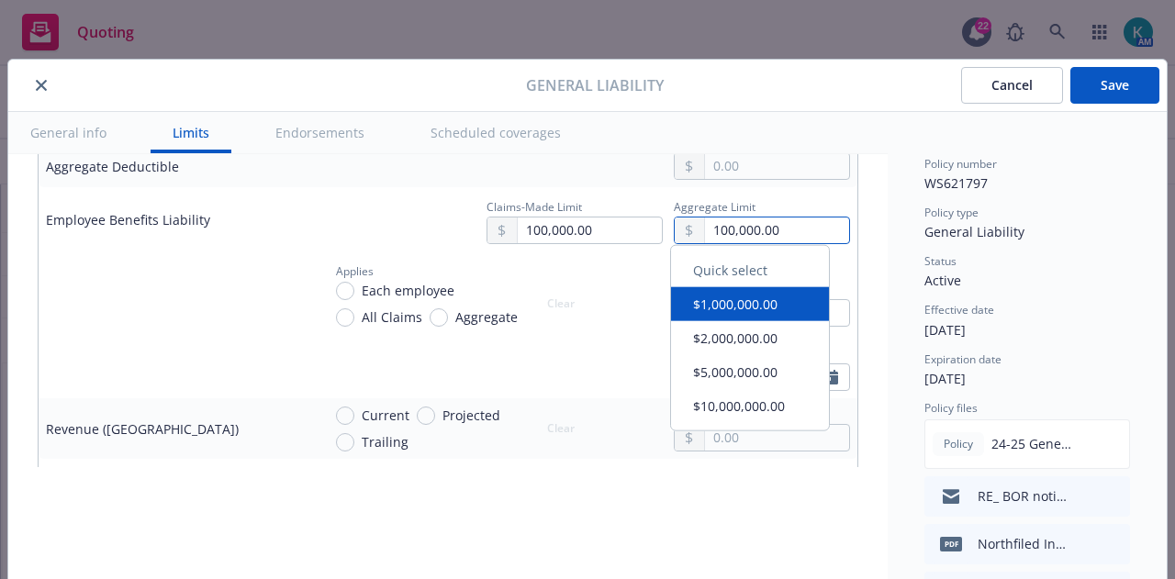
type input "100,000.00"
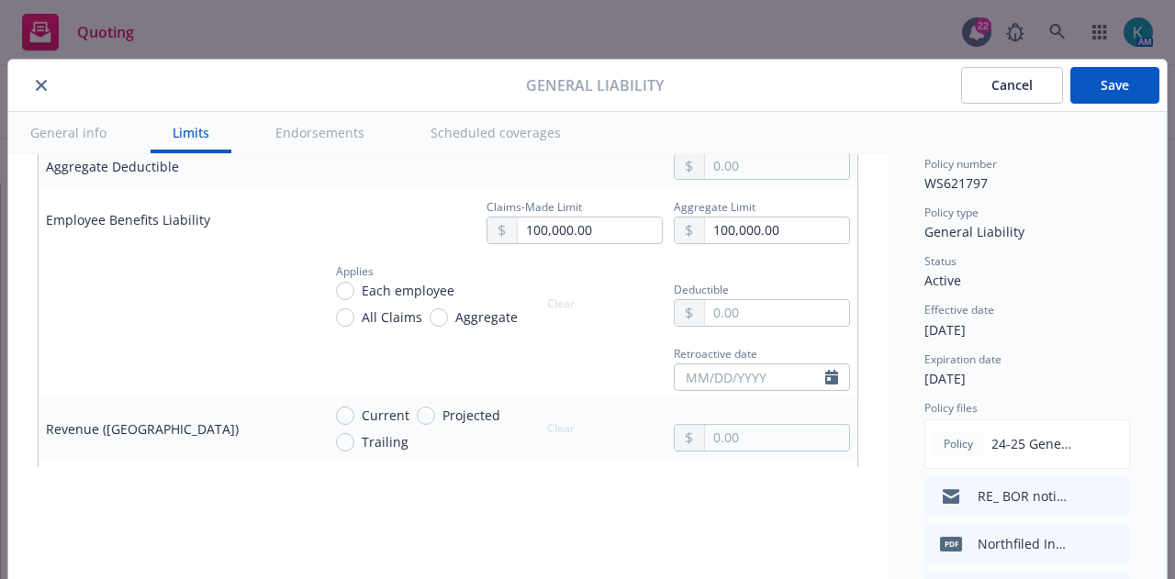
click at [426, 284] on span "Each employee" at bounding box center [408, 290] width 93 height 19
click at [354, 284] on input "Each employee" at bounding box center [345, 291] width 18 height 18
radio input "true"
click at [721, 300] on input "text" at bounding box center [777, 313] width 144 height 26
type input "1,000.00"
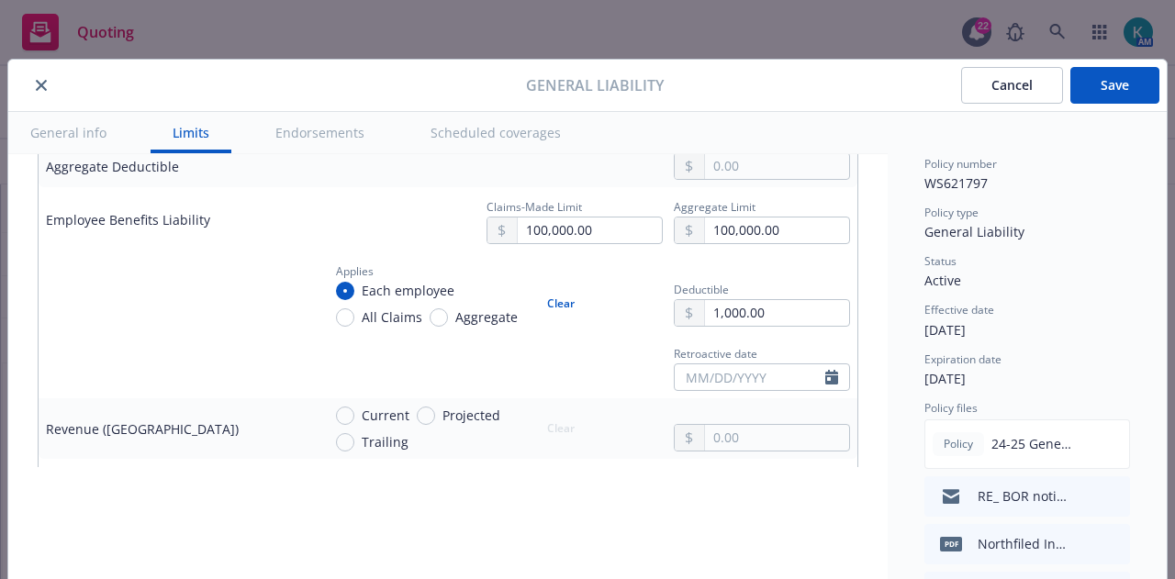
click at [466, 363] on div "Retroactive date" at bounding box center [585, 366] width 529 height 50
click at [710, 377] on input "text" at bounding box center [750, 377] width 151 height 26
select select "9"
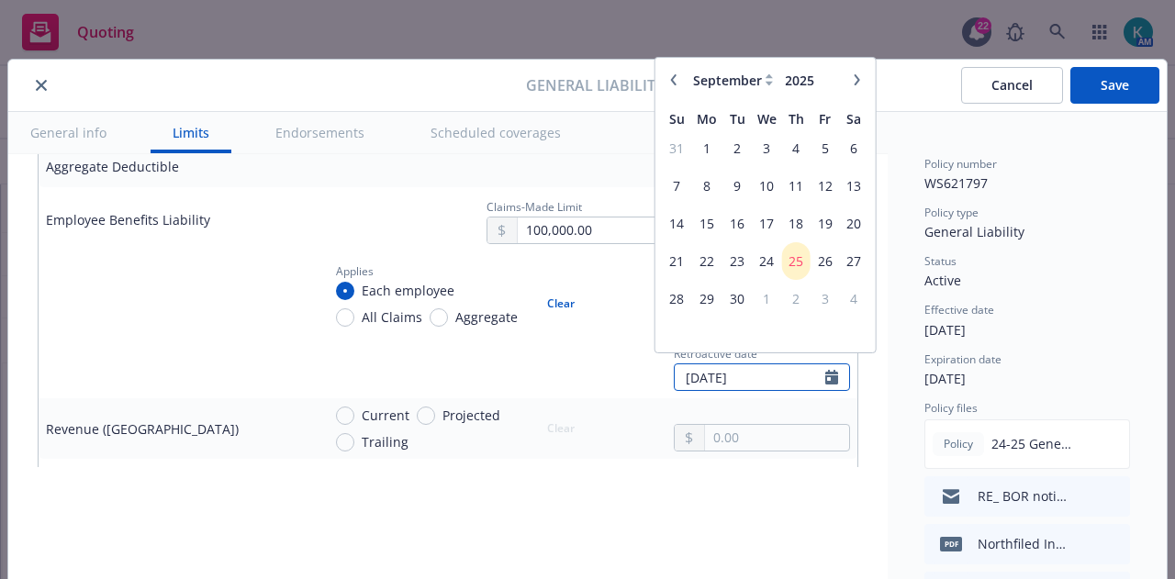
type input "[DATE]"
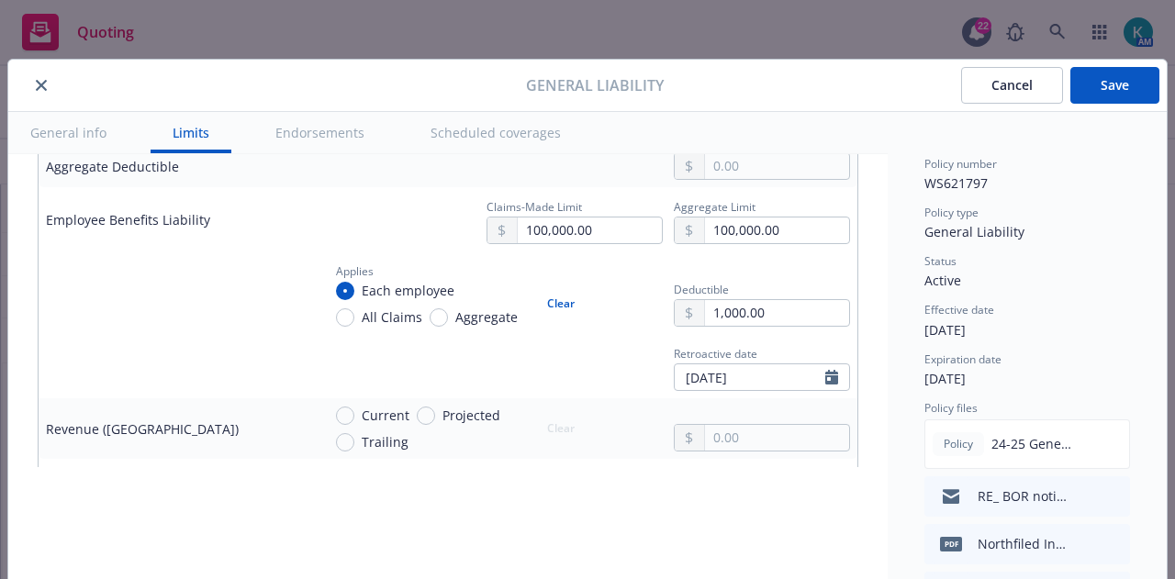
click at [569, 353] on div "Retroactive date [DATE] January February March April May June July August Septe…" at bounding box center [585, 366] width 529 height 50
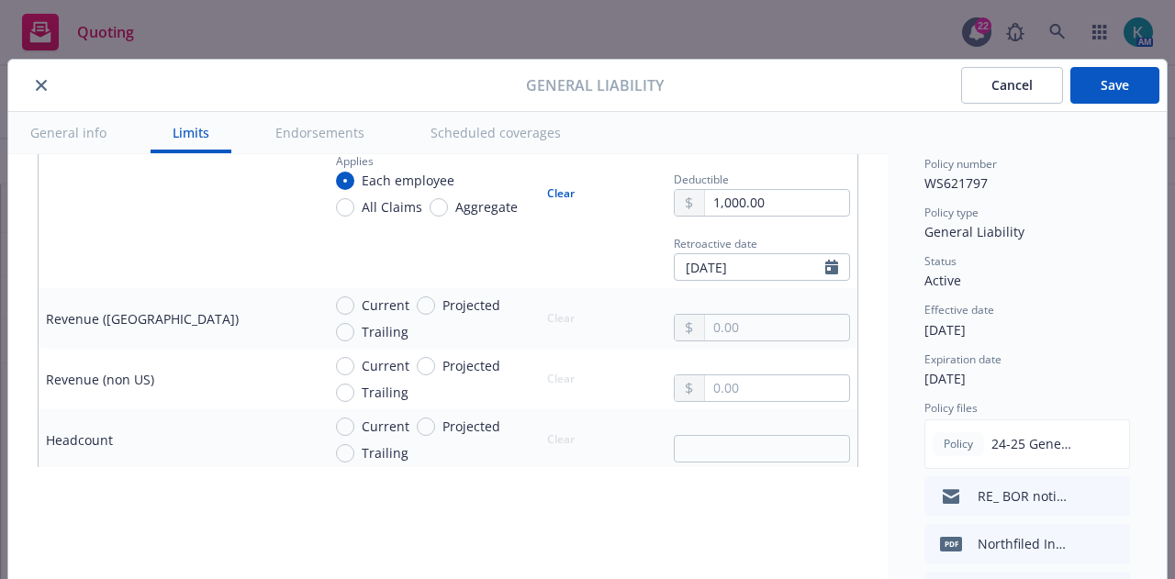
scroll to position [1209, 0]
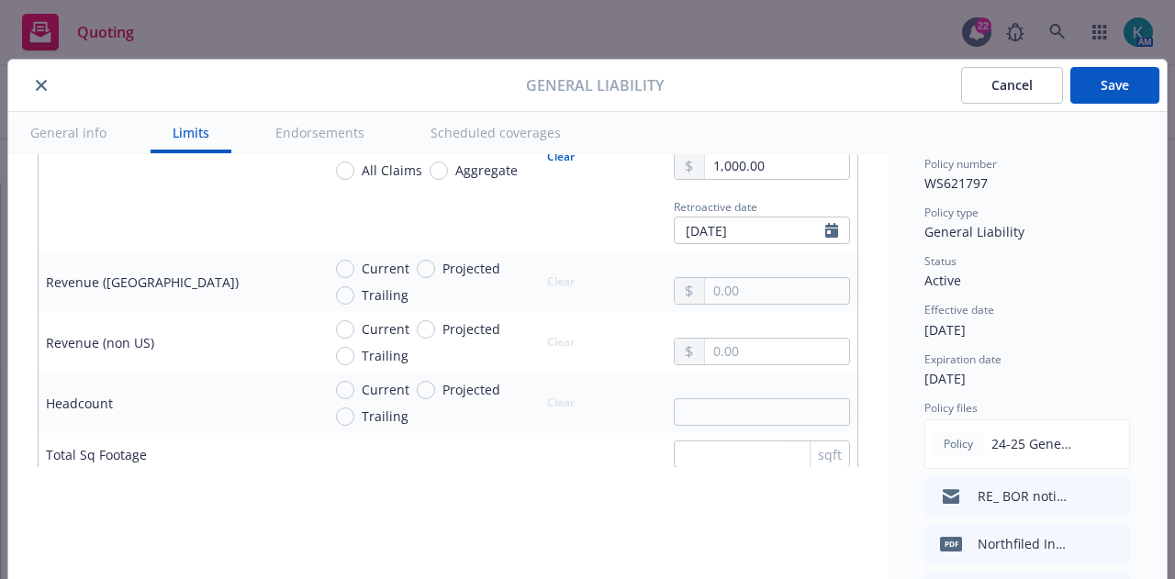
click at [378, 259] on span "Current" at bounding box center [386, 268] width 48 height 19
click at [354, 260] on input "Current" at bounding box center [345, 269] width 18 height 18
radio input "true"
click at [740, 278] on input "text" at bounding box center [777, 291] width 144 height 26
type input "4,003,500.00"
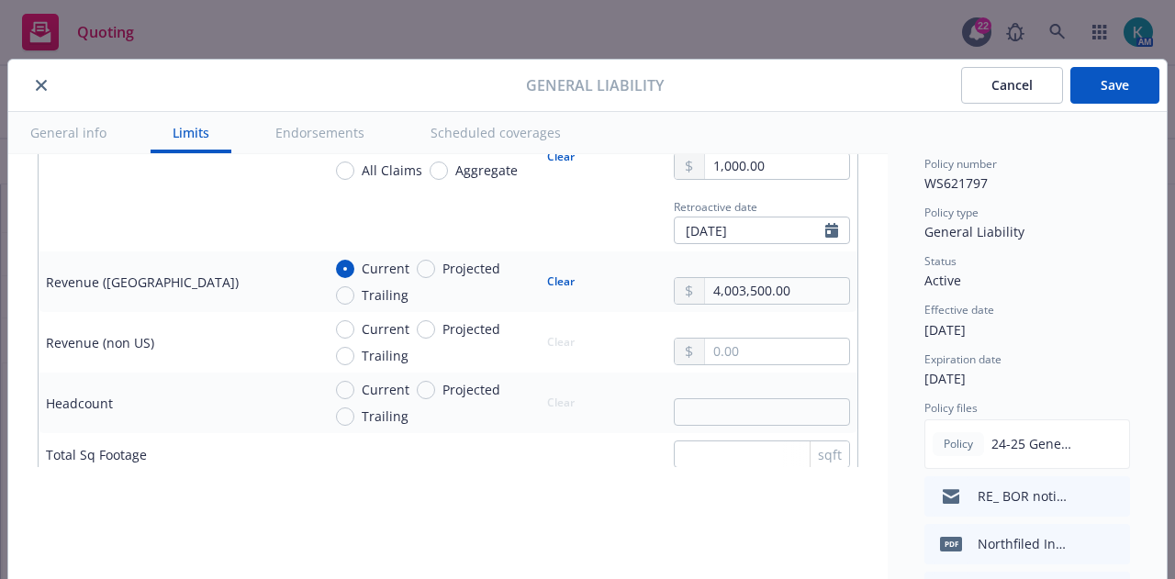
click at [646, 335] on div "Current Projected Trailing Clear" at bounding box center [585, 342] width 529 height 46
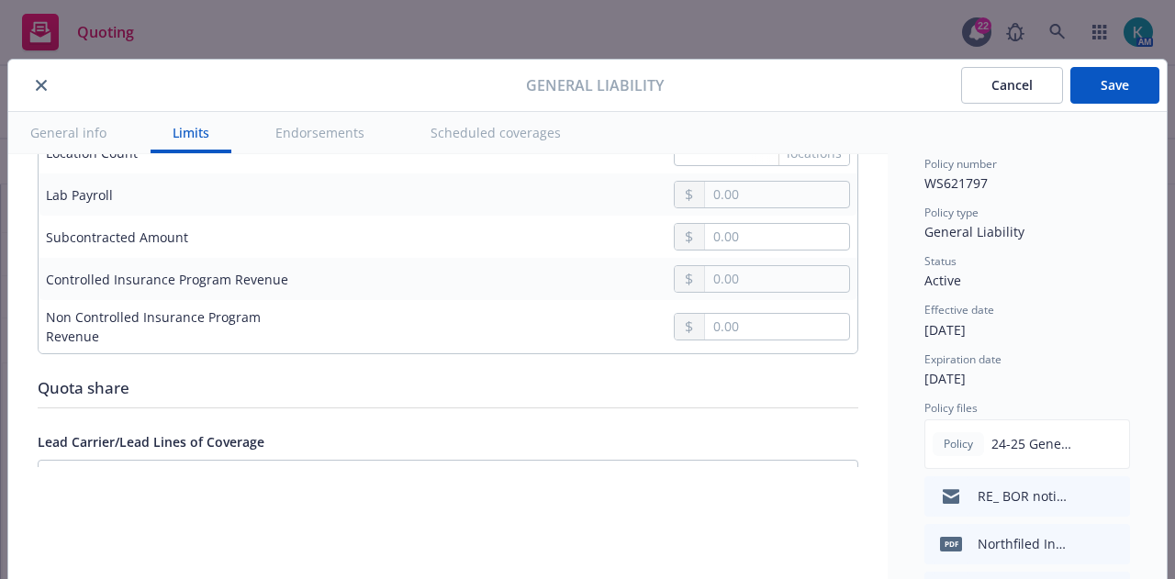
scroll to position [1819, 0]
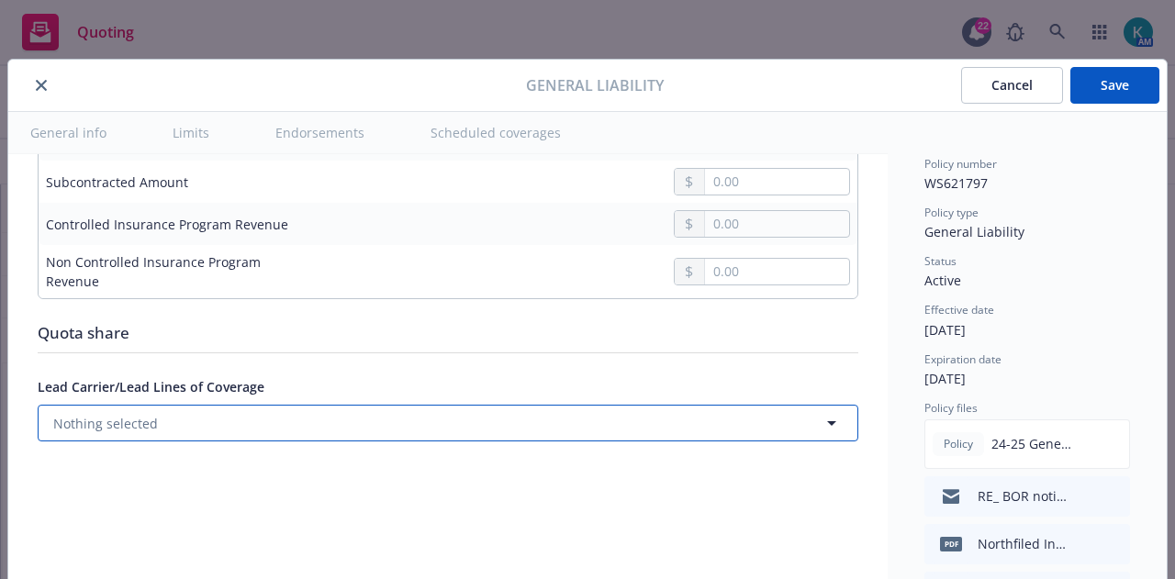
click at [788, 421] on button "Nothing selected" at bounding box center [448, 423] width 821 height 37
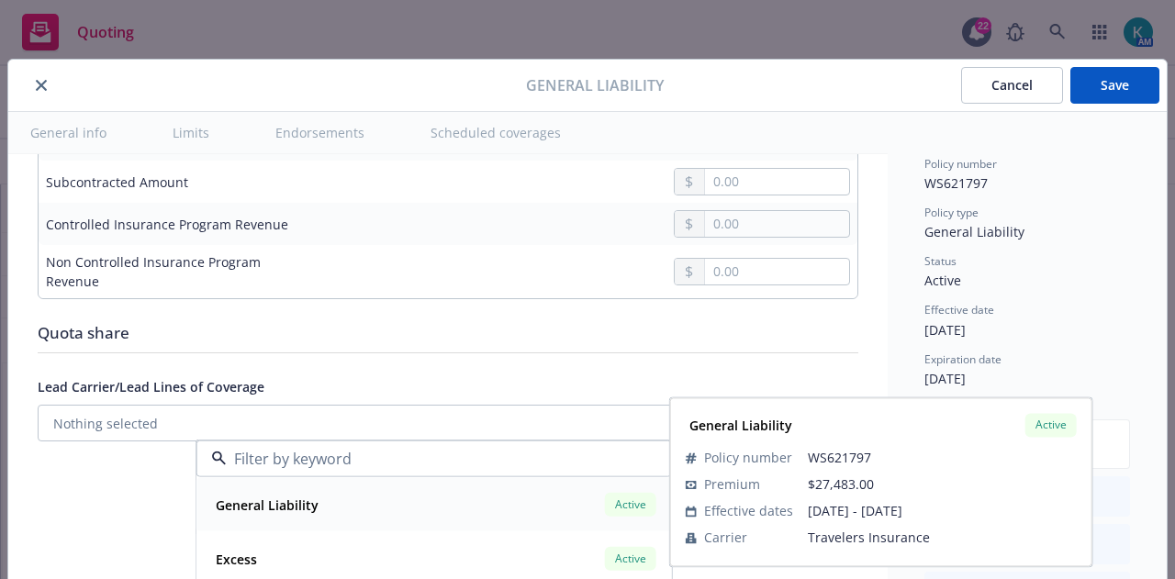
click at [580, 513] on div "General Liability Active" at bounding box center [434, 504] width 452 height 31
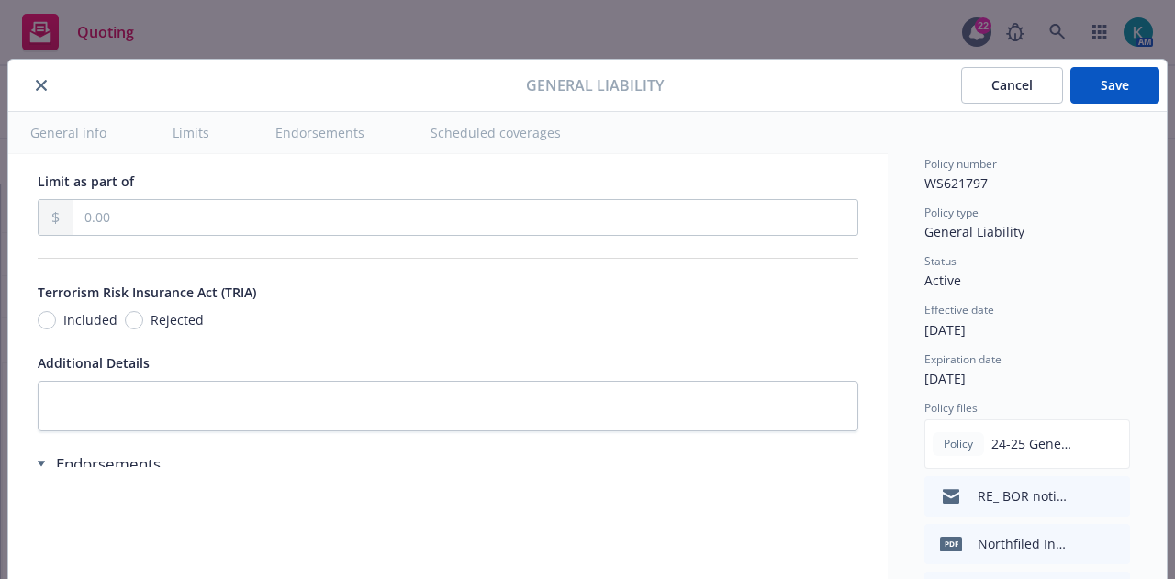
scroll to position [2201, 0]
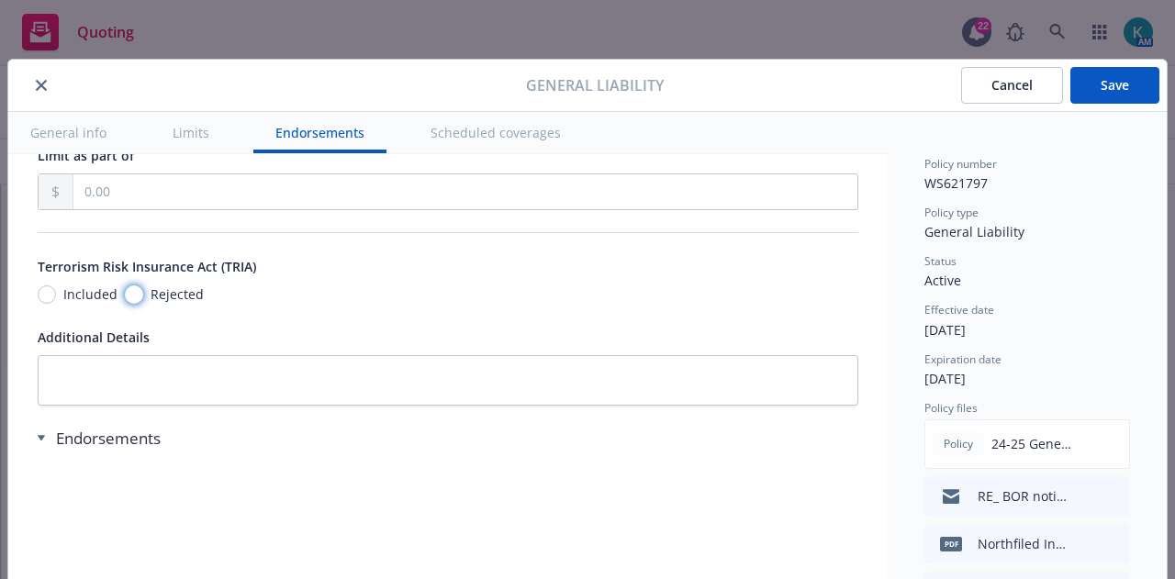
click at [129, 289] on input "Rejected" at bounding box center [134, 294] width 18 height 18
radio input "true"
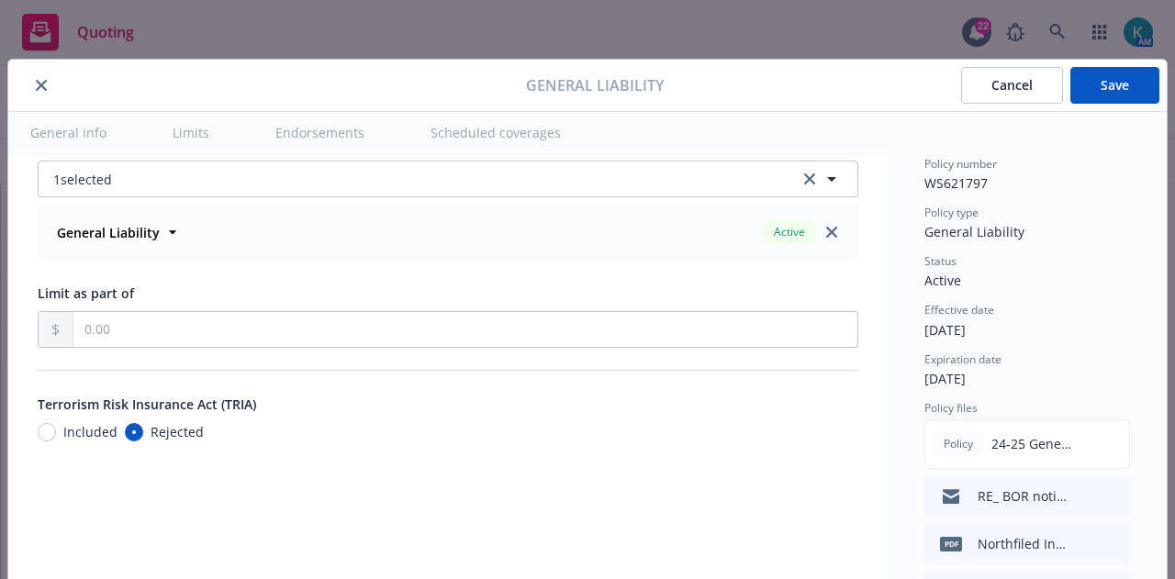
scroll to position [2076, 0]
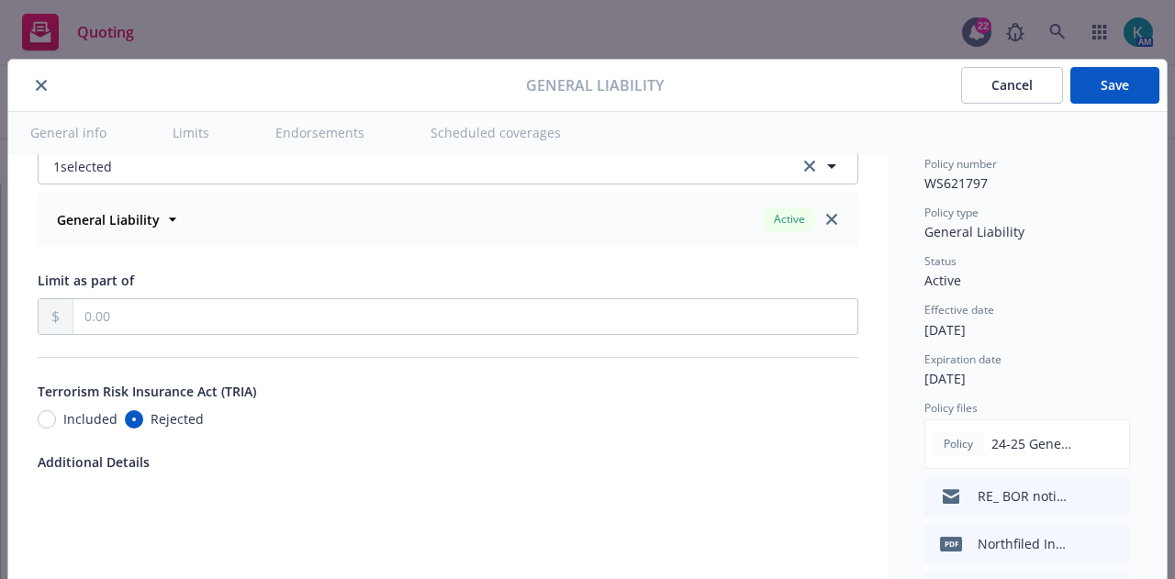
click at [75, 409] on span "Included" at bounding box center [90, 418] width 54 height 19
click at [56, 410] on input "Included" at bounding box center [47, 419] width 18 height 18
radio input "true"
click at [1122, 99] on button "Save" at bounding box center [1114, 85] width 89 height 37
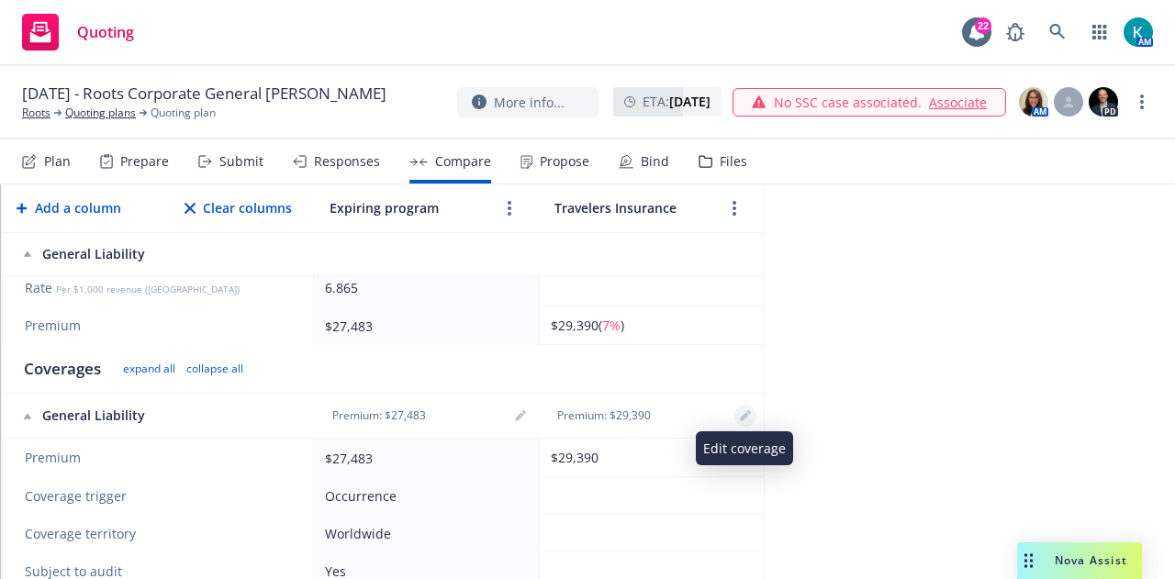
click at [747, 410] on icon "editPencil" at bounding box center [745, 415] width 11 height 11
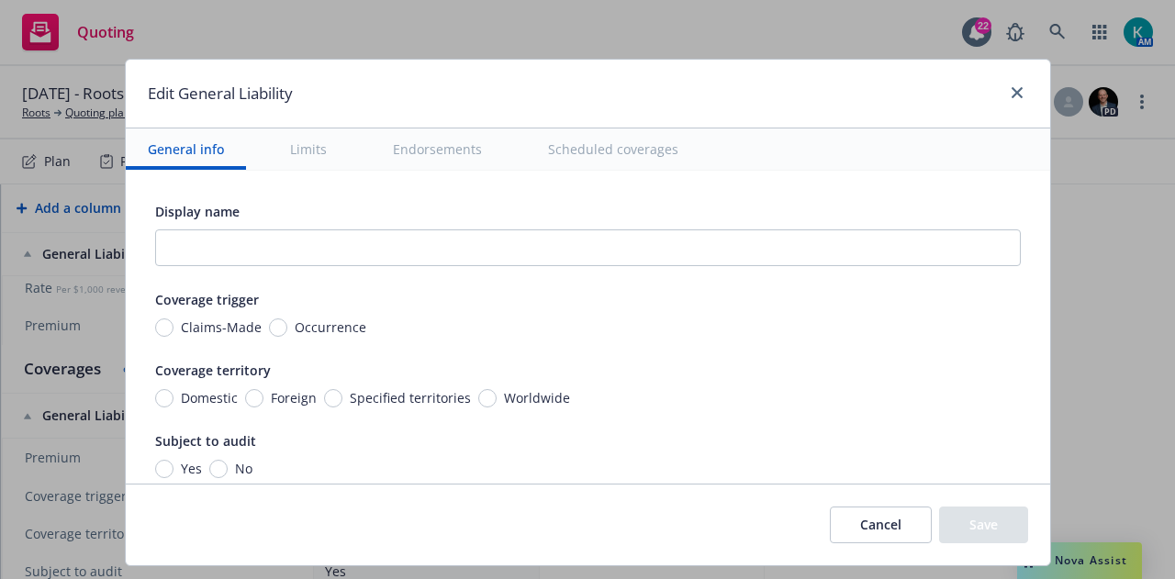
click at [911, 518] on button "Cancel" at bounding box center [881, 525] width 102 height 37
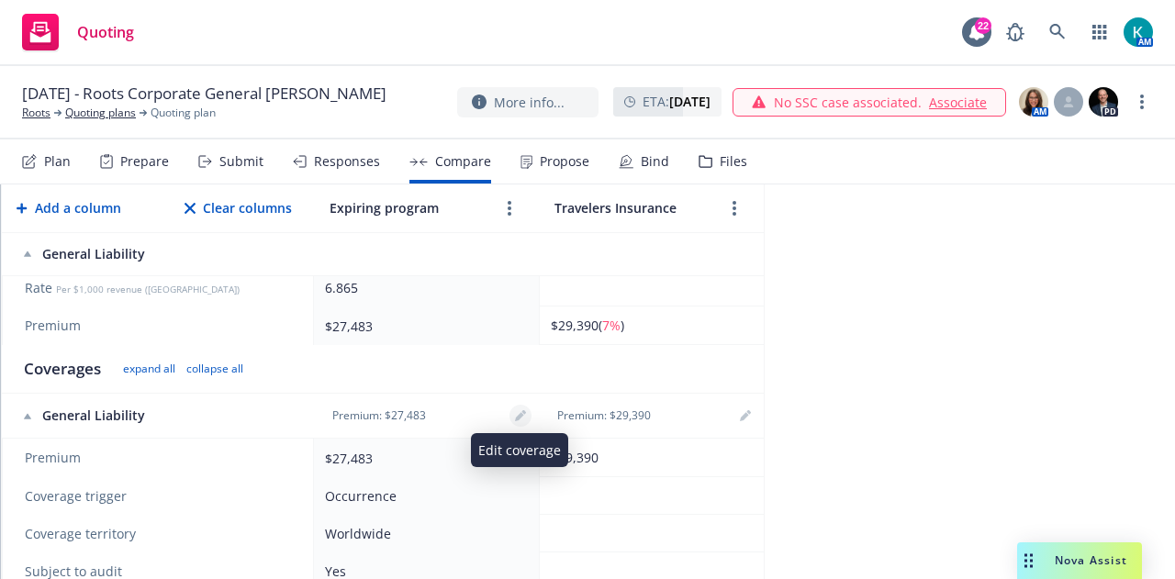
click at [520, 413] on icon "editPencil" at bounding box center [519, 417] width 9 height 9
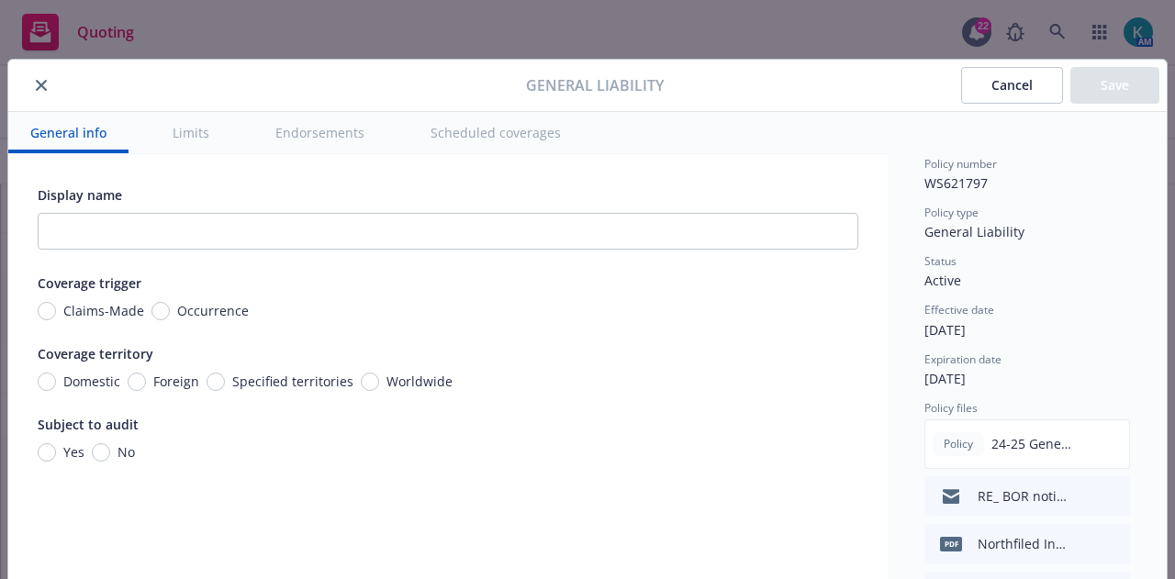
scroll to position [55, 0]
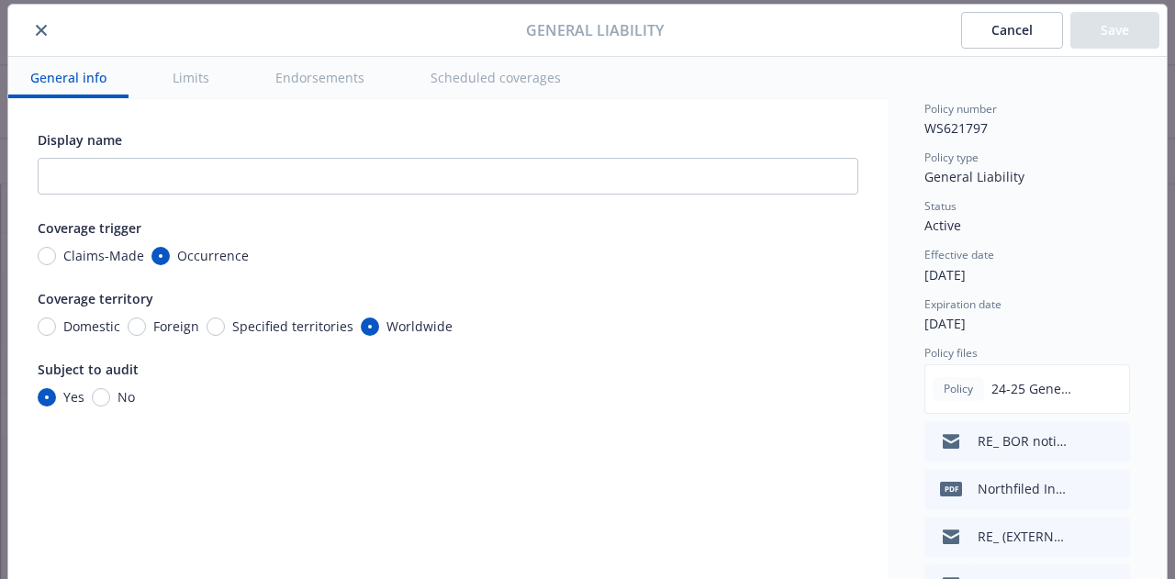
radio input "true"
type input "10"
type input "27,483.00"
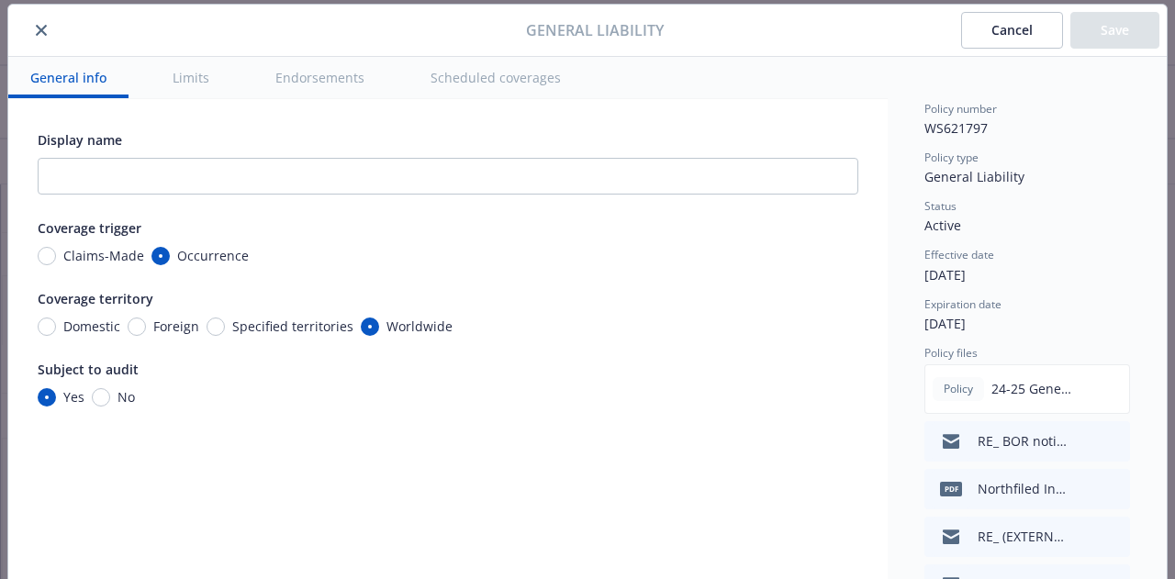
type input "25"
type input "2,000,000.00"
radio input "true"
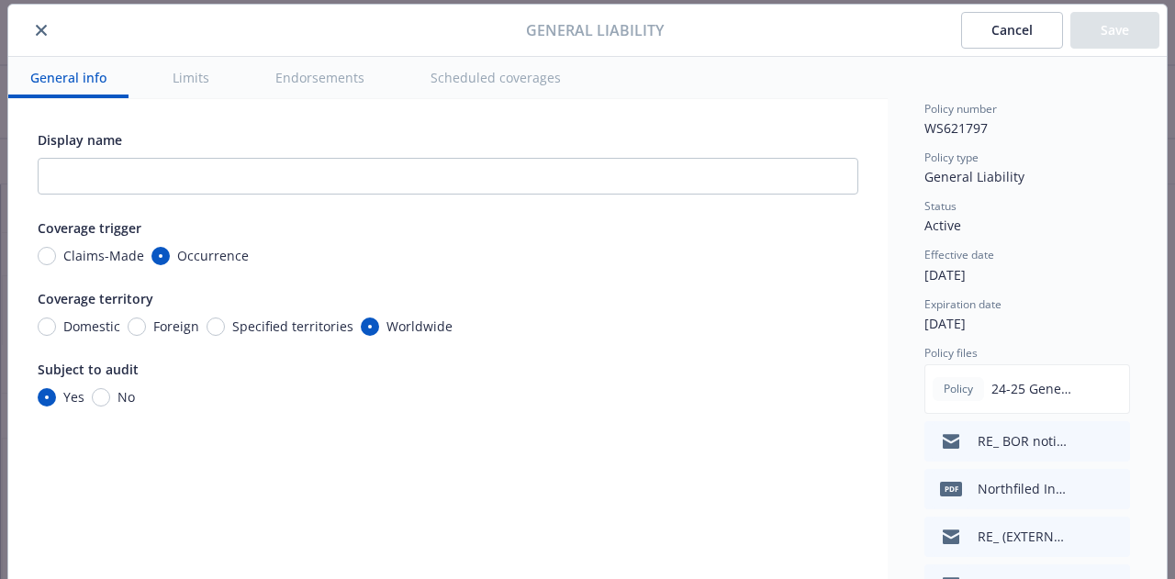
radio input "true"
type input "100,000.00"
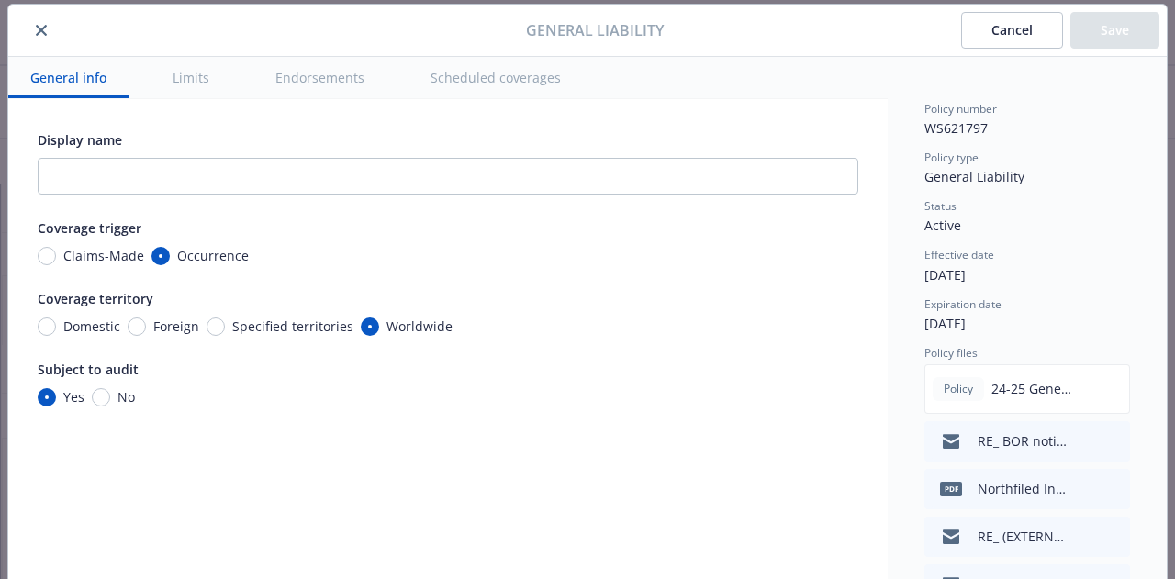
radio input "true"
type input "1,000.00"
radio input "true"
type input "4,003,500.00"
radio input "true"
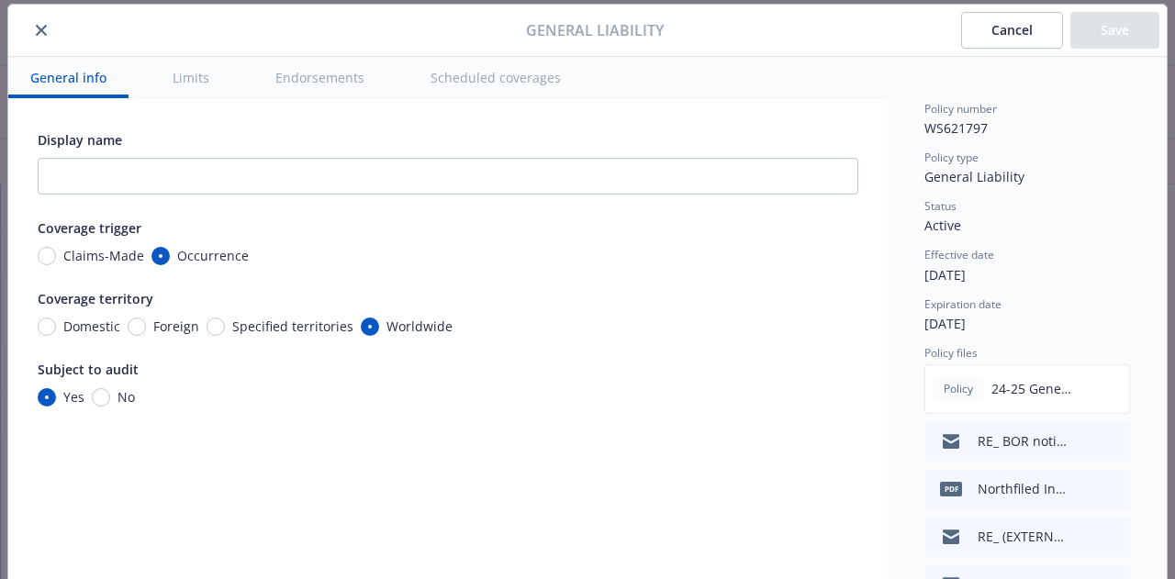
type input "[DATE]"
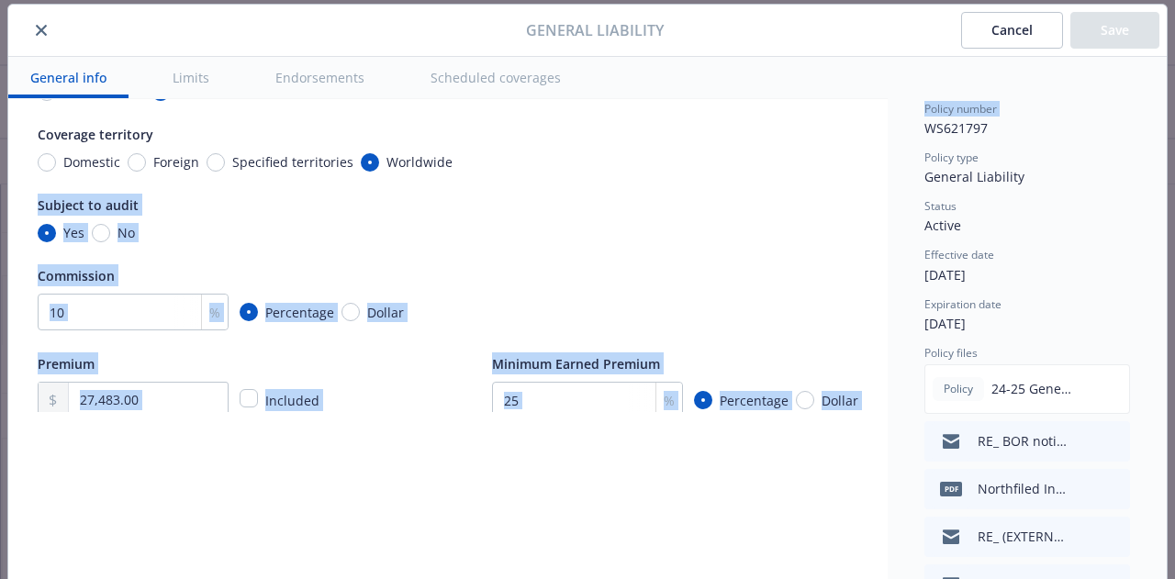
scroll to position [189, 0]
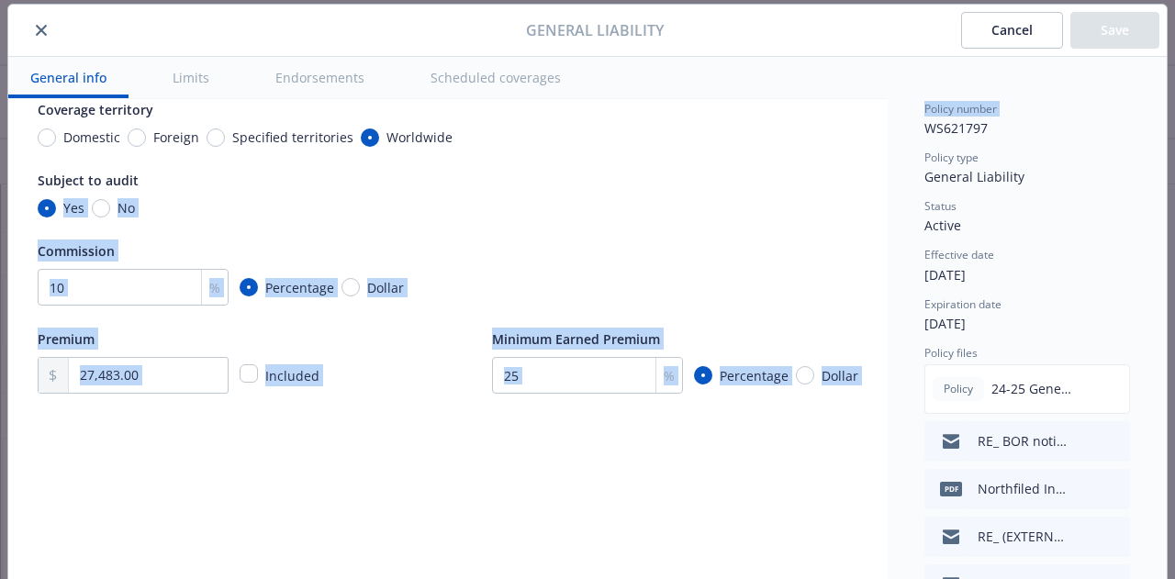
drag, startPoint x: 880, startPoint y: 139, endPoint x: 879, endPoint y: 157, distance: 18.4
click at [879, 157] on div "General info Limits Endorsements Scheduled coverages Display name Coverage trig…" at bounding box center [587, 377] width 1158 height 640
click at [200, 370] on input "27,483.00" at bounding box center [148, 375] width 159 height 35
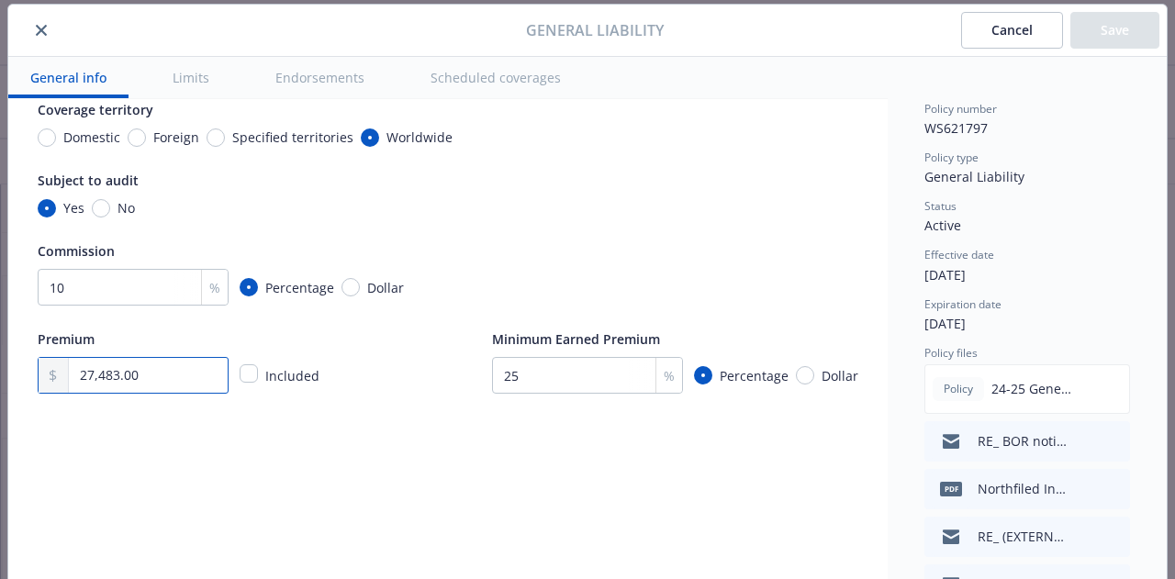
drag, startPoint x: 200, startPoint y: 370, endPoint x: 0, endPoint y: 352, distance: 200.9
click at [7, 352] on div "General Liability Cancel Save General info Limits Endorsements Scheduled covera…" at bounding box center [587, 351] width 1160 height 694
type input "29,154.32"
click at [1096, 39] on button "Save" at bounding box center [1114, 30] width 89 height 37
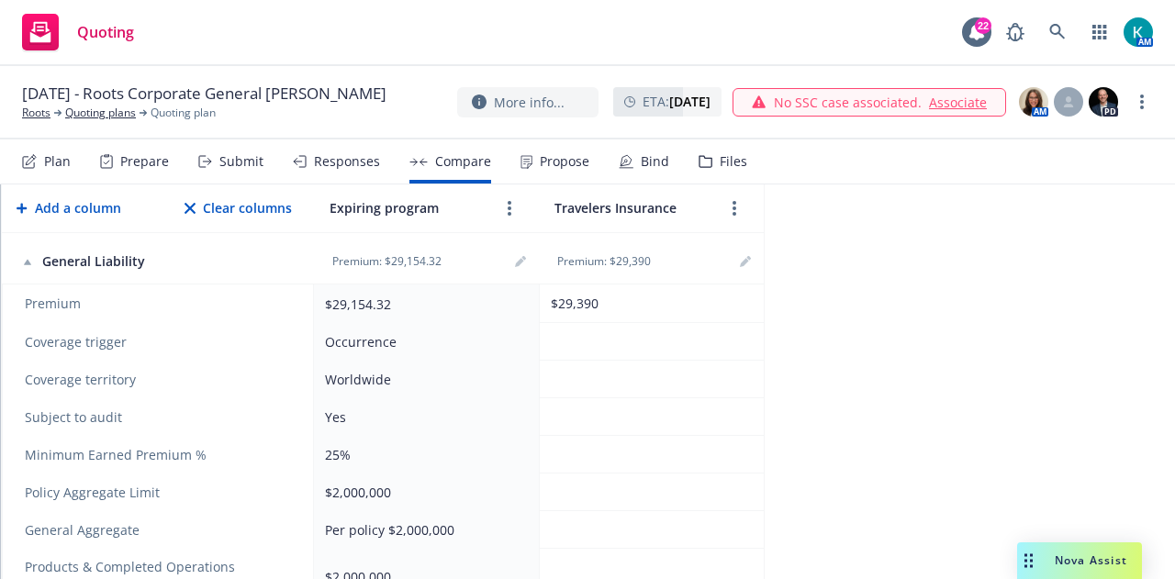
scroll to position [489, 0]
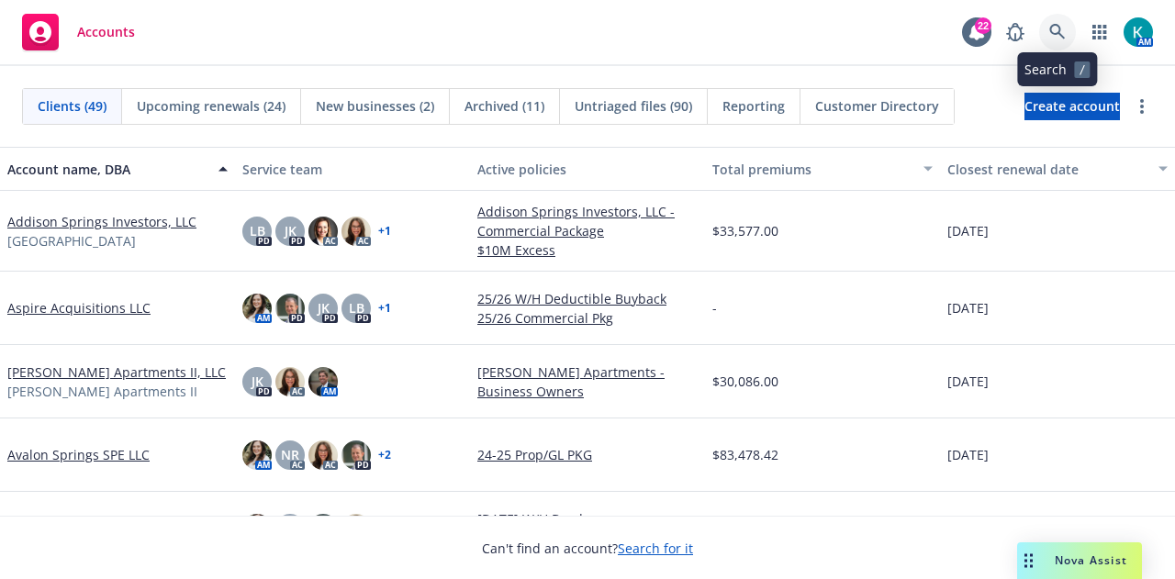
click at [1065, 34] on icon at bounding box center [1057, 32] width 17 height 17
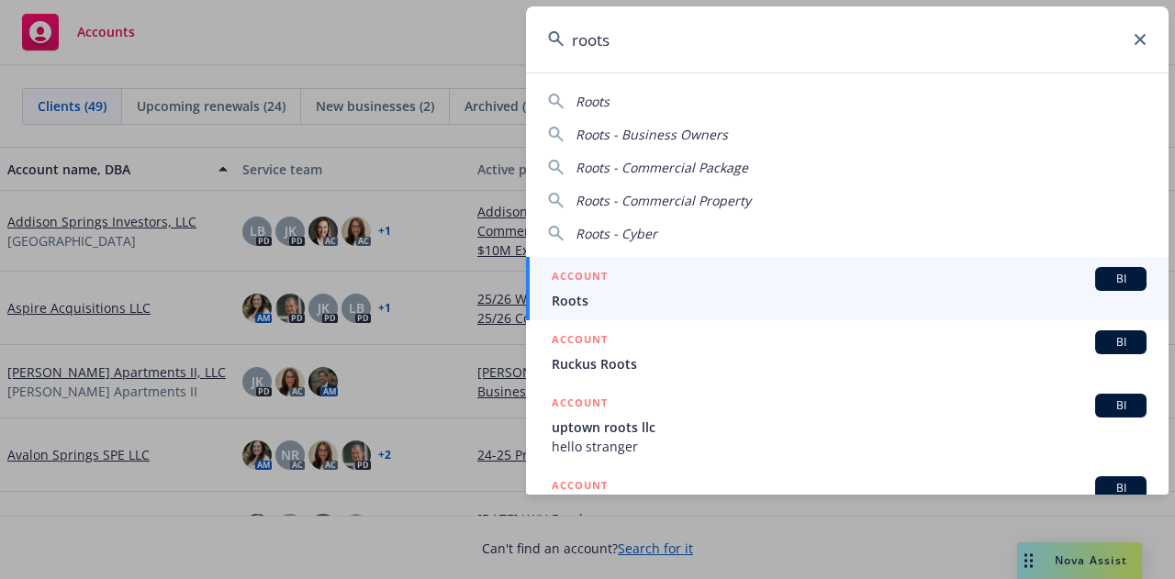
type input "roots"
click at [626, 289] on div "ACCOUNT BI" at bounding box center [849, 279] width 595 height 24
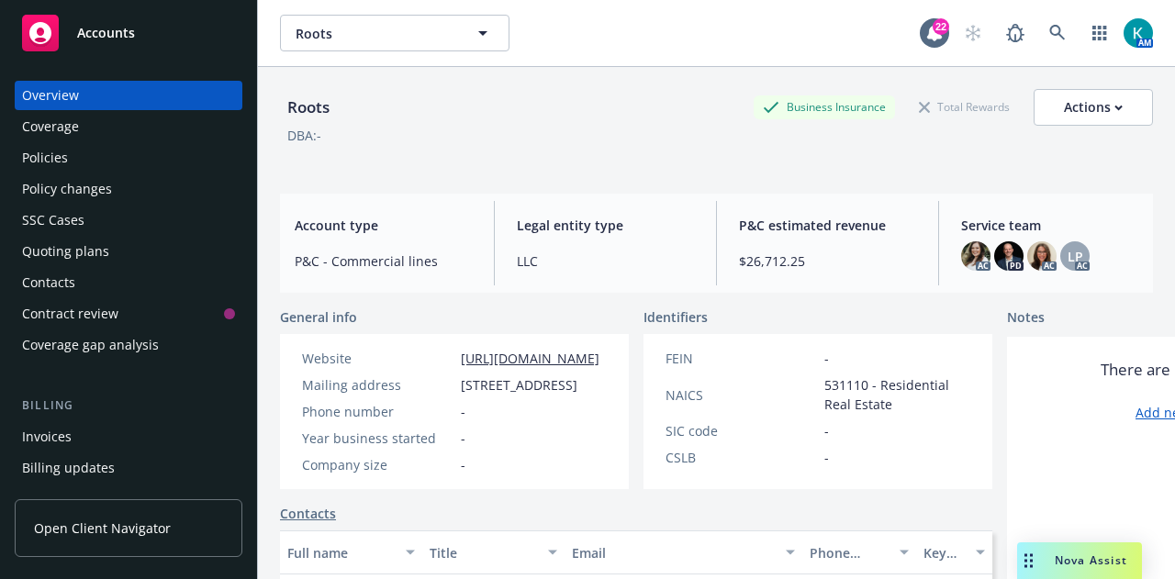
click at [53, 180] on div "Policy changes" at bounding box center [67, 188] width 90 height 29
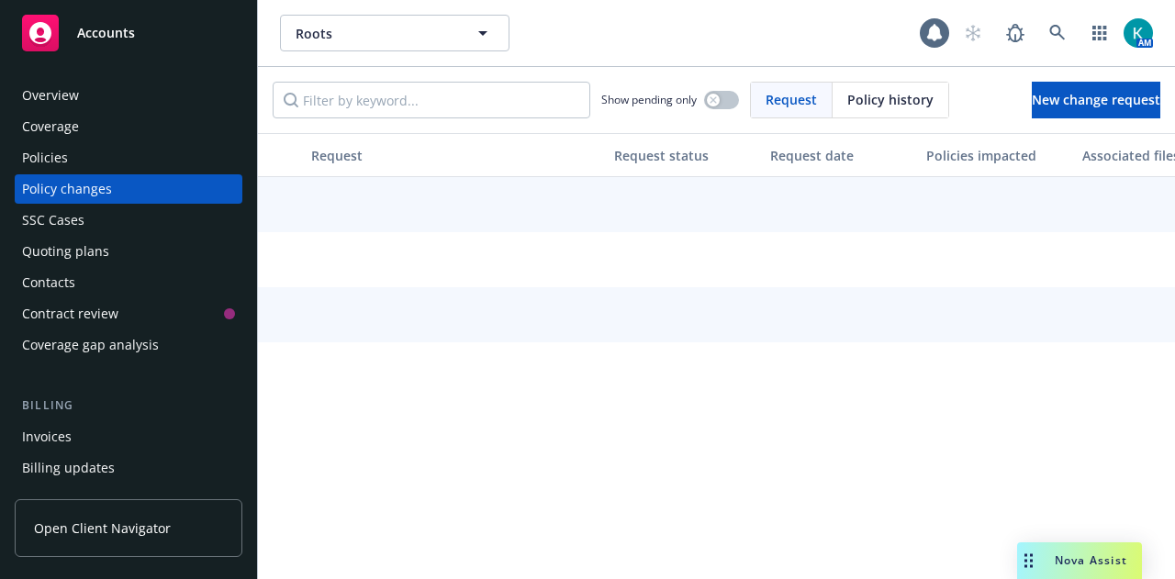
click at [73, 157] on div "Policies" at bounding box center [128, 157] width 213 height 29
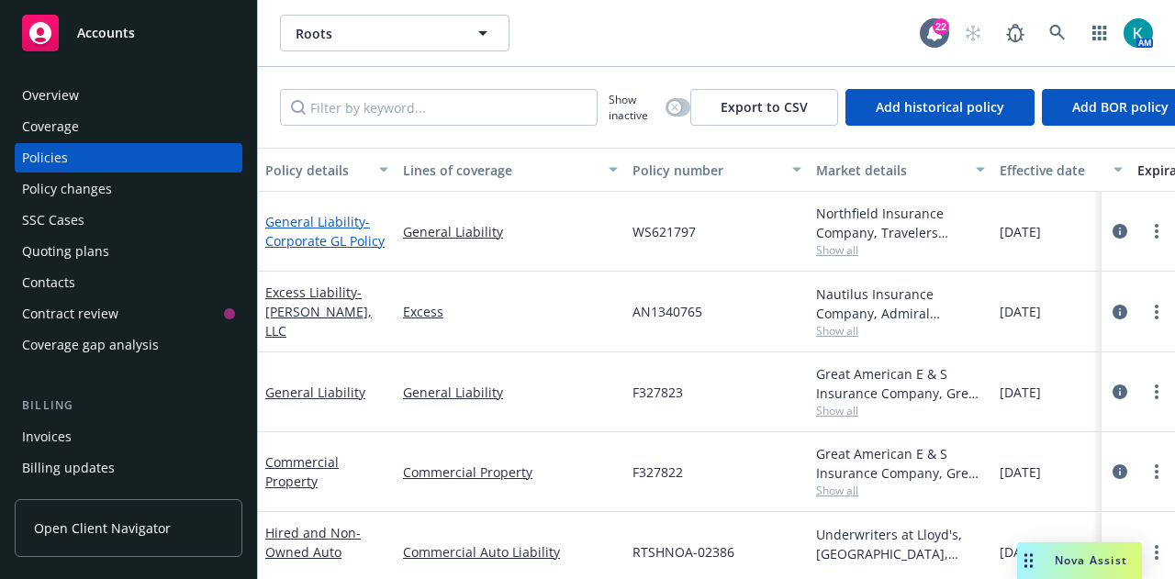
click at [321, 238] on span "- Corporate GL Policy" at bounding box center [324, 231] width 119 height 37
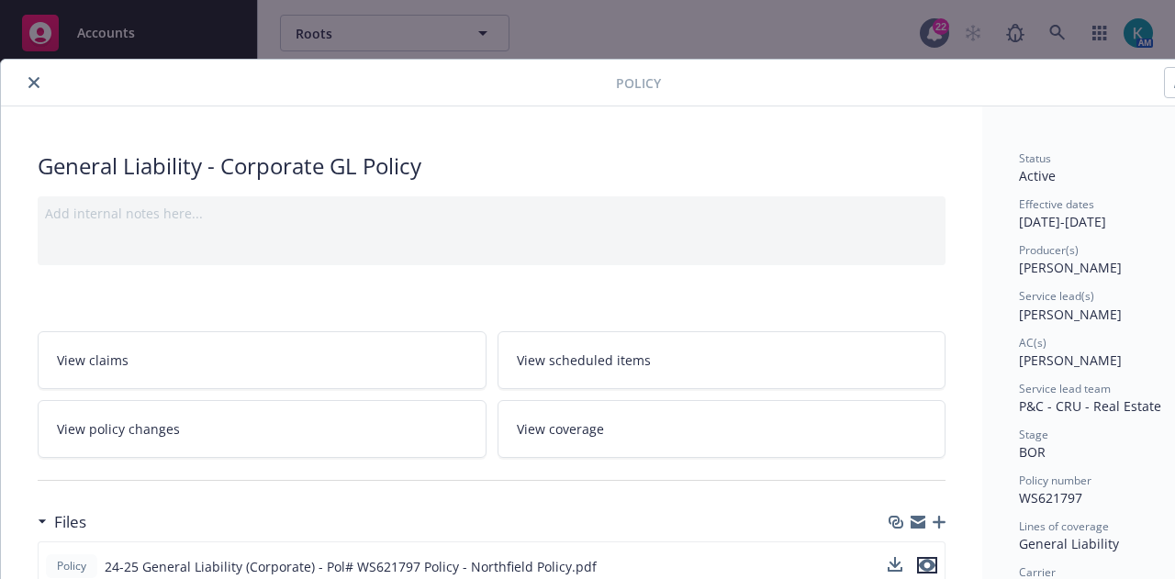
click at [927, 559] on icon "preview file" at bounding box center [927, 565] width 17 height 13
